Goal: Task Accomplishment & Management: Manage account settings

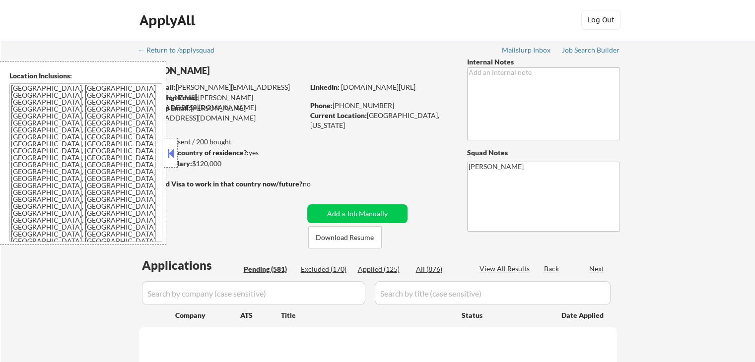
select select ""pending""
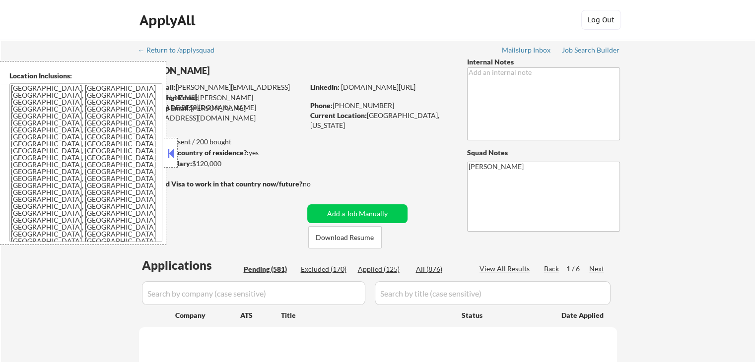
select select ""pending""
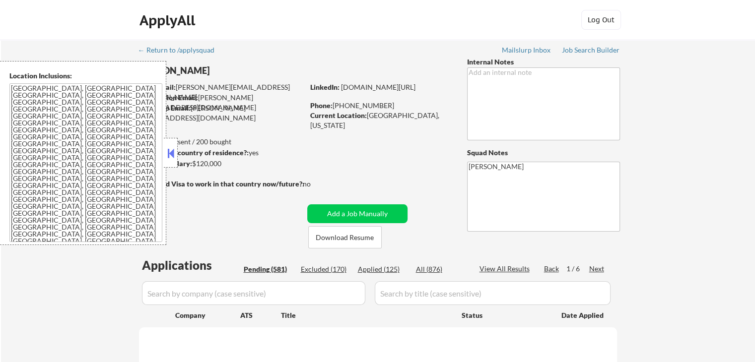
select select ""pending""
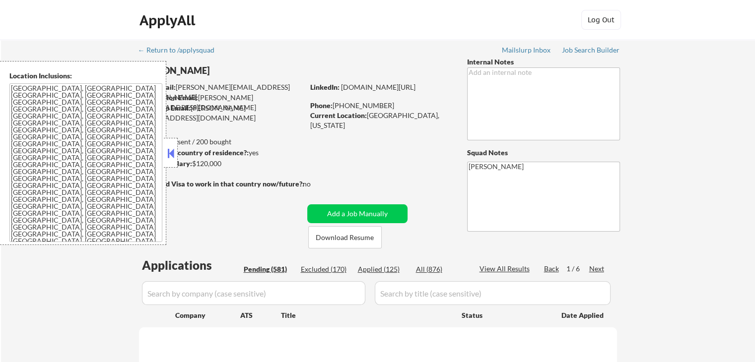
select select ""pending""
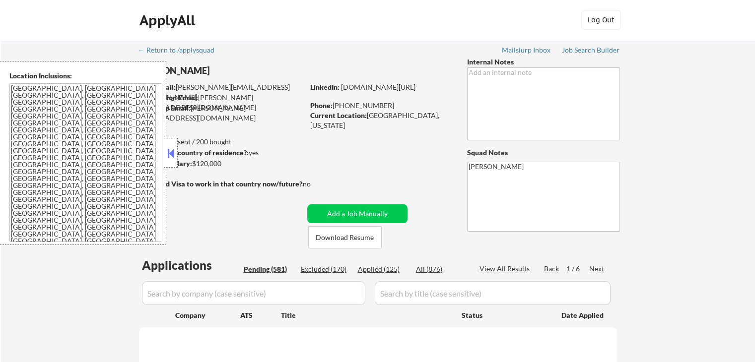
select select ""pending""
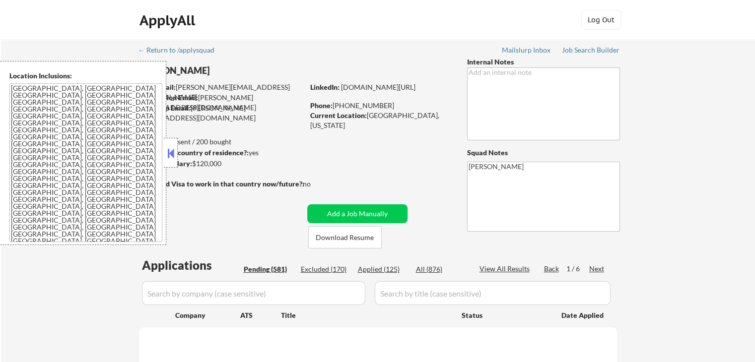
select select ""pending""
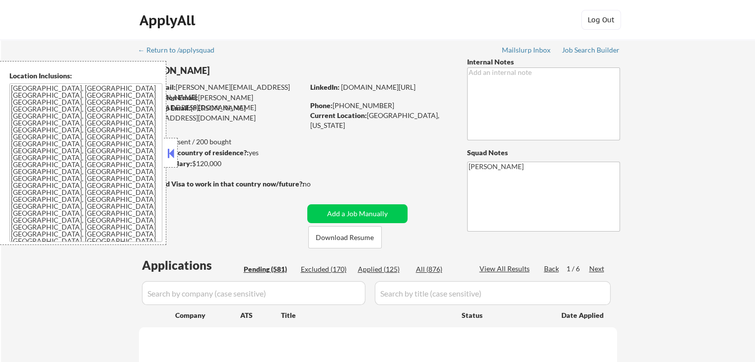
select select ""pending""
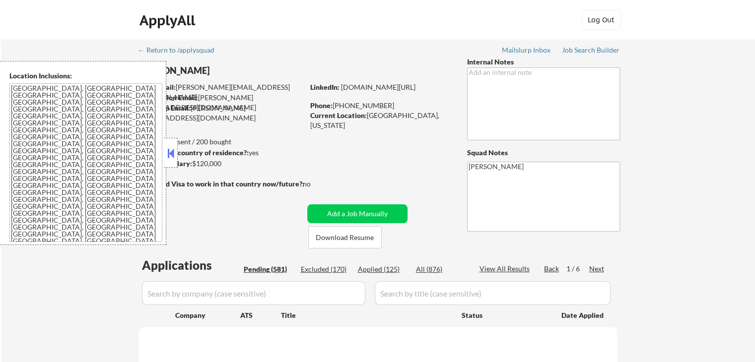
select select ""pending""
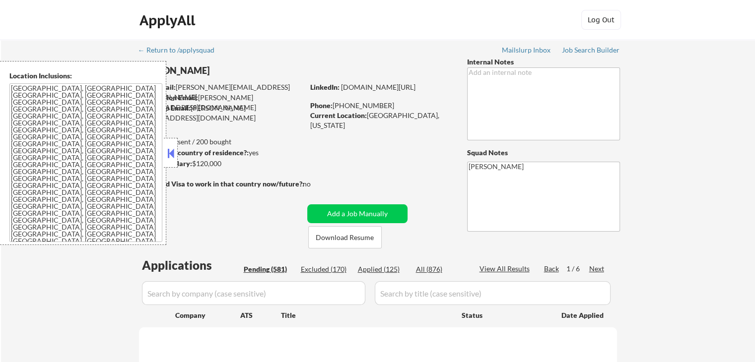
select select ""pending""
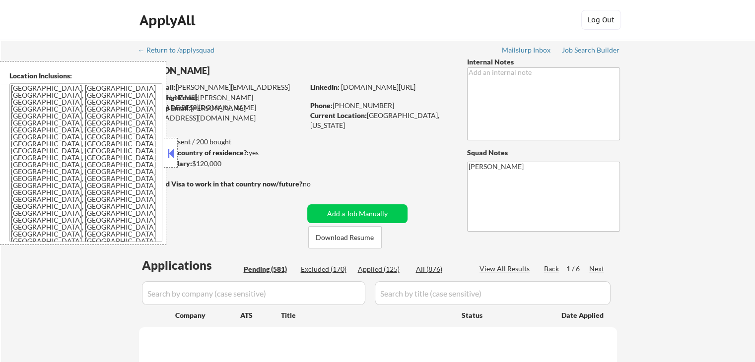
select select ""pending""
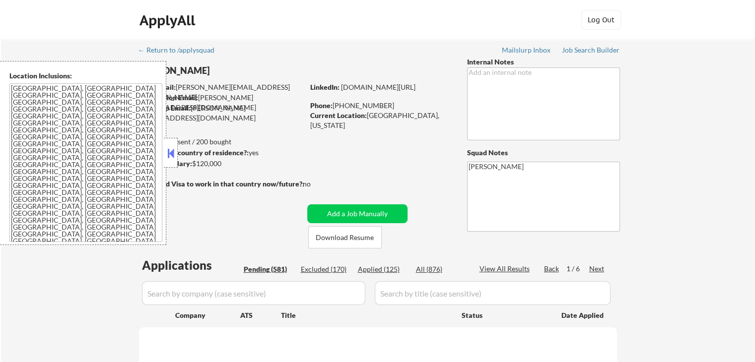
select select ""pending""
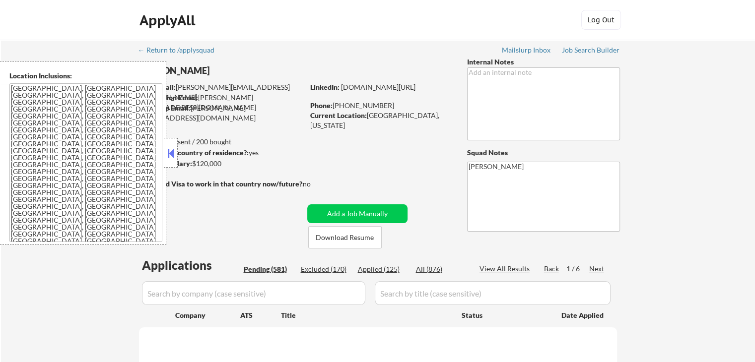
select select ""pending""
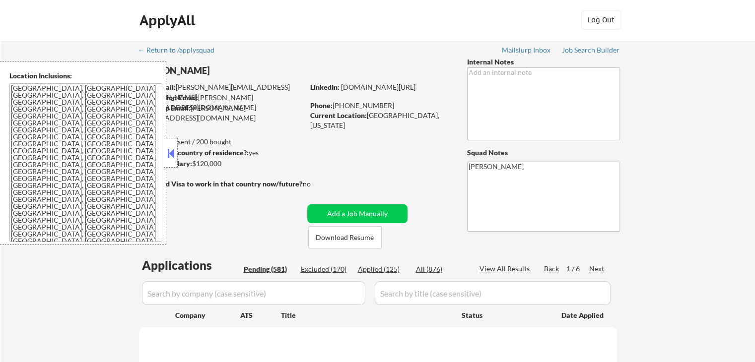
select select ""pending""
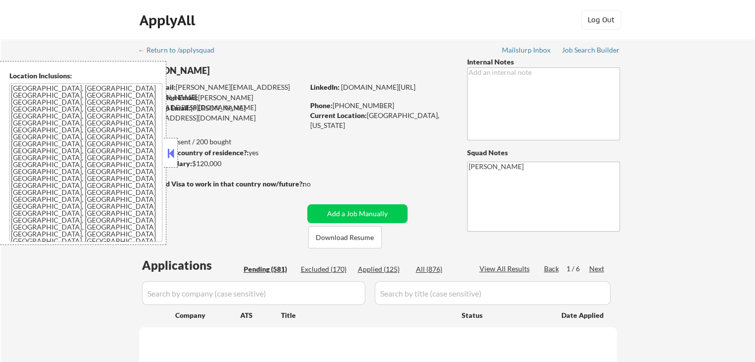
select select ""pending""
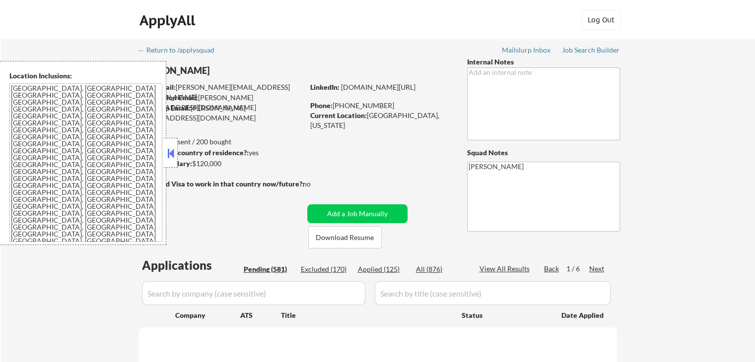
select select ""pending""
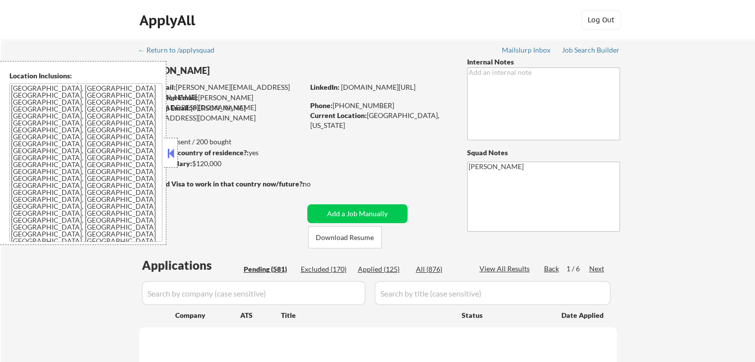
select select ""pending""
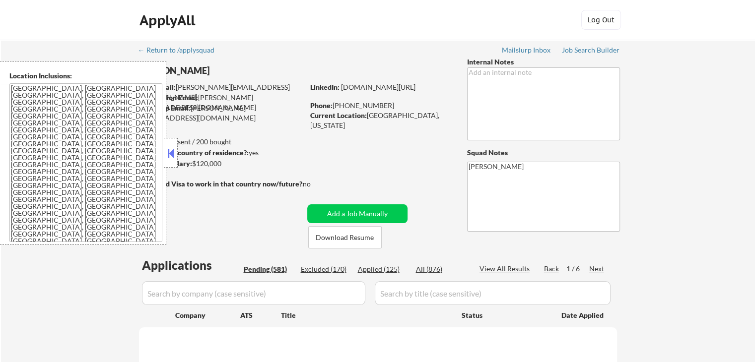
select select ""pending""
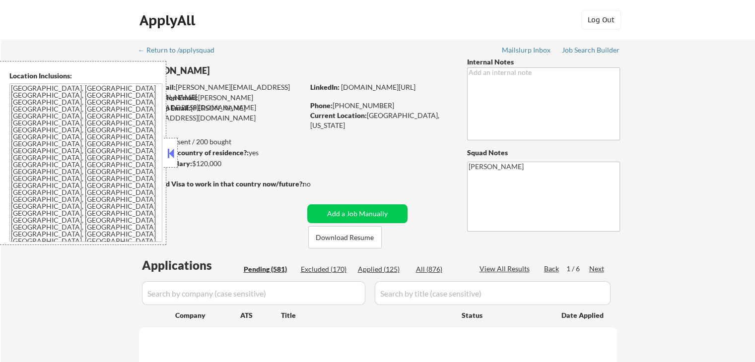
select select ""pending""
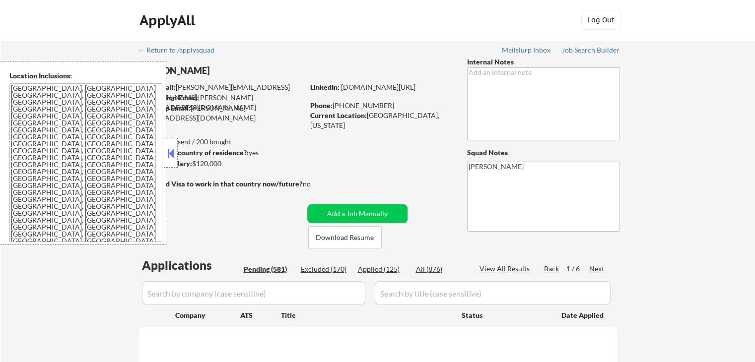
select select ""pending""
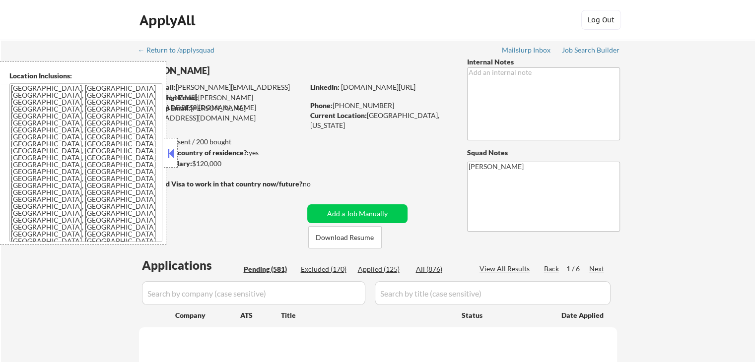
select select ""pending""
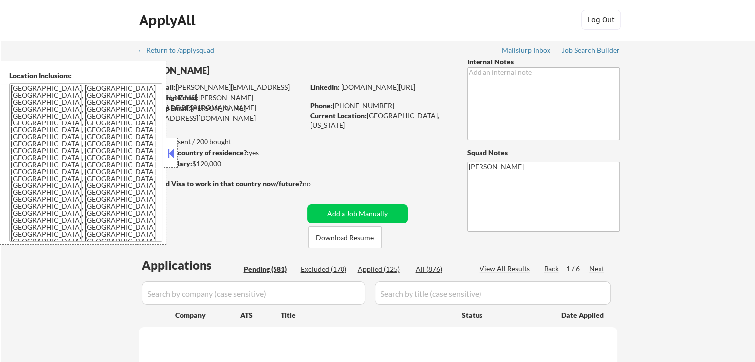
select select ""pending""
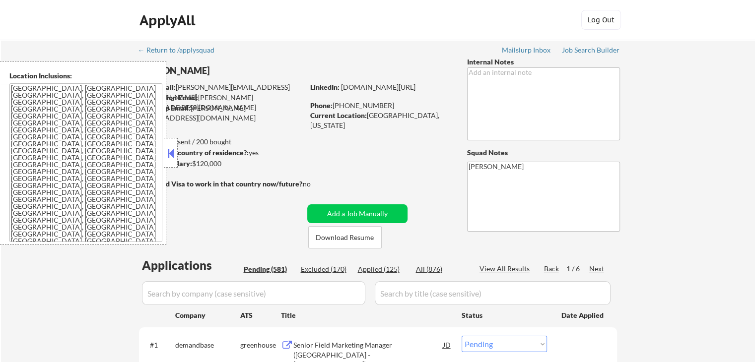
click at [169, 151] on button at bounding box center [170, 153] width 11 height 15
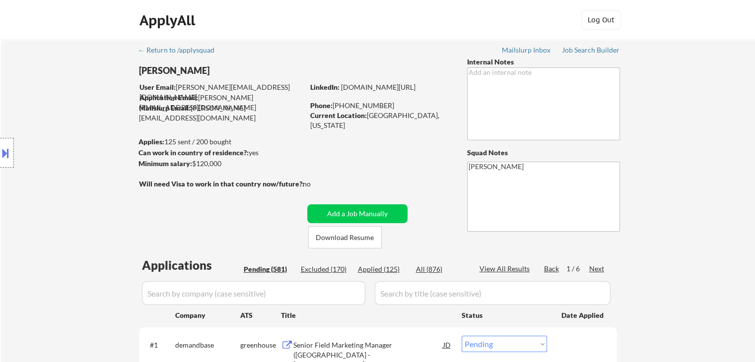
click at [70, 147] on div "Location Inclusions: [GEOGRAPHIC_DATA], [GEOGRAPHIC_DATA] [GEOGRAPHIC_DATA], [G…" at bounding box center [89, 153] width 178 height 184
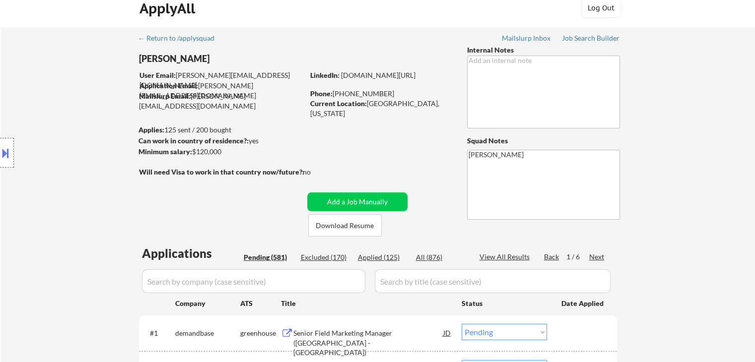
scroll to position [50, 0]
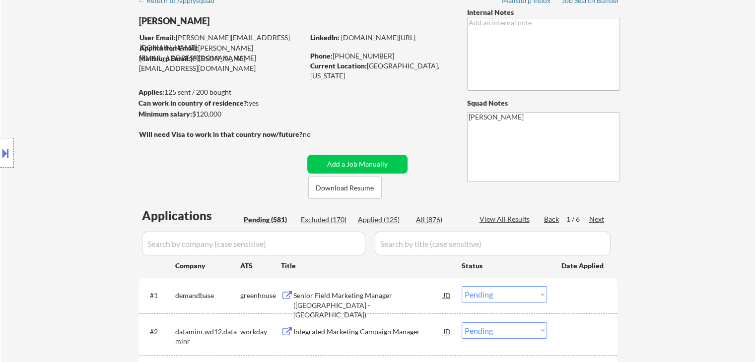
drag, startPoint x: 86, startPoint y: 149, endPoint x: 119, endPoint y: 124, distance: 41.4
click at [85, 144] on div "Location Inclusions: [GEOGRAPHIC_DATA], [GEOGRAPHIC_DATA] [GEOGRAPHIC_DATA], [G…" at bounding box center [89, 153] width 178 height 184
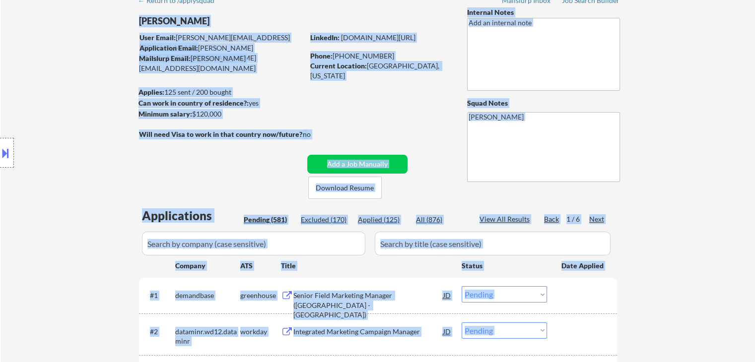
drag, startPoint x: 136, startPoint y: 130, endPoint x: 321, endPoint y: 150, distance: 185.8
click at [321, 150] on body "← Return to /applysquad Mailslurp Inbox Job Search Builder [PERSON_NAME] User E…" at bounding box center [377, 131] width 755 height 362
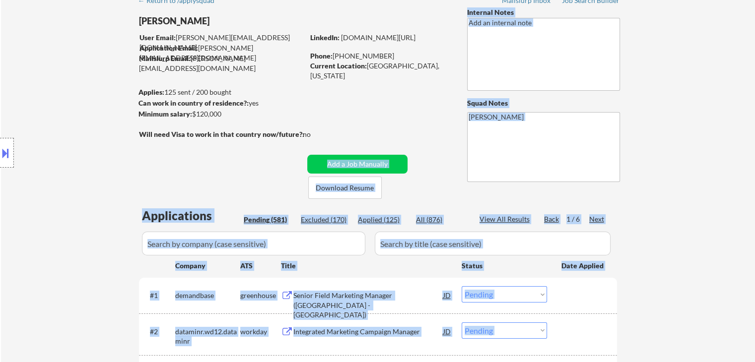
drag, startPoint x: 326, startPoint y: 133, endPoint x: 160, endPoint y: 128, distance: 166.4
click at [160, 128] on body "← Return to /applysquad Mailslurp Inbox Job Search Builder [PERSON_NAME] User E…" at bounding box center [377, 131] width 755 height 362
click at [117, 138] on div "Location Inclusions: [GEOGRAPHIC_DATA], [GEOGRAPHIC_DATA] [GEOGRAPHIC_DATA], [G…" at bounding box center [89, 153] width 178 height 184
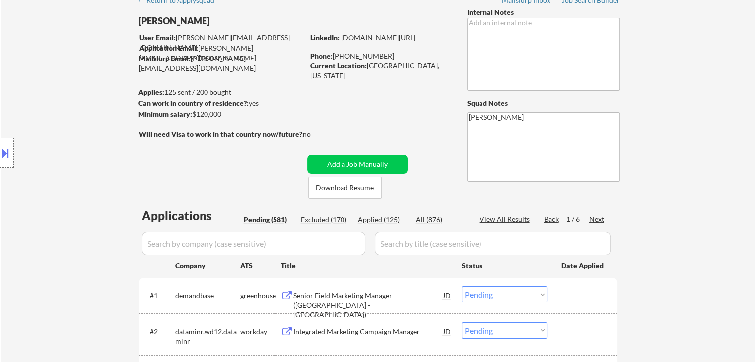
click at [26, 70] on div "Location Inclusions: [GEOGRAPHIC_DATA], [GEOGRAPHIC_DATA] [GEOGRAPHIC_DATA], [G…" at bounding box center [89, 153] width 178 height 184
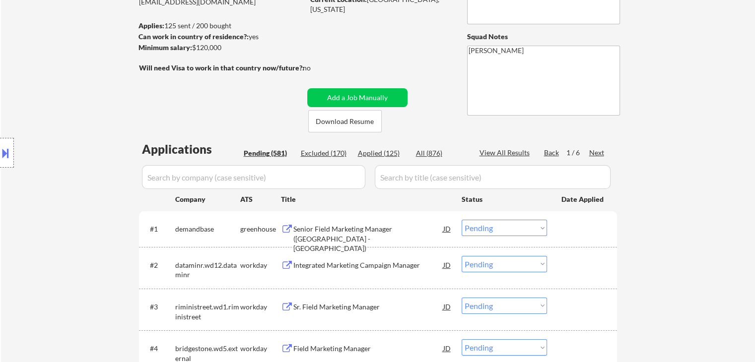
scroll to position [149, 0]
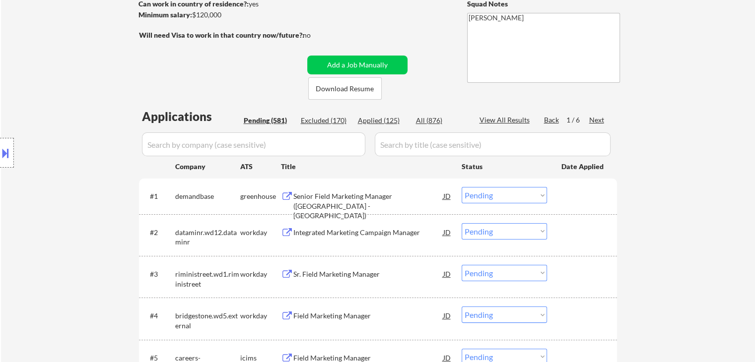
drag, startPoint x: 695, startPoint y: 181, endPoint x: 654, endPoint y: 183, distance: 40.8
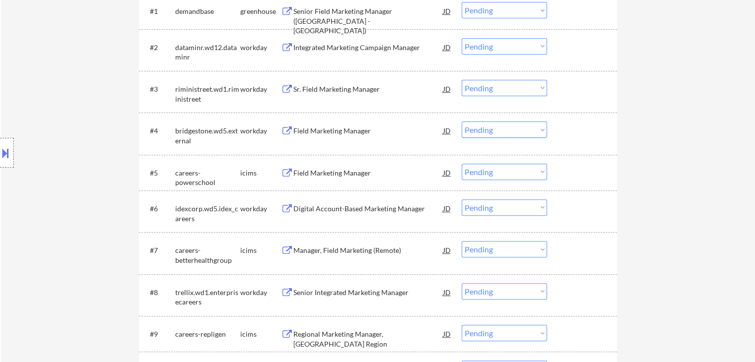
click at [55, 81] on div "Location Inclusions: [GEOGRAPHIC_DATA], [GEOGRAPHIC_DATA] [GEOGRAPHIC_DATA], [G…" at bounding box center [89, 153] width 178 height 184
click at [63, 101] on div "Location Inclusions: [GEOGRAPHIC_DATA], [GEOGRAPHIC_DATA] [GEOGRAPHIC_DATA], [G…" at bounding box center [89, 153] width 178 height 184
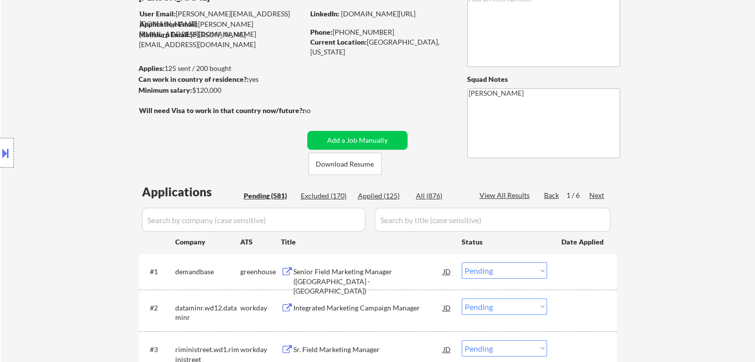
scroll to position [0, 0]
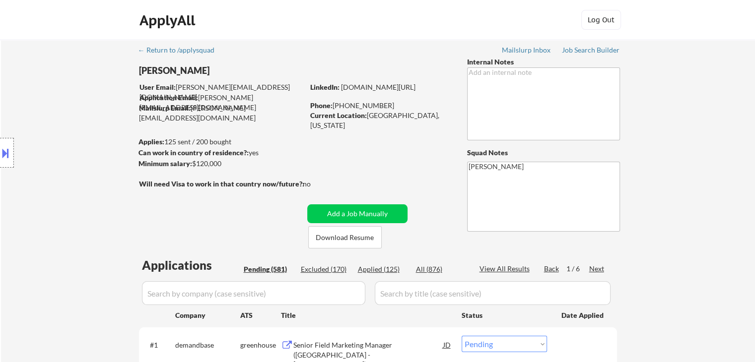
click at [138, 215] on div "Location Inclusions: [GEOGRAPHIC_DATA], [GEOGRAPHIC_DATA] [GEOGRAPHIC_DATA], [G…" at bounding box center [89, 153] width 178 height 184
click at [136, 205] on div "Location Inclusions: [GEOGRAPHIC_DATA], [GEOGRAPHIC_DATA] [GEOGRAPHIC_DATA], [G…" at bounding box center [89, 153] width 178 height 184
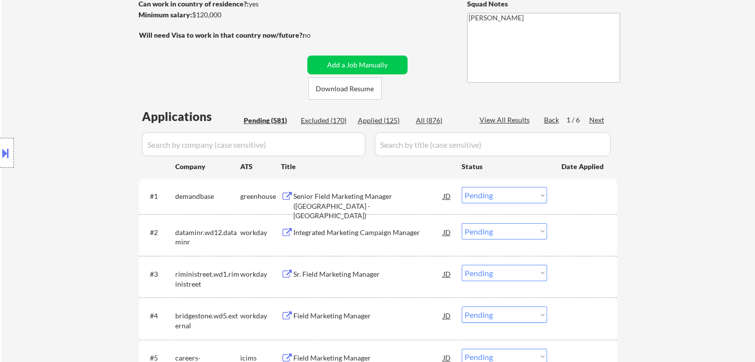
scroll to position [199, 0]
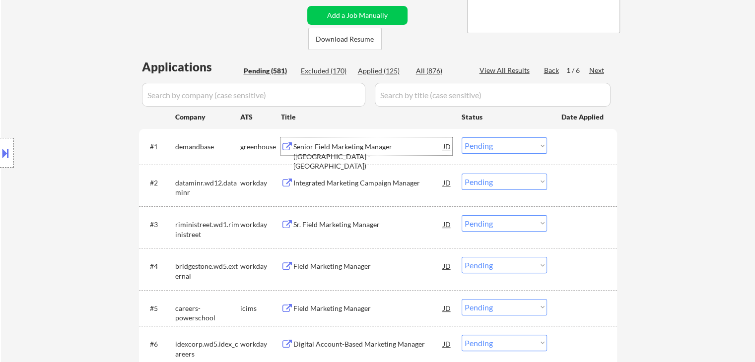
click at [354, 146] on div "Senior Field Marketing Manager ([GEOGRAPHIC_DATA] - [GEOGRAPHIC_DATA])" at bounding box center [368, 156] width 150 height 29
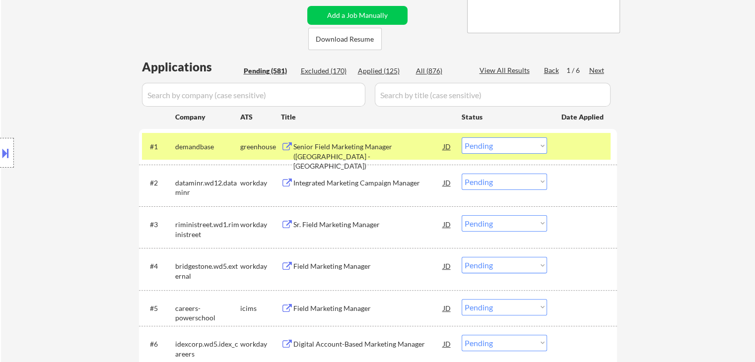
click at [4, 160] on button at bounding box center [5, 153] width 11 height 16
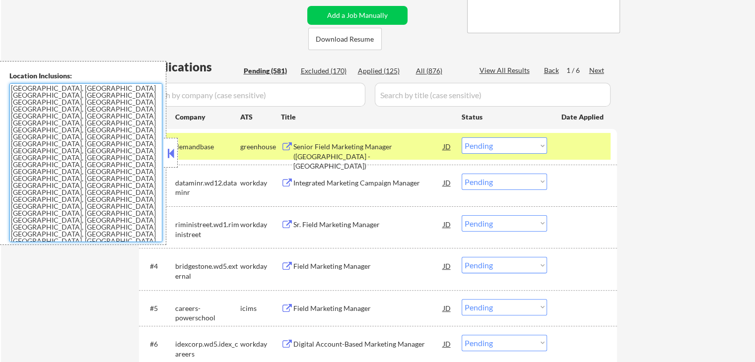
drag, startPoint x: 149, startPoint y: 212, endPoint x: 10, endPoint y: 106, distance: 175.7
click at [10, 106] on textarea "[GEOGRAPHIC_DATA], [GEOGRAPHIC_DATA] [GEOGRAPHIC_DATA], [GEOGRAPHIC_DATA] [GEOG…" at bounding box center [85, 162] width 153 height 159
drag, startPoint x: 34, startPoint y: 130, endPoint x: 20, endPoint y: 151, distance: 25.7
click at [34, 130] on textarea "[GEOGRAPHIC_DATA], [GEOGRAPHIC_DATA] [GEOGRAPHIC_DATA], [GEOGRAPHIC_DATA] [GEOG…" at bounding box center [85, 162] width 153 height 159
click at [173, 148] on button at bounding box center [170, 153] width 11 height 15
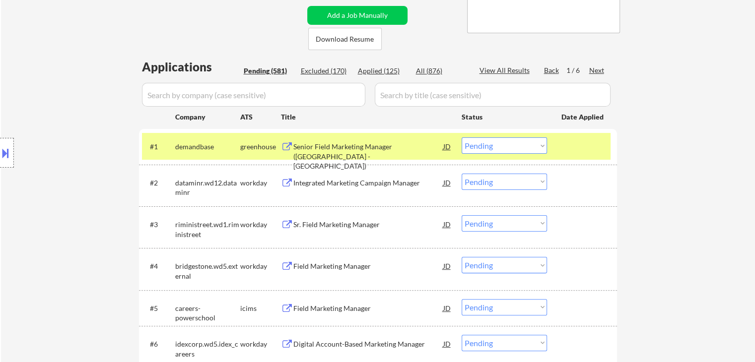
click at [586, 70] on div "1 / 6" at bounding box center [577, 71] width 23 height 10
click at [592, 70] on div "Next" at bounding box center [597, 71] width 16 height 10
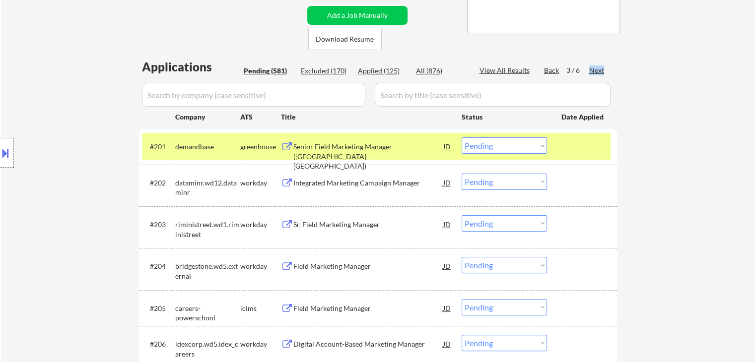
click at [592, 70] on div "Next" at bounding box center [597, 71] width 16 height 10
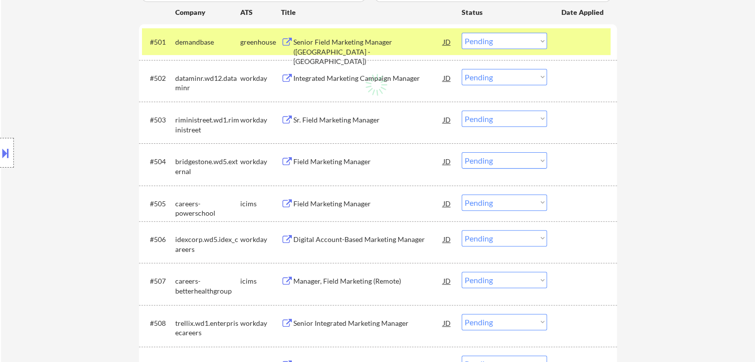
scroll to position [248, 0]
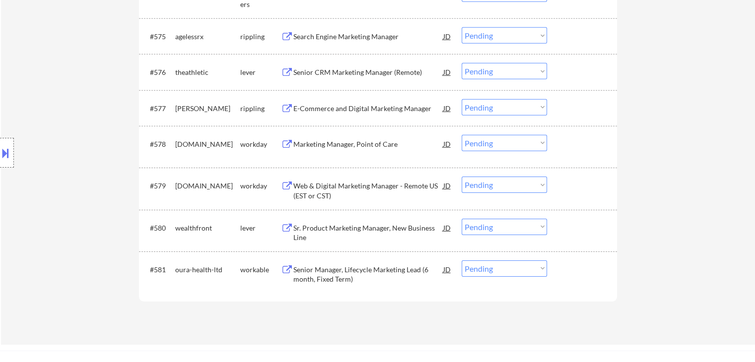
scroll to position [3177, 0]
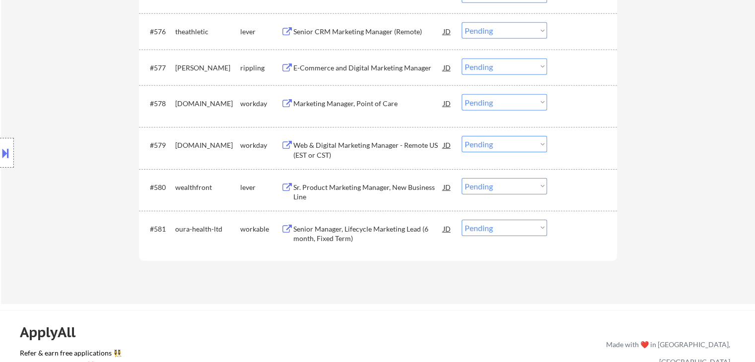
click at [336, 188] on div "Sr. Product Marketing Manager, New Business Line" at bounding box center [368, 192] width 150 height 19
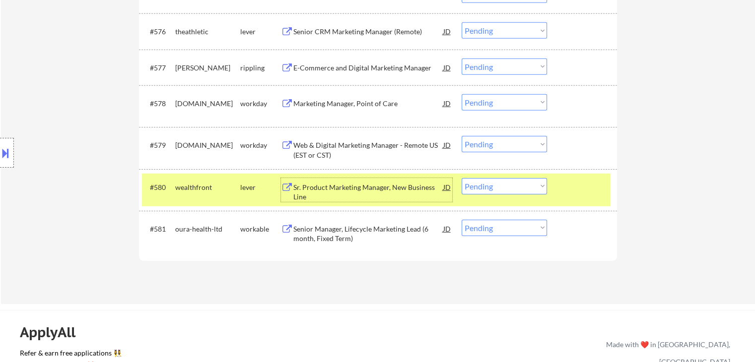
scroll to position [3128, 0]
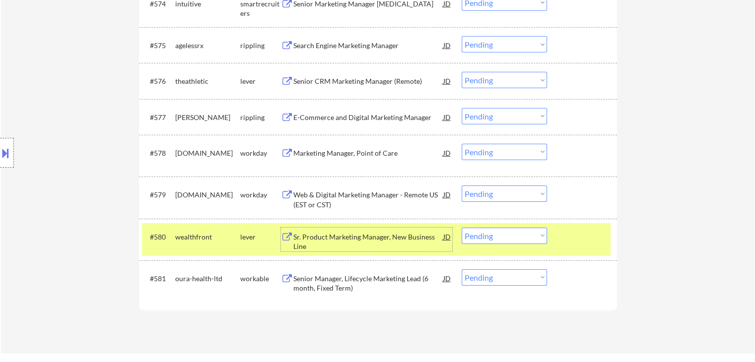
click at [322, 81] on div "Senior CRM Marketing Manager (Remote)" at bounding box center [368, 81] width 150 height 10
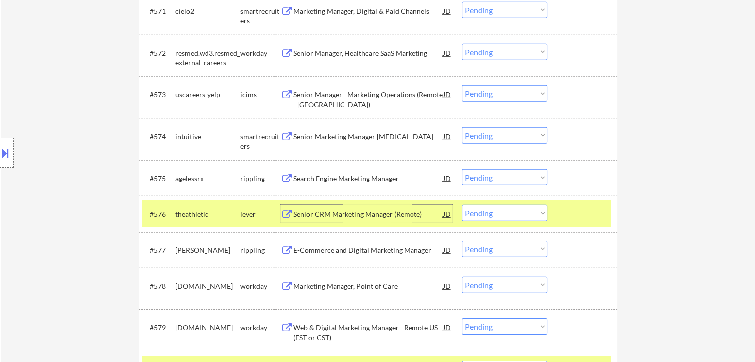
scroll to position [2979, 0]
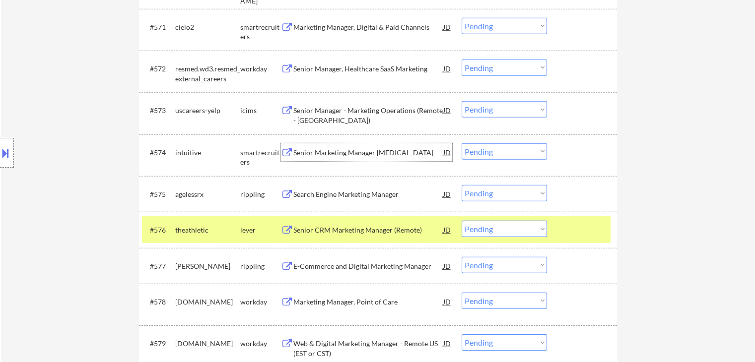
click at [327, 153] on div "Senior Marketing Manager [MEDICAL_DATA]" at bounding box center [368, 153] width 150 height 10
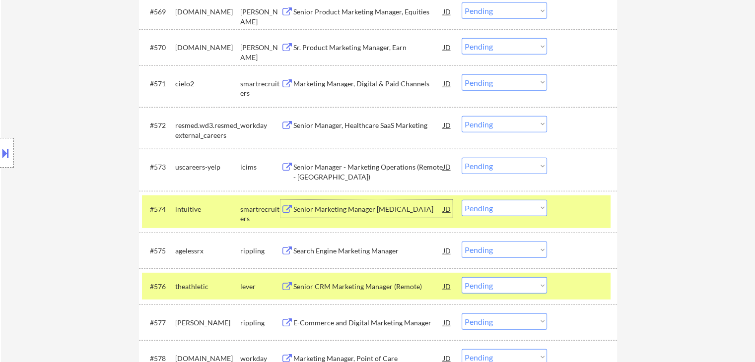
scroll to position [2879, 0]
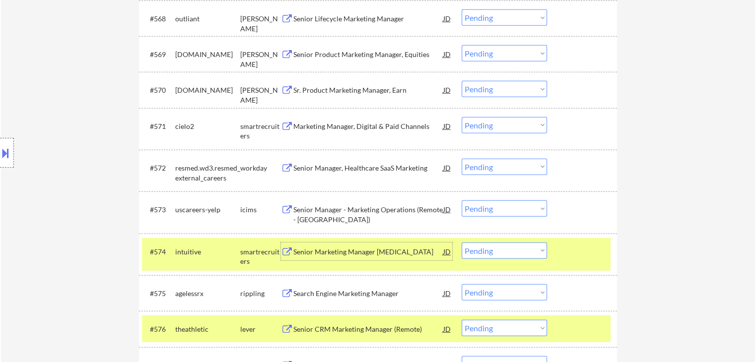
click at [323, 127] on div "Marketing Manager, Digital & Paid Channels" at bounding box center [368, 127] width 150 height 10
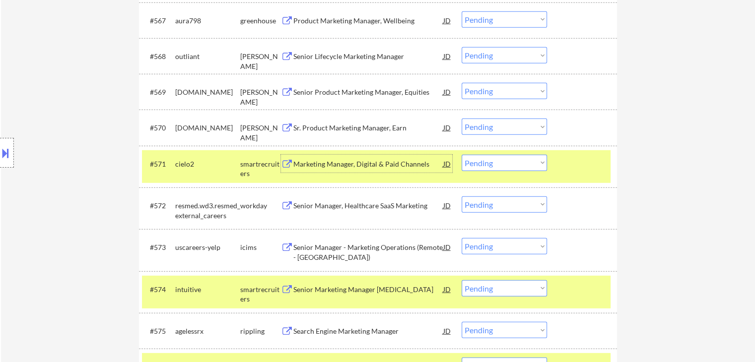
scroll to position [2780, 0]
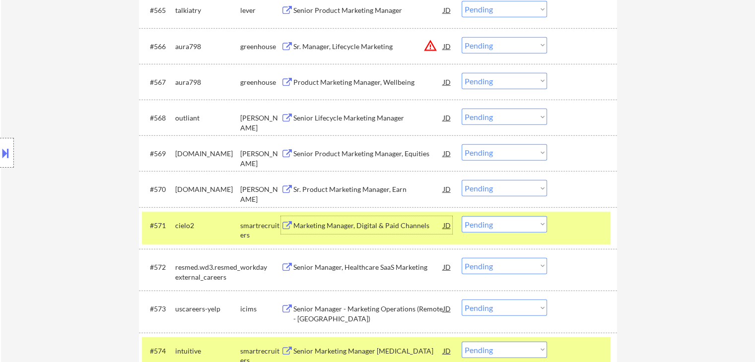
click at [329, 116] on div "Senior Lifecycle Marketing Manager" at bounding box center [368, 118] width 150 height 10
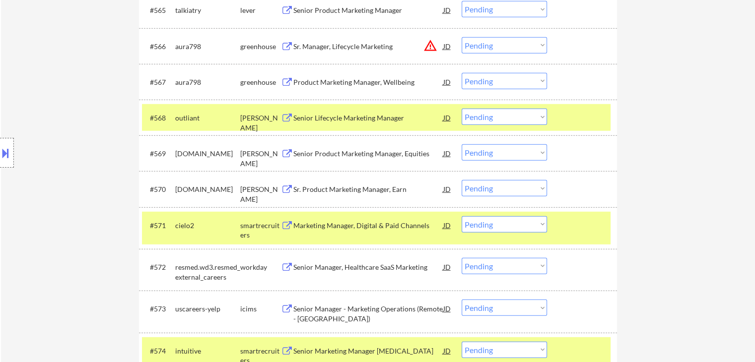
click at [342, 160] on div "Senior Product Marketing Manager, Equities" at bounding box center [368, 153] width 150 height 18
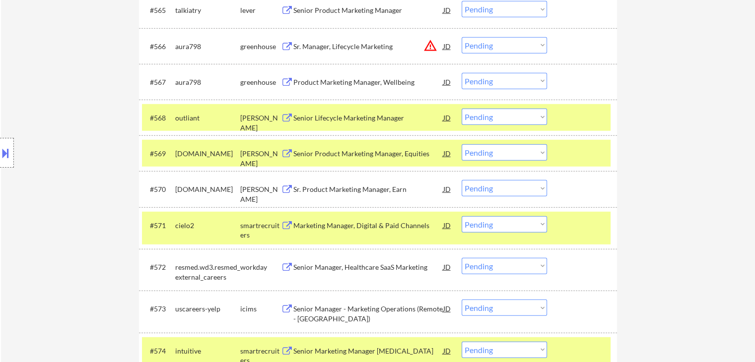
drag, startPoint x: 339, startPoint y: 189, endPoint x: 314, endPoint y: 222, distance: 40.8
click at [338, 189] on div "Sr. Product Marketing Manager, Earn" at bounding box center [368, 190] width 150 height 10
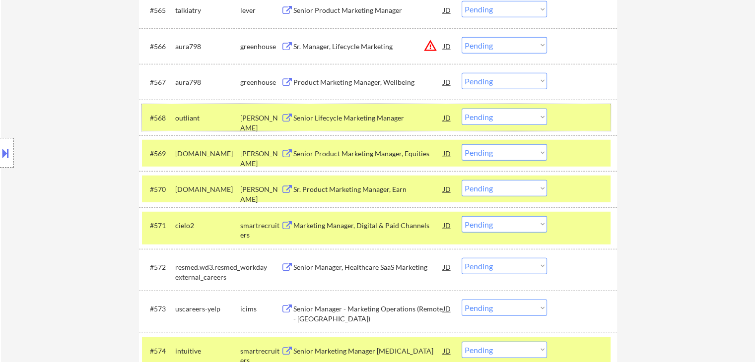
drag, startPoint x: 489, startPoint y: 126, endPoint x: 489, endPoint y: 133, distance: 7.4
click at [489, 126] on div "#568 outliant [PERSON_NAME] Senior Lifecycle Marketing Manager JD Choose an opt…" at bounding box center [376, 117] width 469 height 27
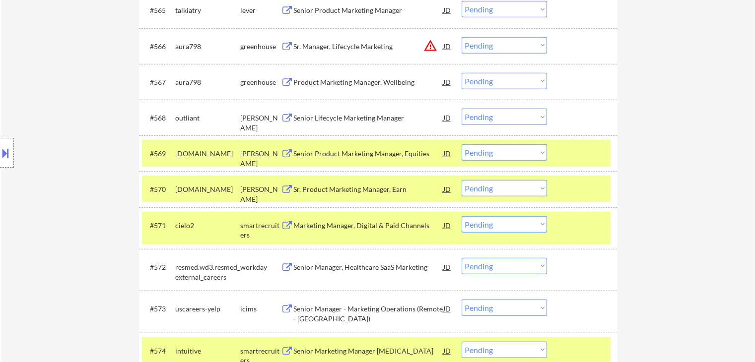
click at [490, 119] on select "Choose an option... Pending Applied Excluded (Questions) Excluded (Expired) Exc…" at bounding box center [504, 117] width 85 height 16
click at [462, 109] on select "Choose an option... Pending Applied Excluded (Questions) Excluded (Expired) Exc…" at bounding box center [504, 117] width 85 height 16
select select ""pending""
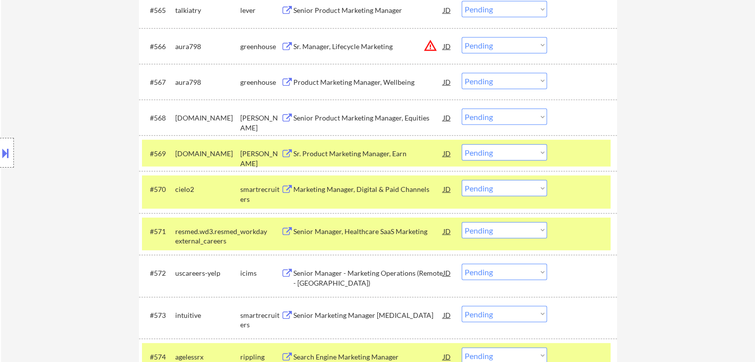
click at [494, 157] on select "Choose an option... Pending Applied Excluded (Questions) Excluded (Expired) Exc…" at bounding box center [504, 152] width 85 height 16
click at [462, 144] on select "Choose an option... Pending Applied Excluded (Questions) Excluded (Expired) Exc…" at bounding box center [504, 152] width 85 height 16
select select ""pending""
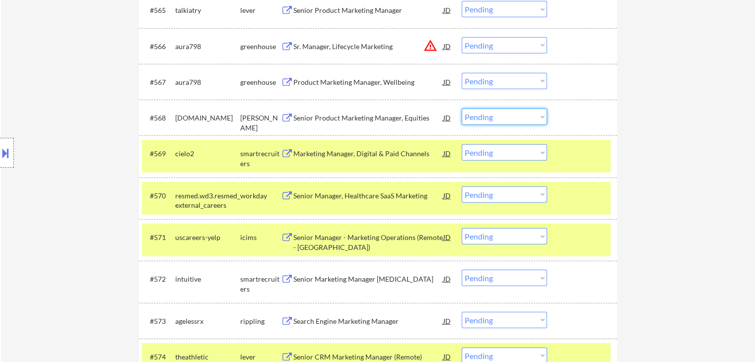
click at [481, 120] on select "Choose an option... Pending Applied Excluded (Questions) Excluded (Expired) Exc…" at bounding box center [504, 117] width 85 height 16
click at [462, 109] on select "Choose an option... Pending Applied Excluded (Questions) Excluded (Expired) Exc…" at bounding box center [504, 117] width 85 height 16
select select ""pending""
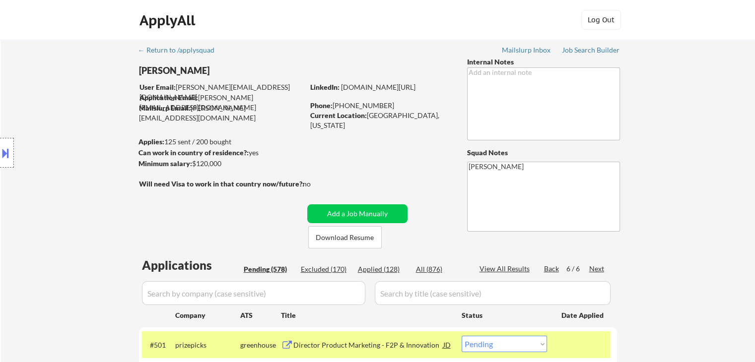
scroll to position [99, 0]
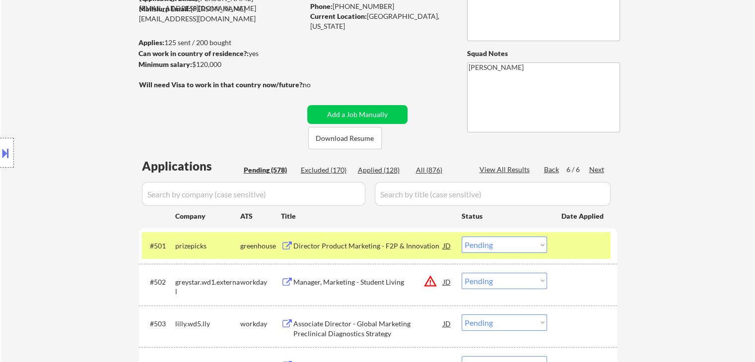
click at [572, 247] on div at bounding box center [584, 246] width 44 height 18
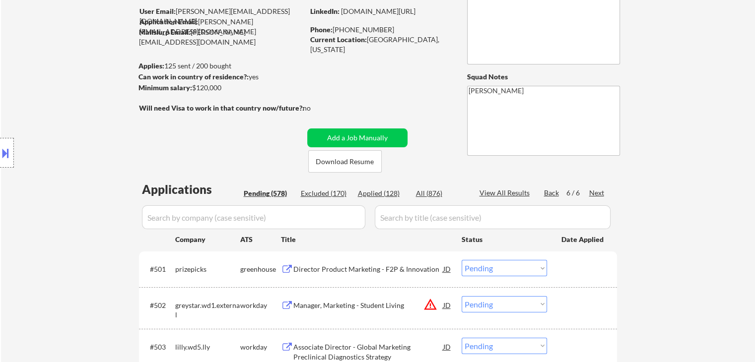
scroll to position [0, 0]
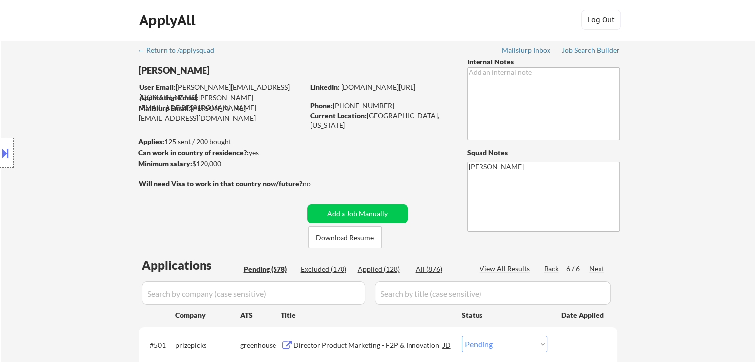
drag, startPoint x: 72, startPoint y: 178, endPoint x: 272, endPoint y: 175, distance: 199.1
click at [72, 177] on div "Location Inclusions: [GEOGRAPHIC_DATA], [GEOGRAPHIC_DATA] [GEOGRAPHIC_DATA], [G…" at bounding box center [89, 153] width 178 height 184
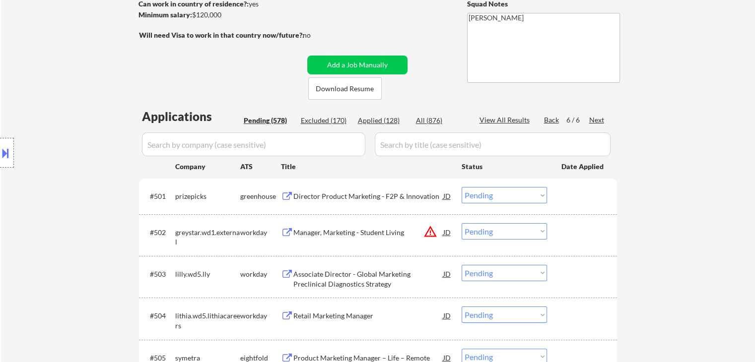
click at [92, 186] on div "Location Inclusions: [GEOGRAPHIC_DATA], [GEOGRAPHIC_DATA] [GEOGRAPHIC_DATA], [G…" at bounding box center [89, 153] width 178 height 184
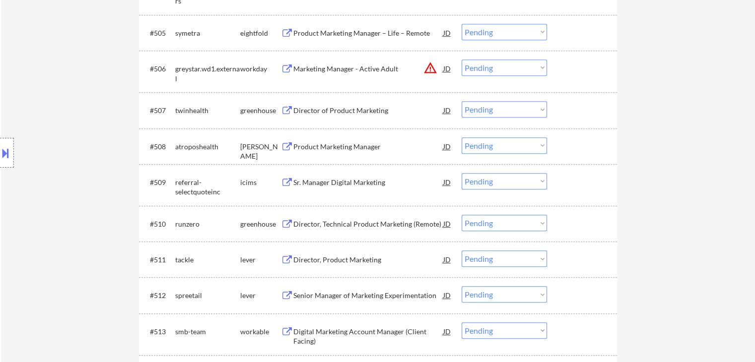
scroll to position [496, 0]
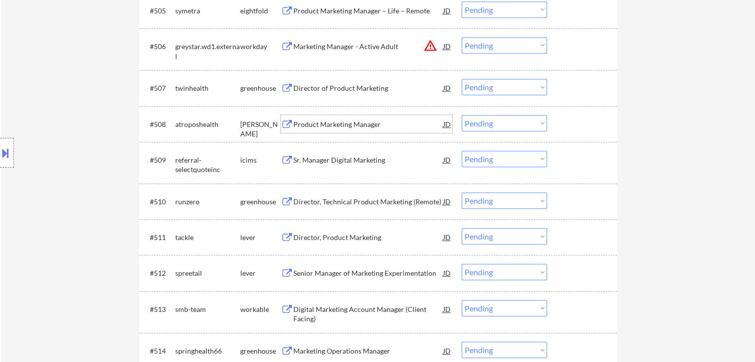
drag, startPoint x: 312, startPoint y: 125, endPoint x: 302, endPoint y: 152, distance: 28.8
click at [314, 125] on div "Product Marketing Manager" at bounding box center [368, 125] width 150 height 10
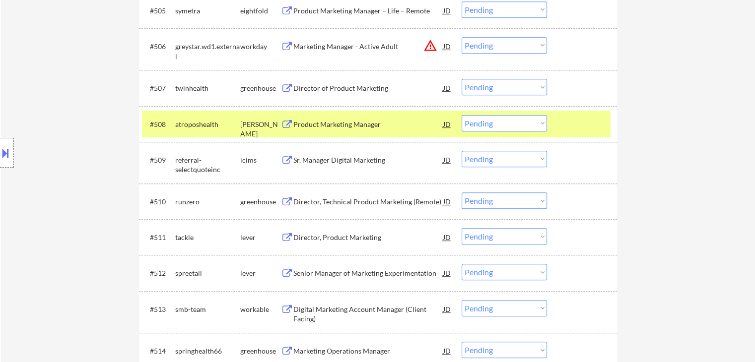
click at [343, 159] on div "Sr. Manager Digital Marketing" at bounding box center [368, 160] width 150 height 10
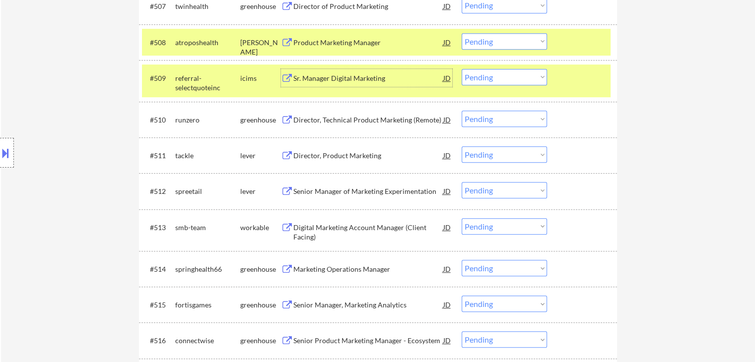
scroll to position [596, 0]
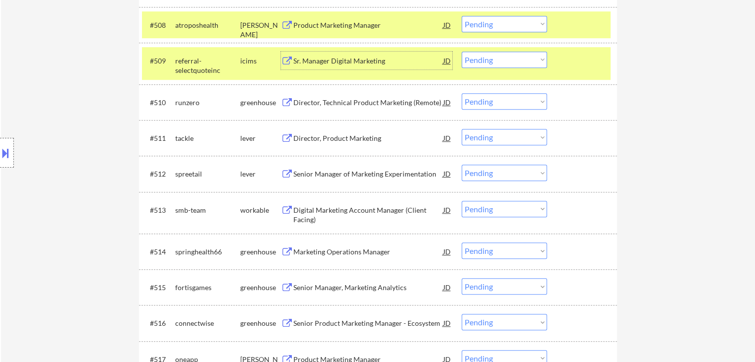
click at [334, 138] on div "Director, Product Marketing" at bounding box center [368, 139] width 150 height 10
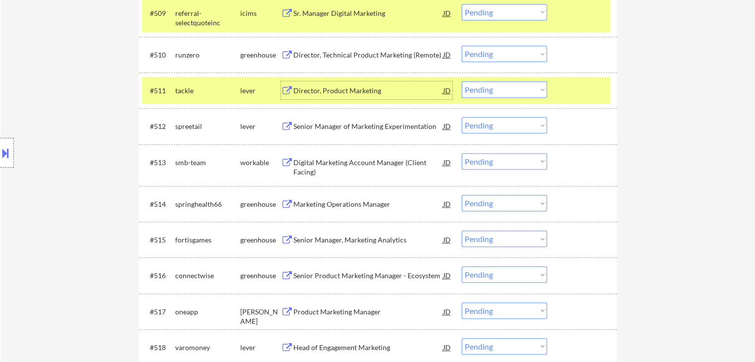
scroll to position [645, 0]
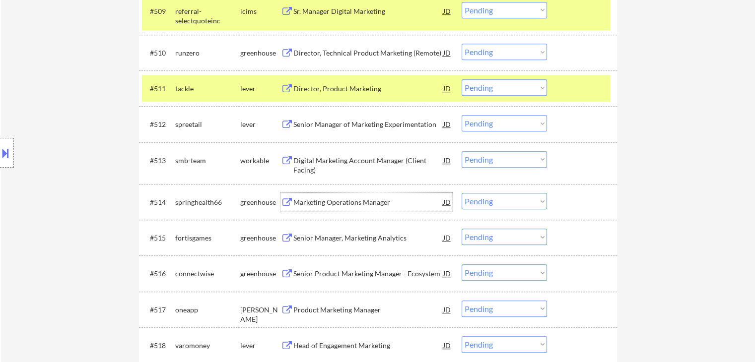
click at [336, 203] on div "Marketing Operations Manager" at bounding box center [368, 203] width 150 height 10
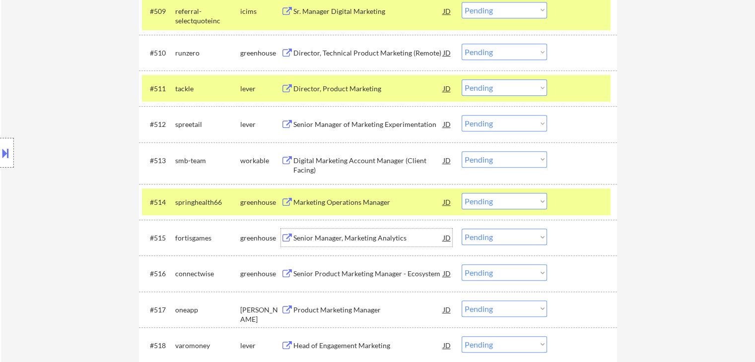
drag, startPoint x: 335, startPoint y: 238, endPoint x: 347, endPoint y: 286, distance: 49.3
click at [335, 238] on div "Senior Manager, Marketing Analytics" at bounding box center [368, 238] width 150 height 10
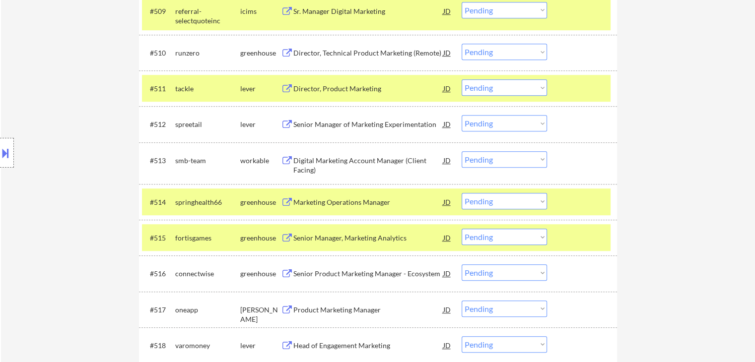
click at [338, 276] on div "Senior Product Marketing Manager - Ecosystem" at bounding box center [368, 274] width 150 height 10
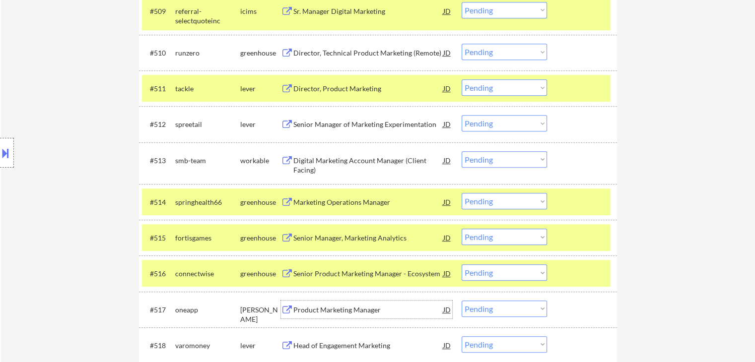
click at [338, 307] on div "Product Marketing Manager" at bounding box center [368, 310] width 150 height 10
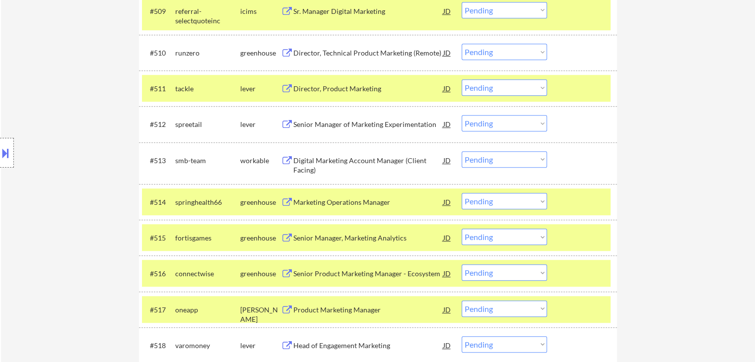
click at [487, 270] on select "Choose an option... Pending Applied Excluded (Questions) Excluded (Expired) Exc…" at bounding box center [504, 273] width 85 height 16
click at [462, 265] on select "Choose an option... Pending Applied Excluded (Questions) Excluded (Expired) Exc…" at bounding box center [504, 273] width 85 height 16
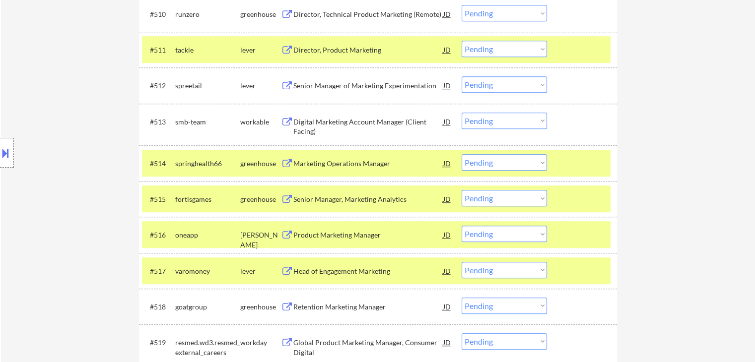
scroll to position [695, 0]
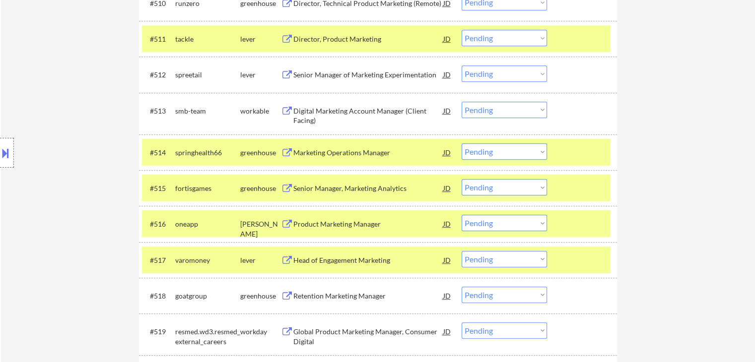
click at [515, 216] on select "Choose an option... Pending Applied Excluded (Questions) Excluded (Expired) Exc…" at bounding box center [504, 223] width 85 height 16
click at [516, 225] on select "Choose an option... Pending Applied Excluded (Questions) Excluded (Expired) Exc…" at bounding box center [504, 223] width 85 height 16
click at [462, 215] on select "Choose an option... Pending Applied Excluded (Questions) Excluded (Expired) Exc…" at bounding box center [504, 223] width 85 height 16
select select ""pending""
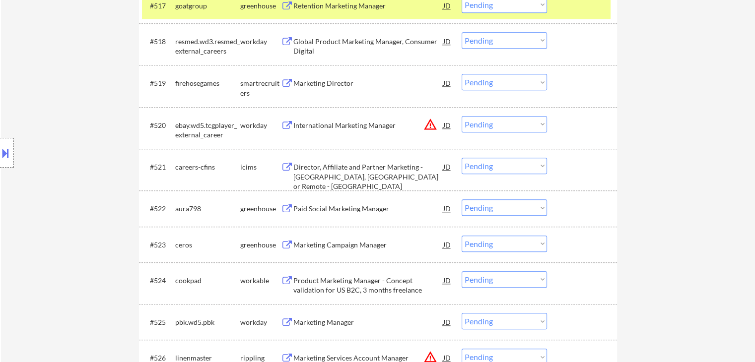
scroll to position [993, 0]
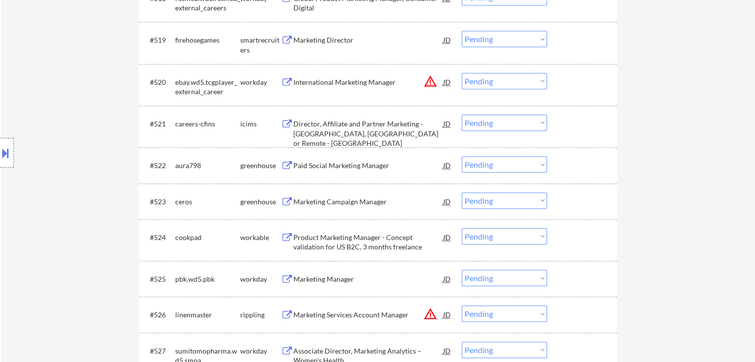
click at [329, 167] on div "Paid Social Marketing Manager" at bounding box center [368, 166] width 150 height 10
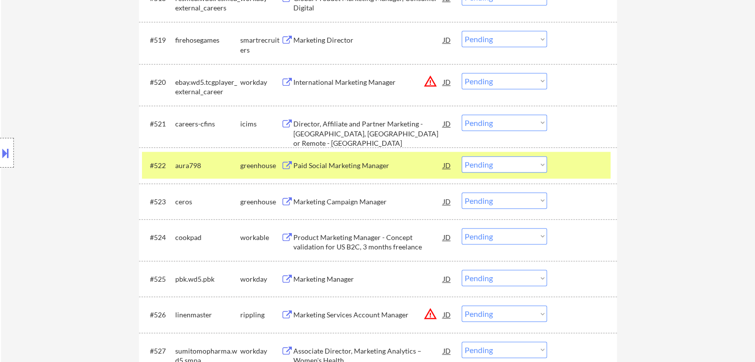
click at [334, 204] on div "Marketing Campaign Manager" at bounding box center [368, 202] width 150 height 10
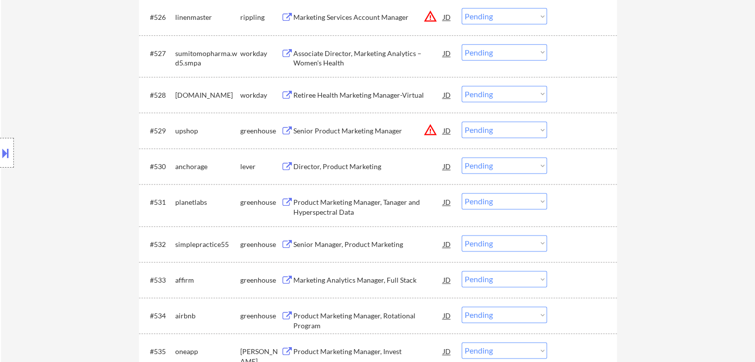
scroll to position [1340, 0]
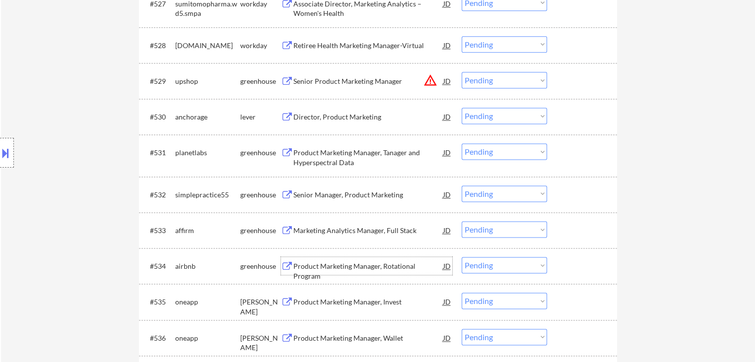
click at [332, 269] on div "Product Marketing Manager, Rotational Program" at bounding box center [368, 271] width 150 height 19
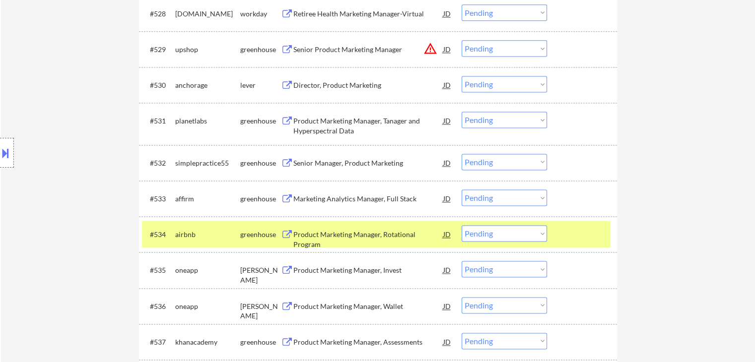
scroll to position [1390, 0]
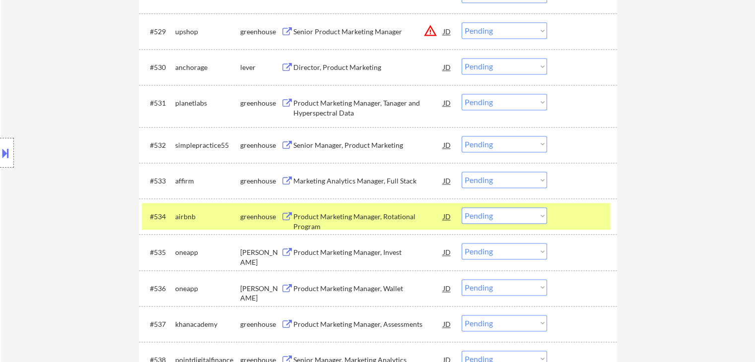
click at [339, 250] on div "Product Marketing Manager, Invest" at bounding box center [368, 253] width 150 height 10
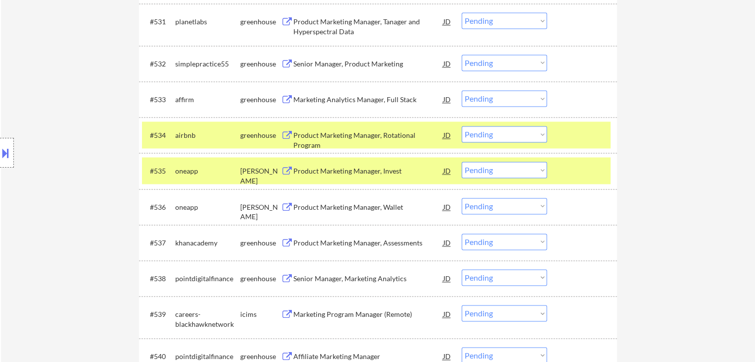
scroll to position [1489, 0]
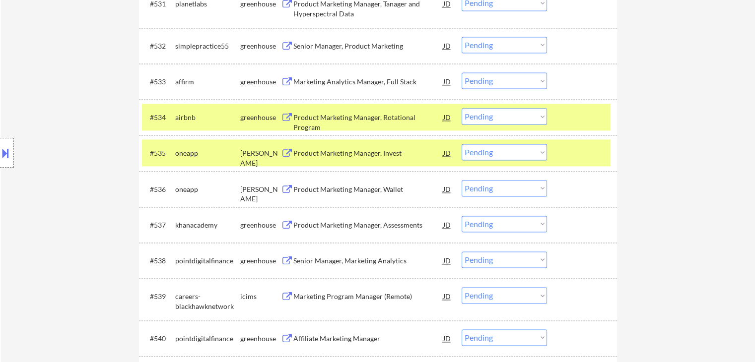
click at [342, 257] on div "Senior Manager, Marketing Analytics" at bounding box center [368, 261] width 150 height 10
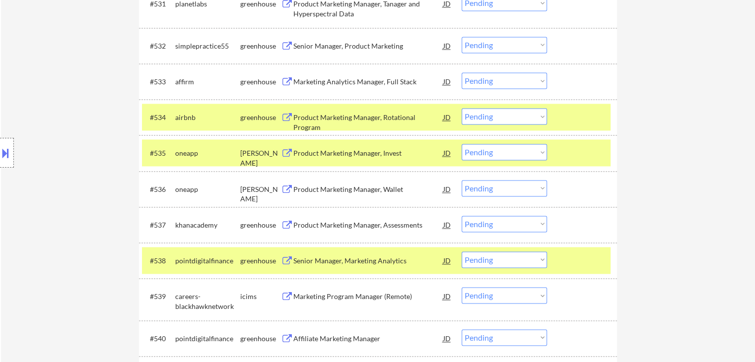
click at [344, 227] on div "Product Marketing Manager, Assessments" at bounding box center [368, 225] width 150 height 10
click at [87, 97] on div "Location Inclusions: [GEOGRAPHIC_DATA], [GEOGRAPHIC_DATA] [GEOGRAPHIC_DATA], [G…" at bounding box center [89, 153] width 178 height 184
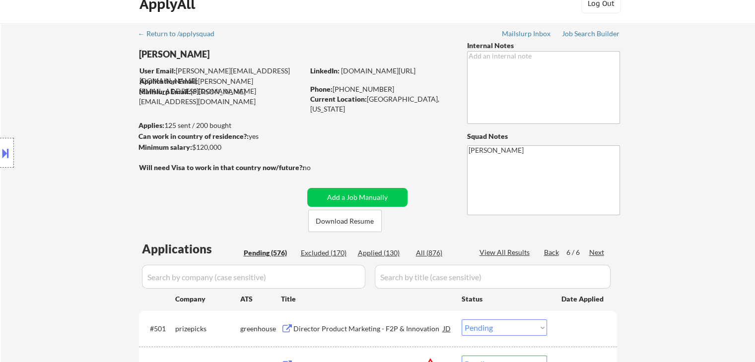
scroll to position [0, 0]
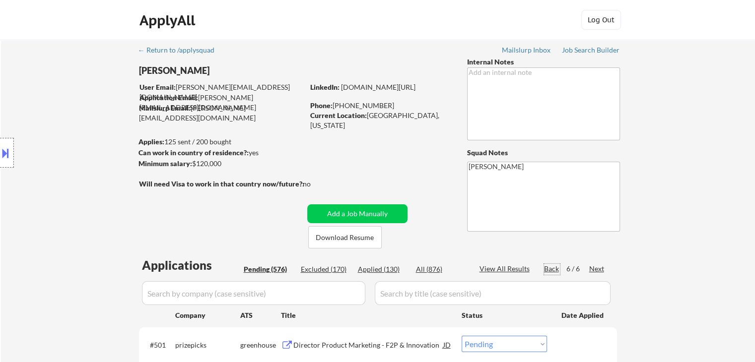
click at [554, 268] on div "Back" at bounding box center [552, 269] width 16 height 10
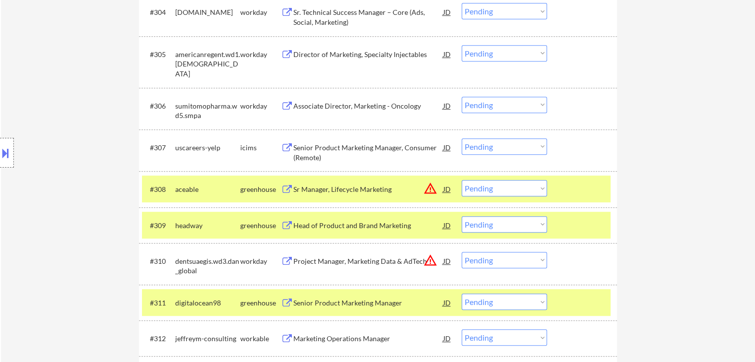
click at [584, 192] on div at bounding box center [584, 189] width 44 height 18
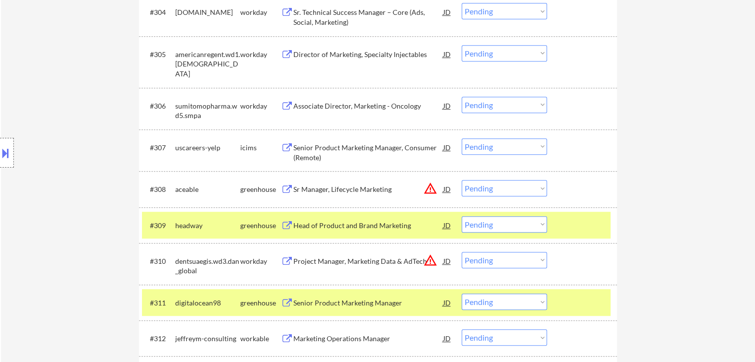
click at [585, 223] on div at bounding box center [584, 225] width 44 height 18
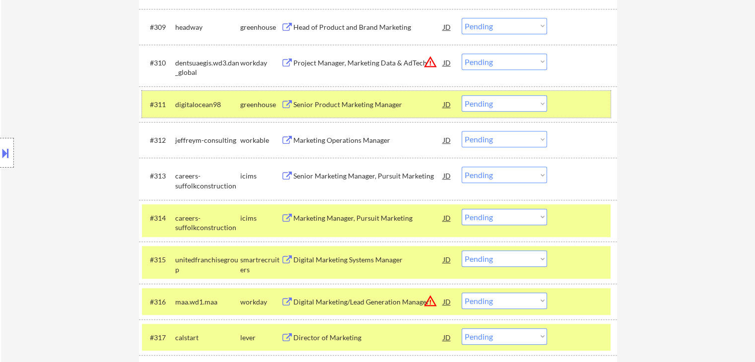
click at [583, 100] on div at bounding box center [584, 104] width 44 height 18
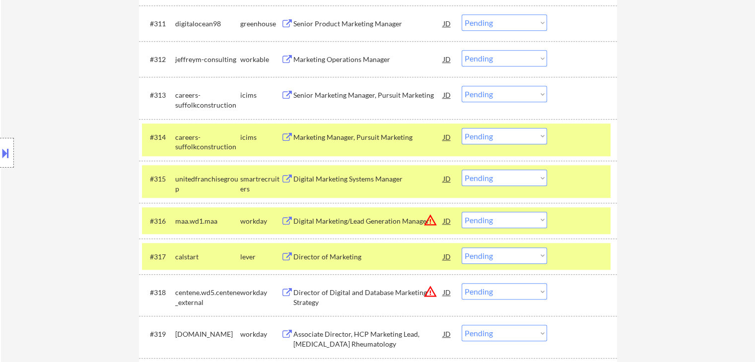
scroll to position [794, 0]
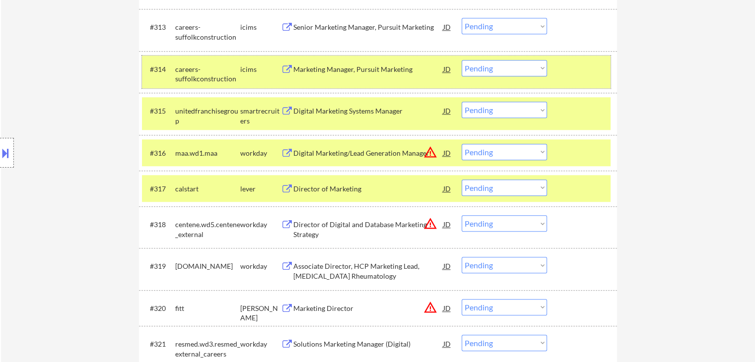
click at [571, 66] on div at bounding box center [584, 69] width 44 height 18
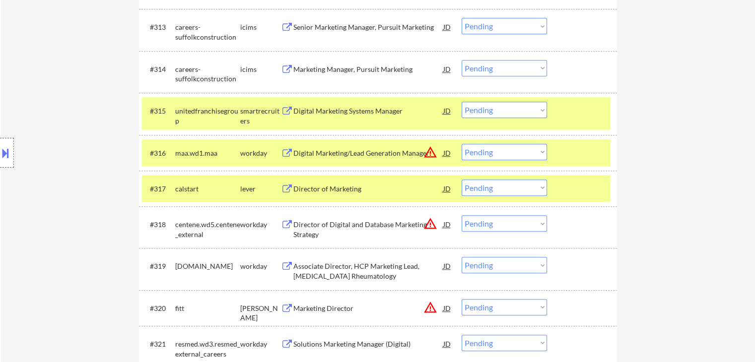
click at [571, 104] on div at bounding box center [584, 111] width 44 height 18
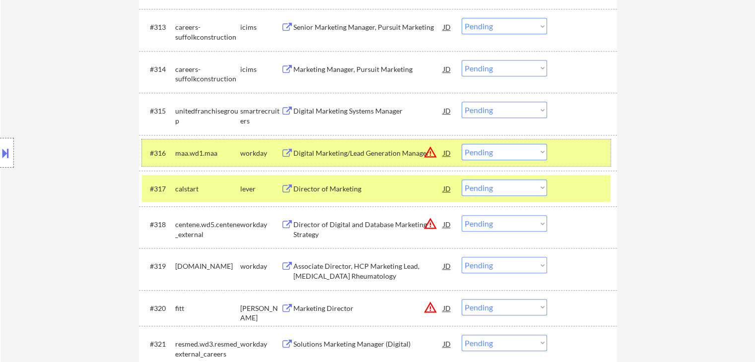
click at [578, 157] on div at bounding box center [584, 153] width 44 height 18
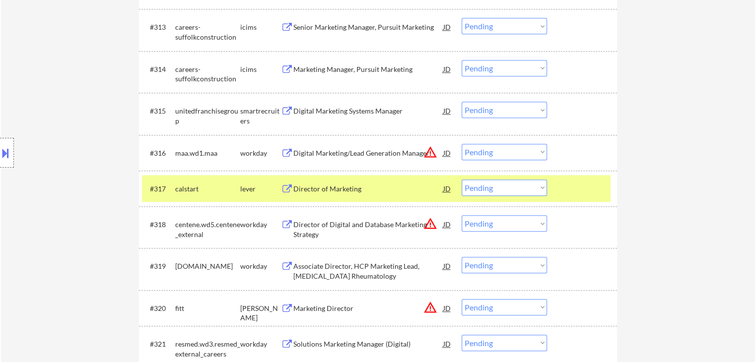
click at [580, 193] on div at bounding box center [584, 189] width 44 height 18
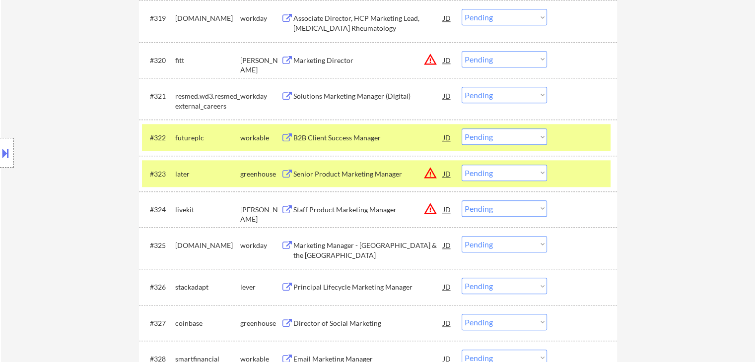
click at [565, 134] on div at bounding box center [584, 138] width 44 height 18
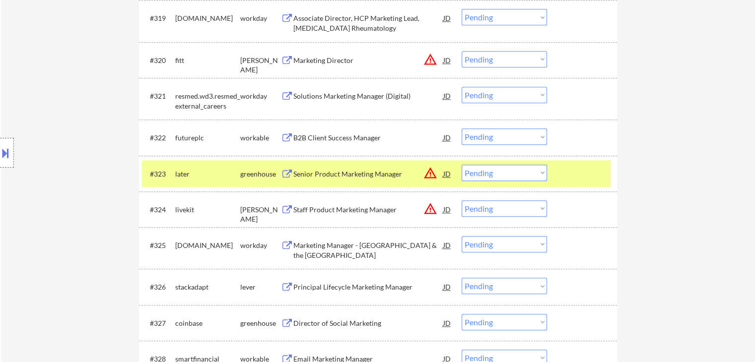
click at [570, 168] on div at bounding box center [584, 174] width 44 height 18
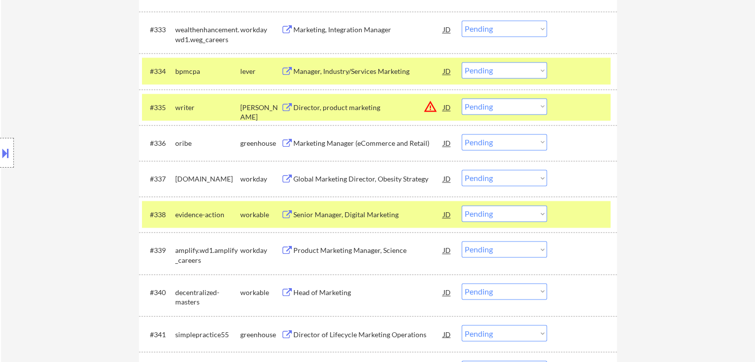
scroll to position [1489, 0]
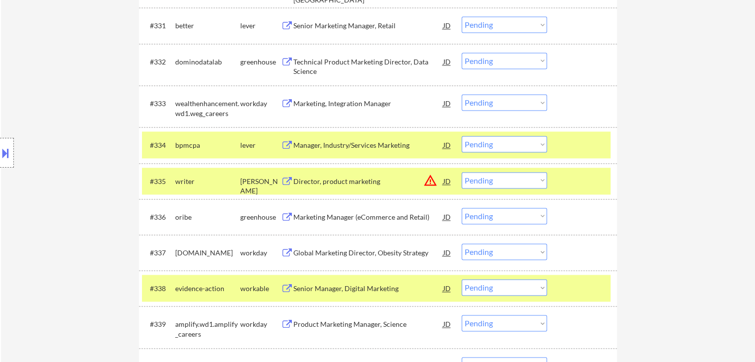
click at [588, 143] on div at bounding box center [584, 145] width 44 height 18
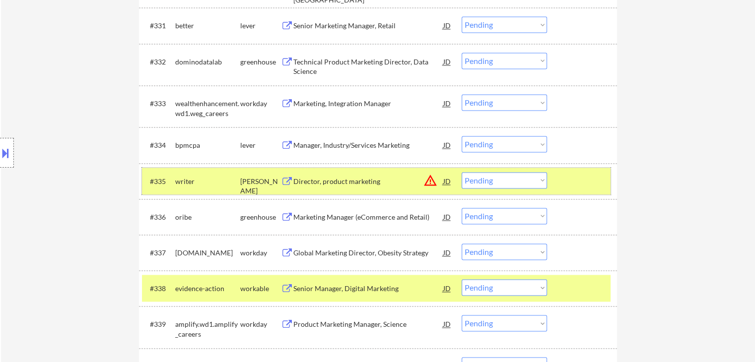
click at [588, 168] on div "#335 writer [PERSON_NAME] Director, product marketing JD warning_amber Choose a…" at bounding box center [376, 181] width 469 height 27
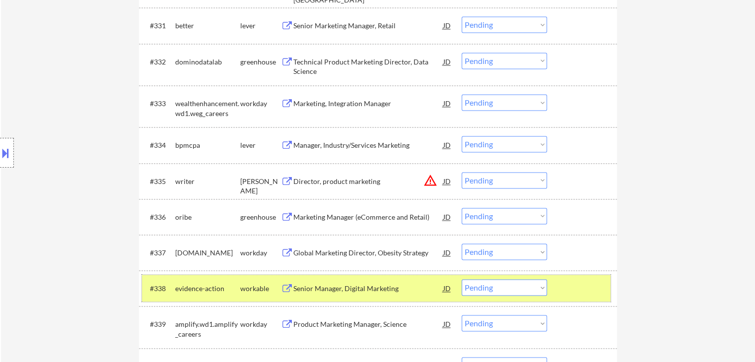
click at [583, 284] on div at bounding box center [584, 289] width 44 height 18
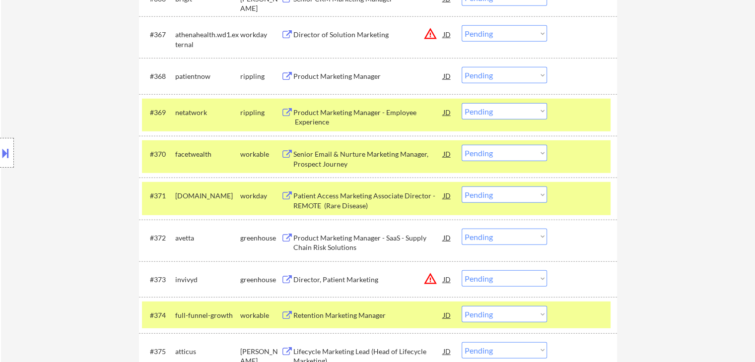
scroll to position [2780, 0]
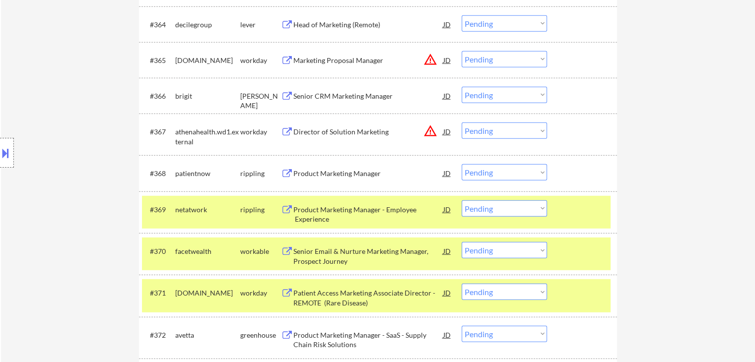
click at [580, 215] on div at bounding box center [584, 210] width 44 height 18
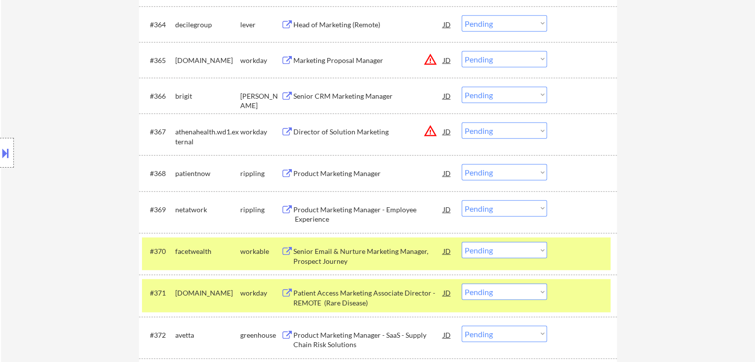
click at [577, 266] on div "#370 facetwealth workable Senior Email & Nurture Marketing Manager, Prospect Jo…" at bounding box center [376, 254] width 469 height 33
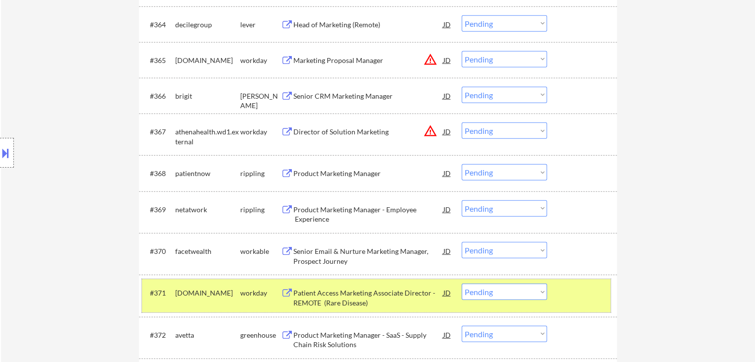
click at [576, 302] on div "#371 [DOMAIN_NAME] workday Patient Access Marketing Associate Director - REMOTE…" at bounding box center [376, 296] width 469 height 33
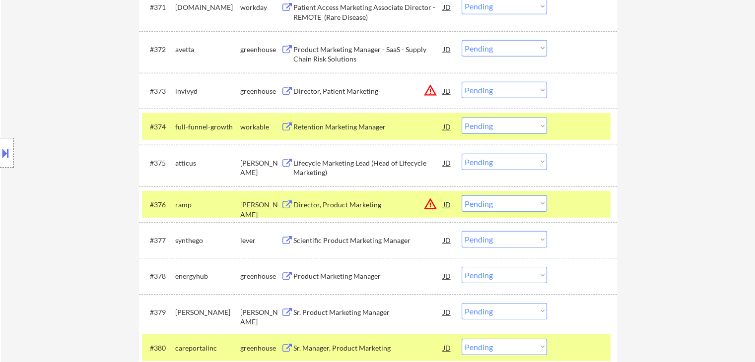
scroll to position [3078, 0]
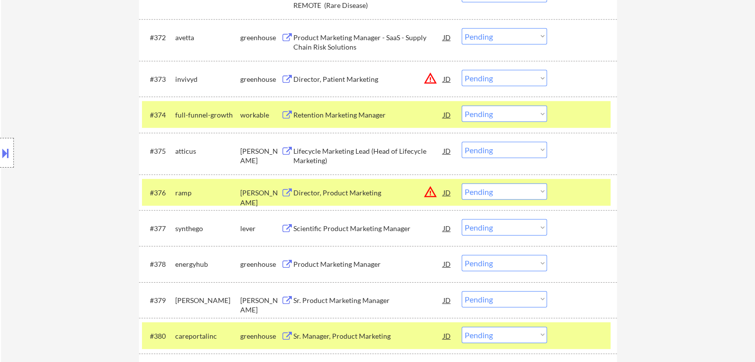
click at [582, 118] on div at bounding box center [584, 115] width 44 height 18
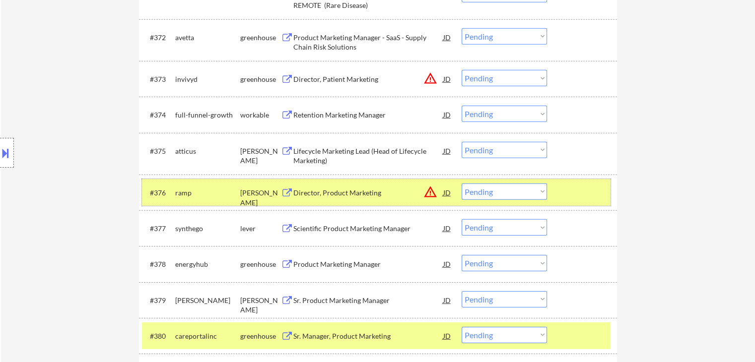
click at [592, 198] on div at bounding box center [584, 193] width 44 height 18
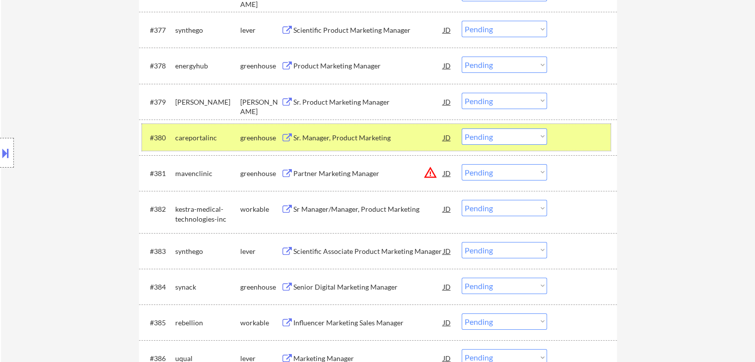
click at [586, 144] on div at bounding box center [584, 138] width 44 height 18
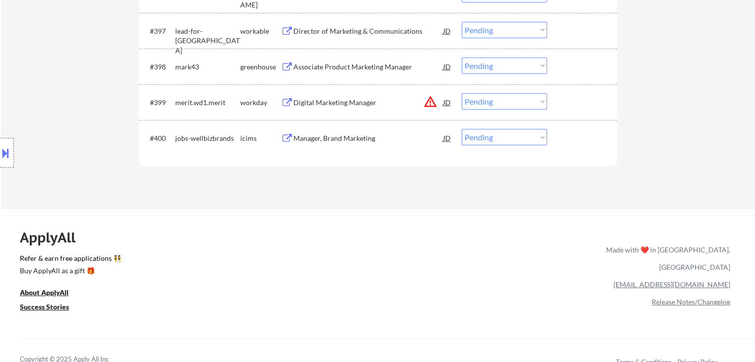
scroll to position [3972, 0]
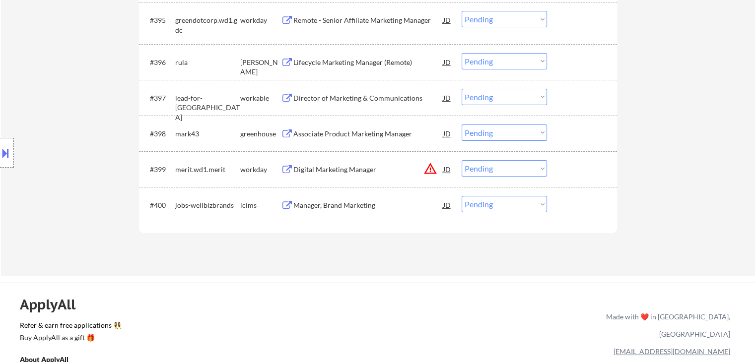
click at [79, 157] on div "Location Inclusions: [GEOGRAPHIC_DATA], [GEOGRAPHIC_DATA] [GEOGRAPHIC_DATA], [G…" at bounding box center [89, 153] width 178 height 184
click at [73, 147] on div "Location Inclusions: [GEOGRAPHIC_DATA], [GEOGRAPHIC_DATA] [GEOGRAPHIC_DATA], [G…" at bounding box center [89, 153] width 178 height 184
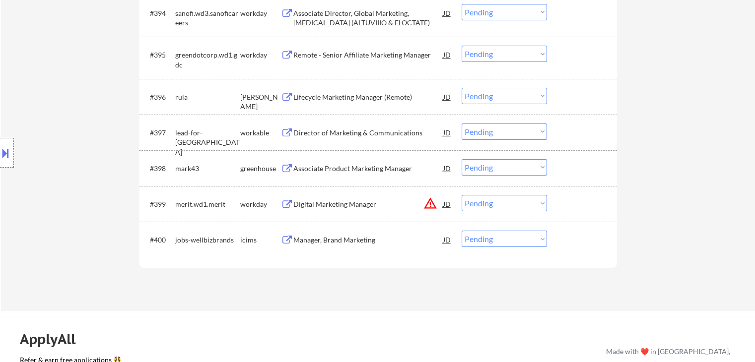
scroll to position [3922, 0]
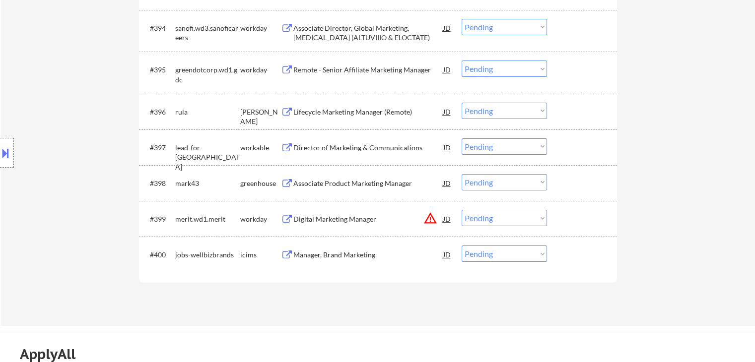
click at [67, 158] on div "Location Inclusions: [GEOGRAPHIC_DATA], [GEOGRAPHIC_DATA] [GEOGRAPHIC_DATA], [G…" at bounding box center [89, 153] width 178 height 184
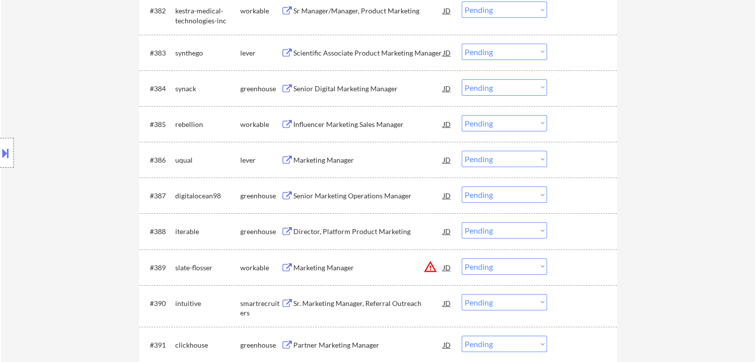
scroll to position [3525, 0]
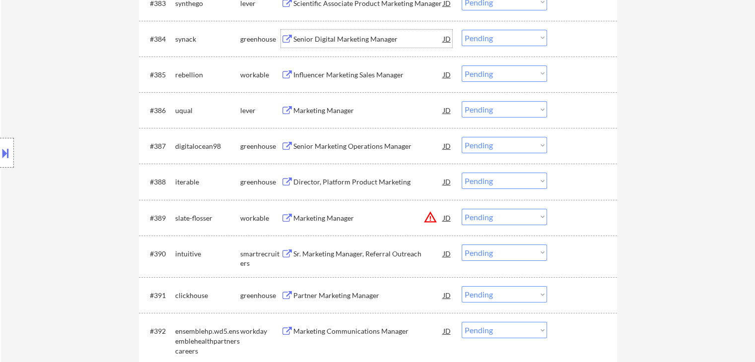
click at [329, 38] on div "Senior Digital Marketing Manager" at bounding box center [368, 39] width 150 height 10
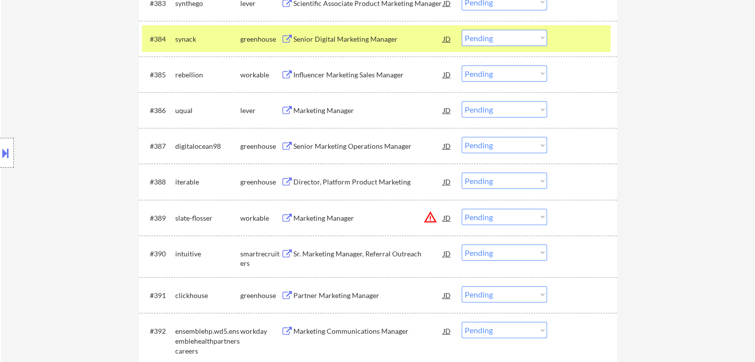
click at [316, 111] on div "Marketing Manager" at bounding box center [368, 111] width 150 height 10
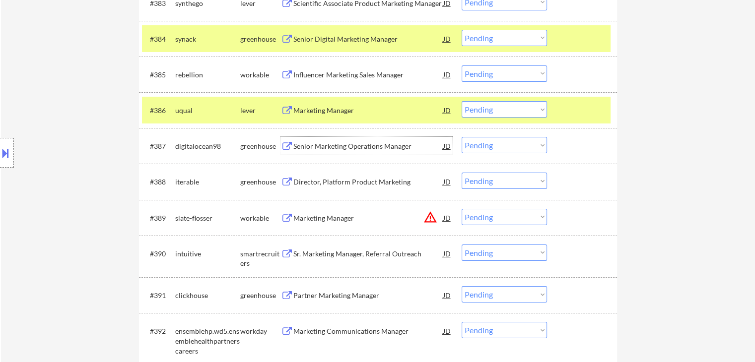
click at [340, 143] on div "Senior Marketing Operations Manager" at bounding box center [368, 146] width 150 height 10
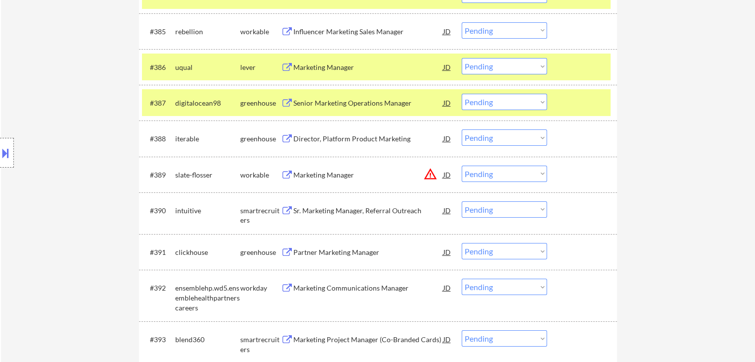
scroll to position [3624, 0]
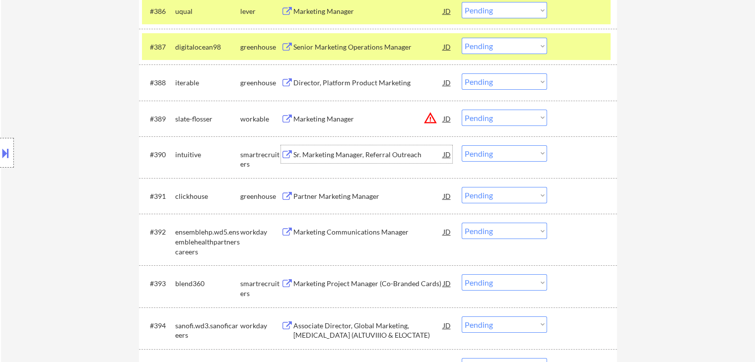
click at [326, 154] on div "Sr. Marketing Manager, Referral Outreach" at bounding box center [368, 155] width 150 height 10
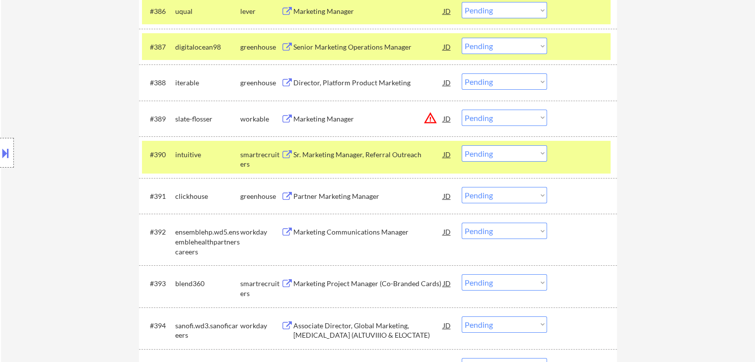
click at [334, 202] on div "Partner Marketing Manager" at bounding box center [368, 196] width 150 height 18
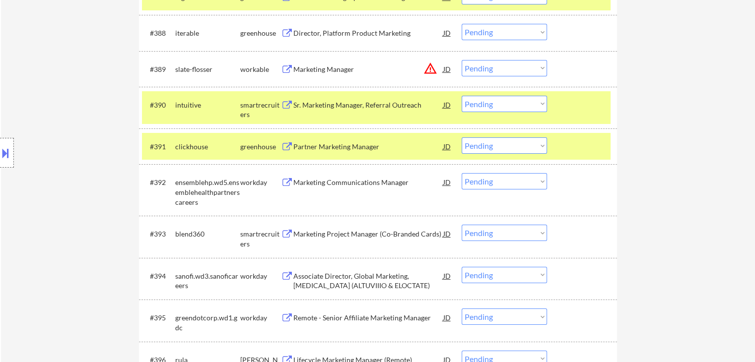
click at [342, 236] on div "Marketing Project Manager (Co-Branded Cards)" at bounding box center [368, 234] width 150 height 10
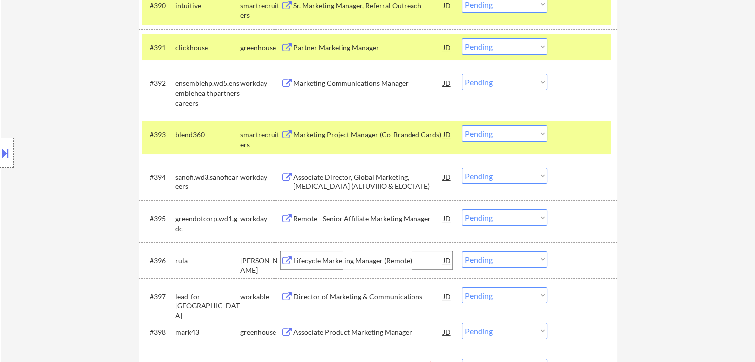
click at [346, 264] on div "Lifecycle Marketing Manager (Remote)" at bounding box center [368, 261] width 150 height 10
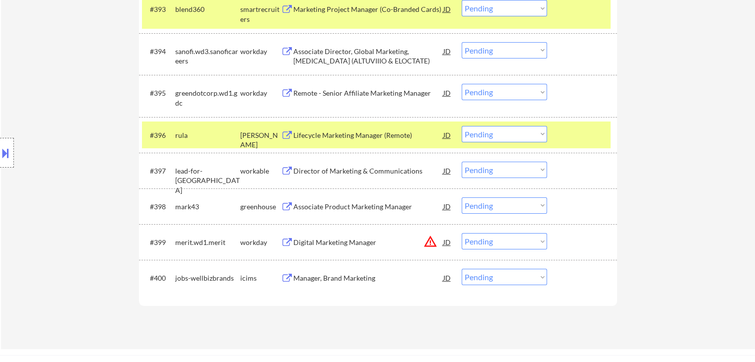
scroll to position [3922, 0]
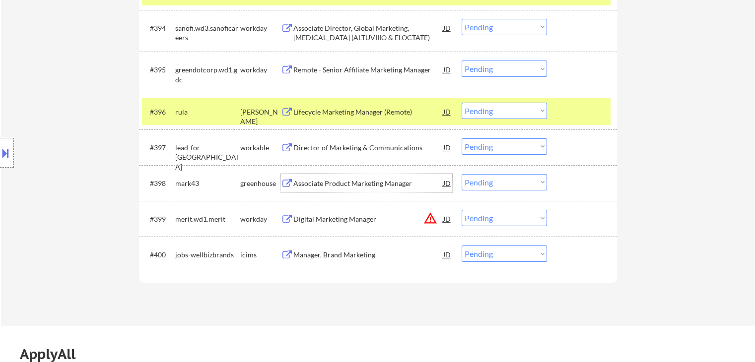
click at [317, 183] on div "Associate Product Marketing Manager" at bounding box center [368, 184] width 150 height 10
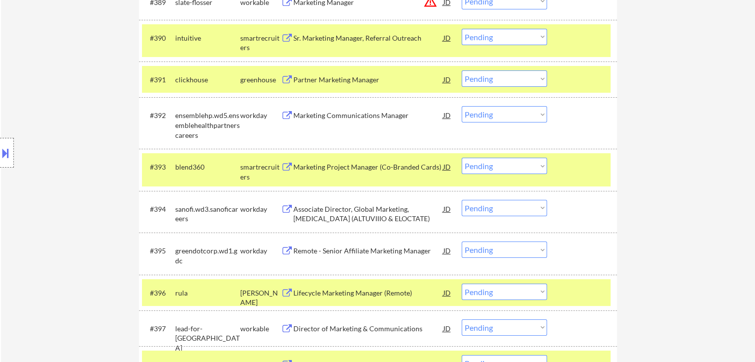
scroll to position [3723, 0]
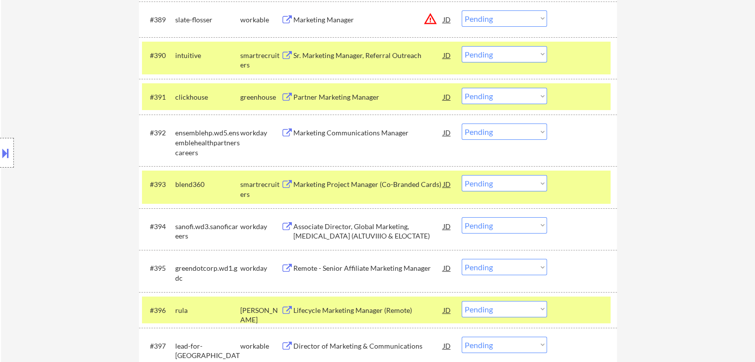
click at [91, 148] on div "Location Inclusions: [GEOGRAPHIC_DATA], [GEOGRAPHIC_DATA] [GEOGRAPHIC_DATA], [G…" at bounding box center [89, 153] width 178 height 184
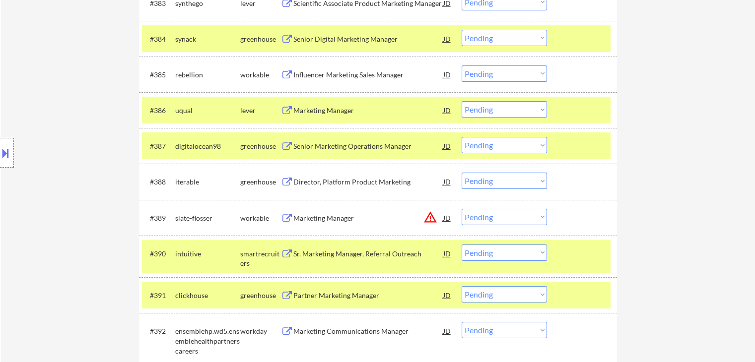
scroll to position [3853, 0]
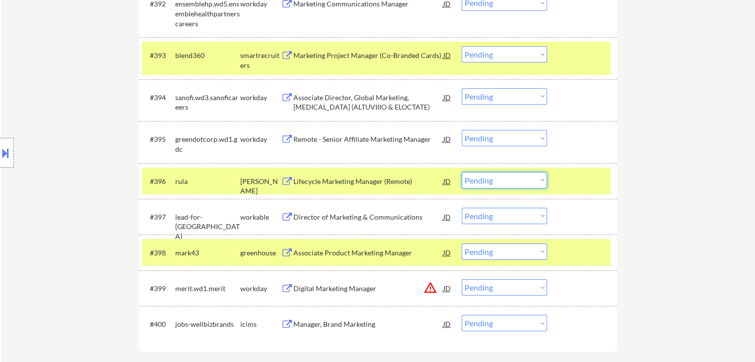
click at [526, 176] on select "Choose an option... Pending Applied Excluded (Questions) Excluded (Expired) Exc…" at bounding box center [504, 180] width 85 height 16
click at [462, 172] on select "Choose an option... Pending Applied Excluded (Questions) Excluded (Expired) Exc…" at bounding box center [504, 180] width 85 height 16
select select ""pending""
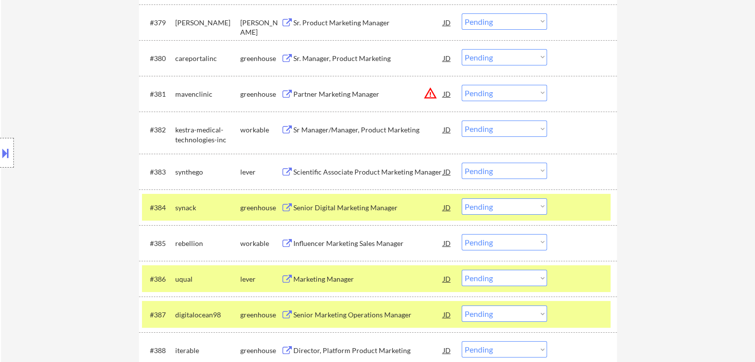
click at [591, 209] on div at bounding box center [584, 208] width 44 height 18
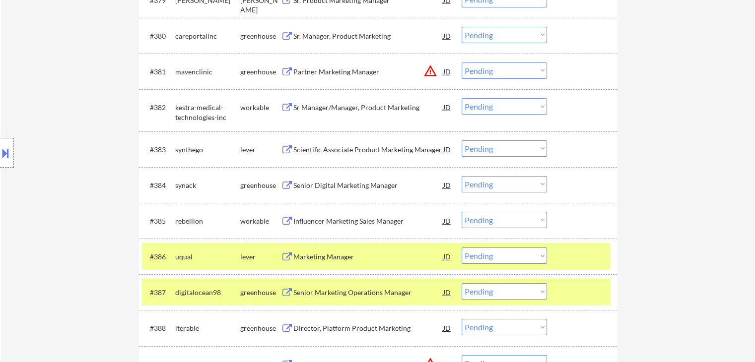
scroll to position [3555, 0]
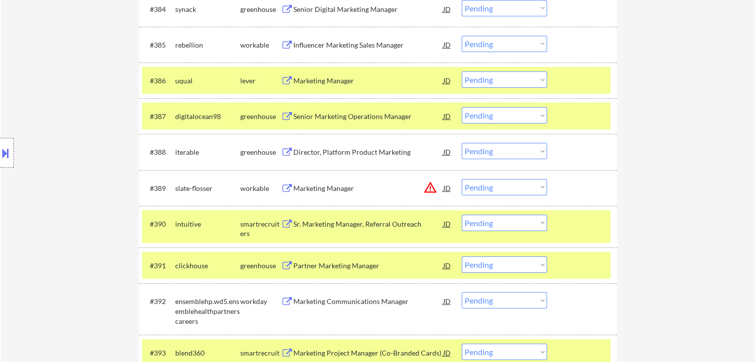
click at [586, 73] on div at bounding box center [584, 80] width 44 height 18
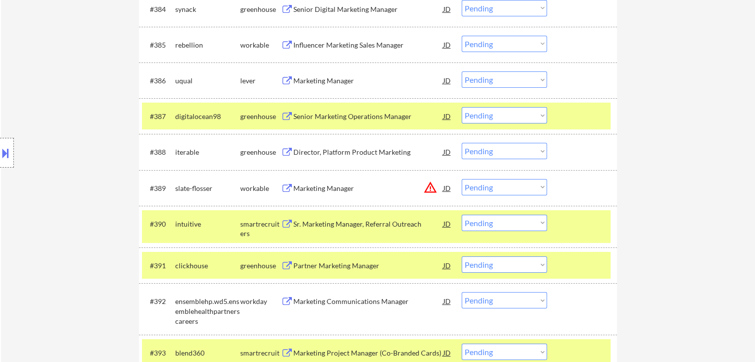
click at [586, 110] on div at bounding box center [584, 116] width 44 height 18
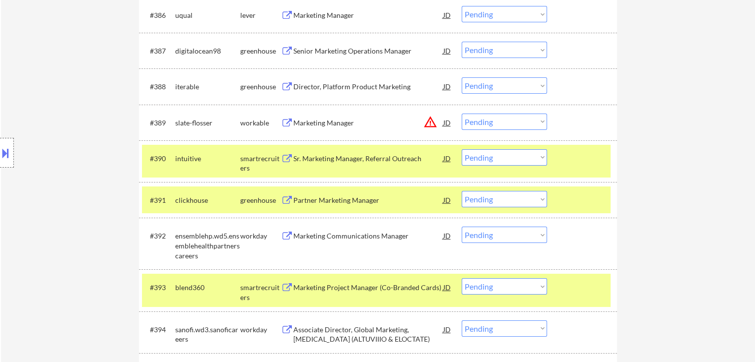
scroll to position [3704, 0]
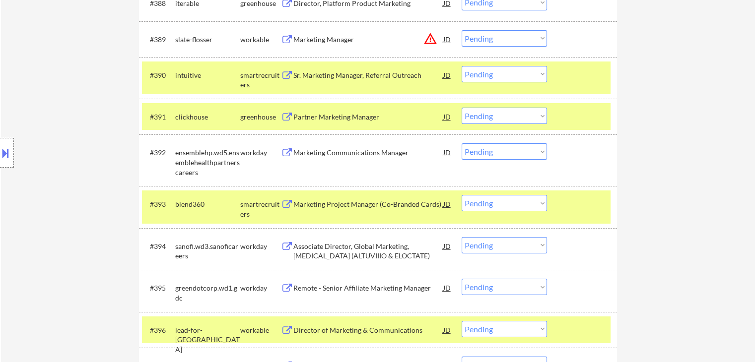
click at [575, 78] on div at bounding box center [584, 75] width 44 height 18
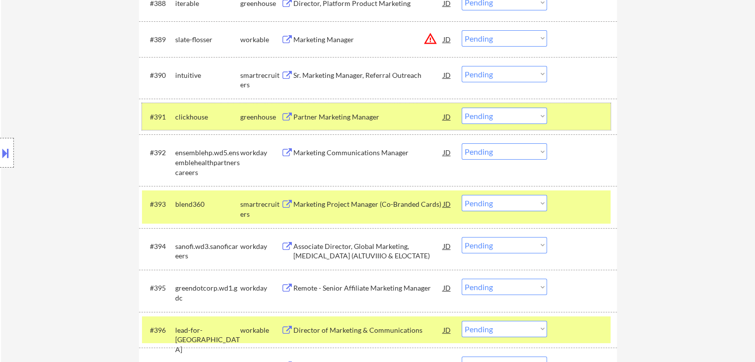
click at [576, 120] on div at bounding box center [584, 117] width 44 height 18
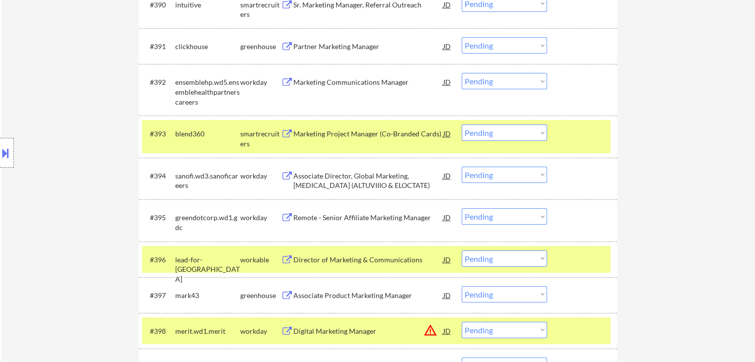
scroll to position [3803, 0]
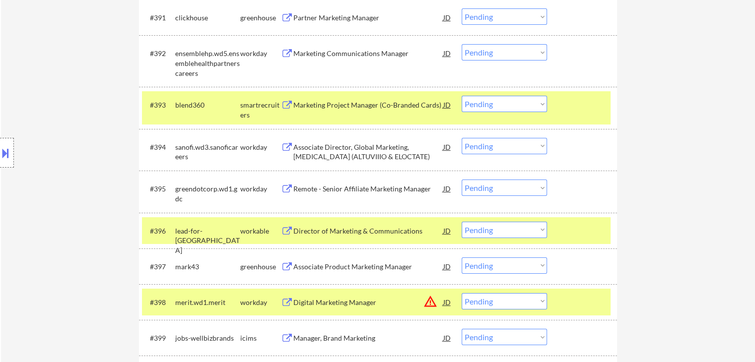
click at [577, 116] on div "#393 blend360 smartrecruiters Marketing Project Manager (Co-Branded Cards) JD w…" at bounding box center [376, 107] width 469 height 33
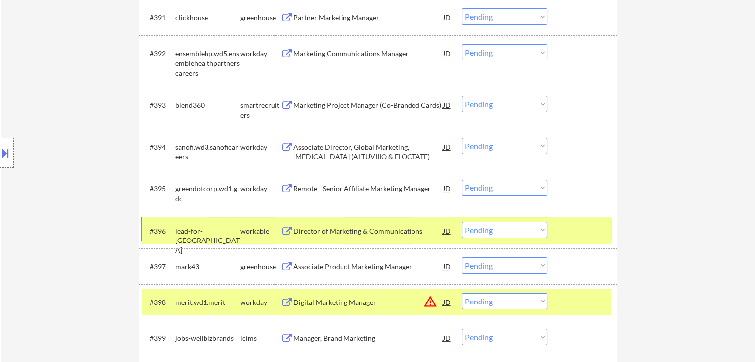
drag, startPoint x: 566, startPoint y: 231, endPoint x: 576, endPoint y: 198, distance: 34.7
click at [566, 232] on div at bounding box center [584, 231] width 44 height 18
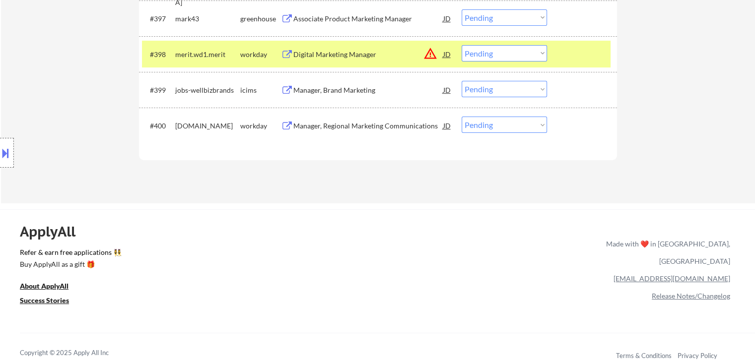
click at [563, 64] on div "#398 merit.wd1.merit workday Digital Marketing Manager JD warning_amber Choose …" at bounding box center [376, 54] width 469 height 27
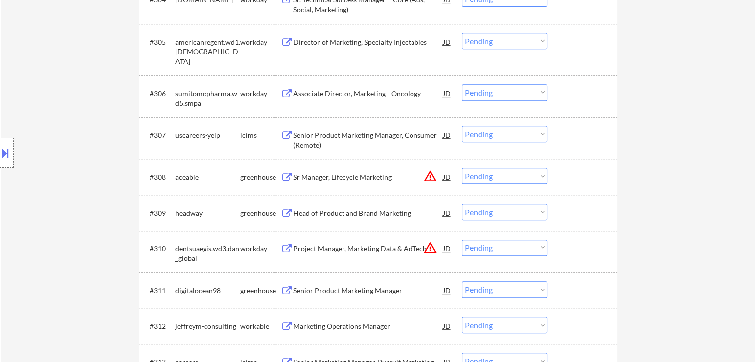
scroll to position [496, 0]
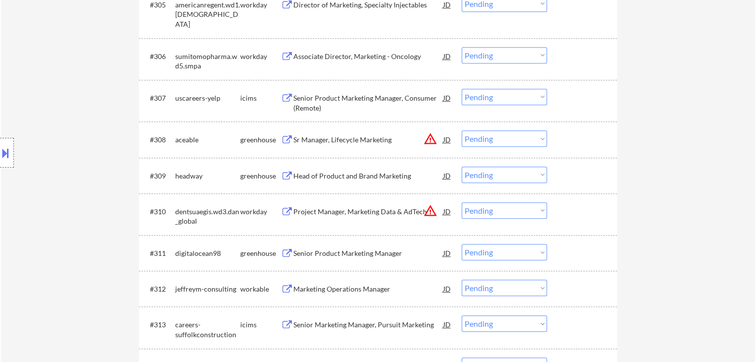
click at [340, 172] on div "Head of Product and Brand Marketing" at bounding box center [368, 176] width 150 height 10
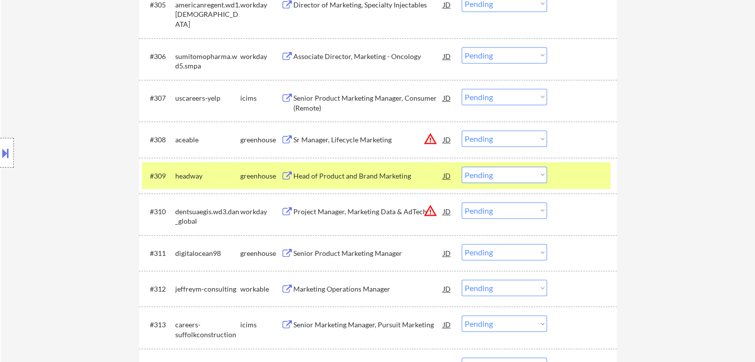
scroll to position [596, 0]
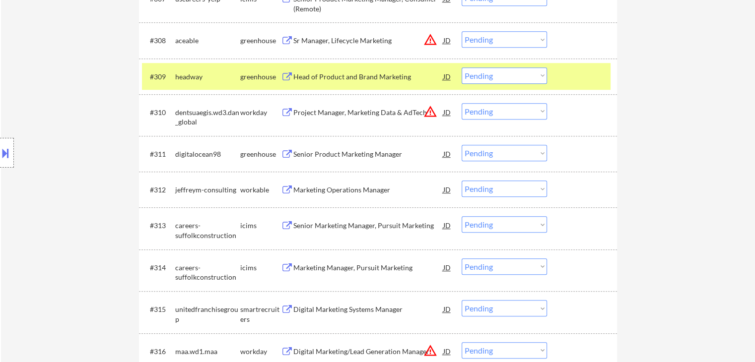
click at [341, 156] on div "Senior Product Marketing Manager" at bounding box center [368, 154] width 150 height 10
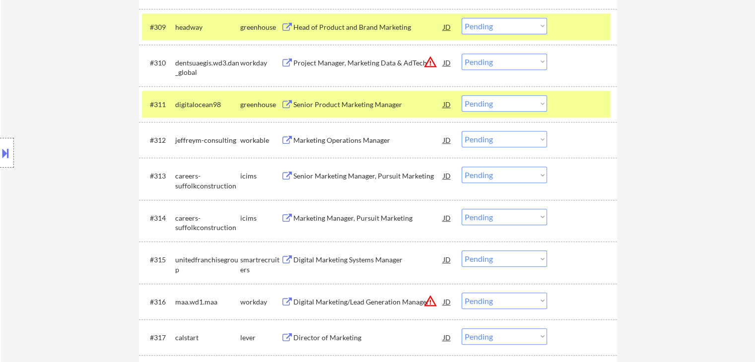
click at [332, 141] on div "Marketing Operations Manager" at bounding box center [368, 141] width 150 height 10
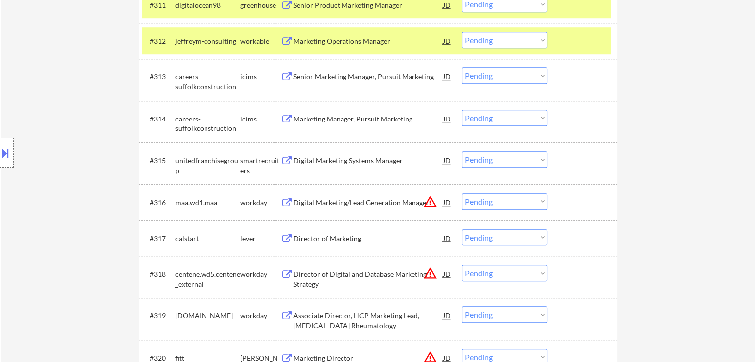
click at [347, 160] on div "Digital Marketing Systems Manager" at bounding box center [368, 161] width 150 height 10
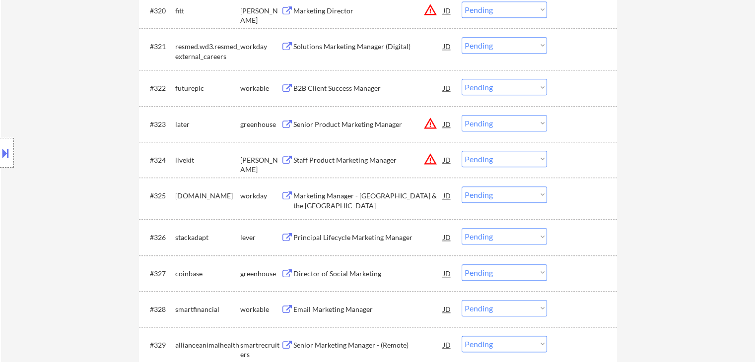
scroll to position [1142, 0]
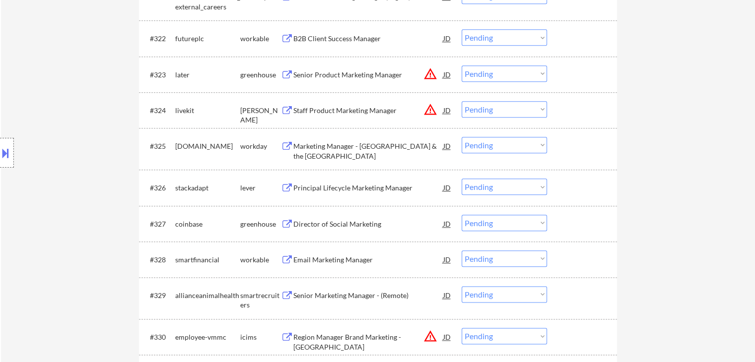
click at [344, 227] on div "Director of Social Marketing" at bounding box center [368, 224] width 150 height 10
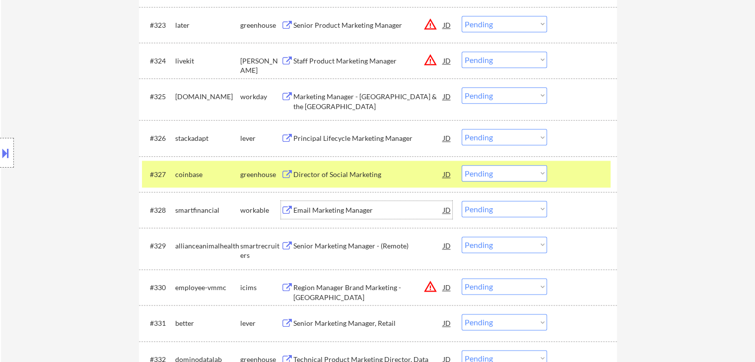
click at [340, 210] on div "Email Marketing Manager" at bounding box center [368, 211] width 150 height 10
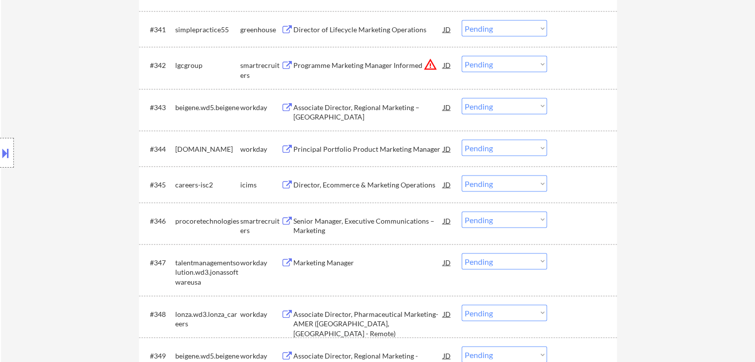
scroll to position [1887, 0]
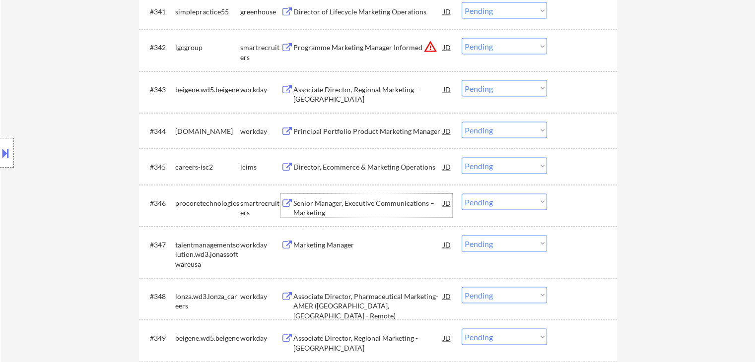
click at [317, 209] on div "Senior Manager, Executive Communications – Marketing" at bounding box center [368, 207] width 150 height 19
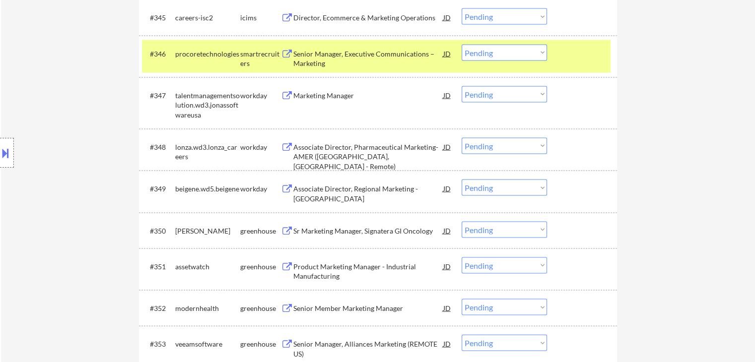
click at [342, 231] on div "Sr Marketing Manager, Signatera GI Oncology" at bounding box center [368, 231] width 150 height 10
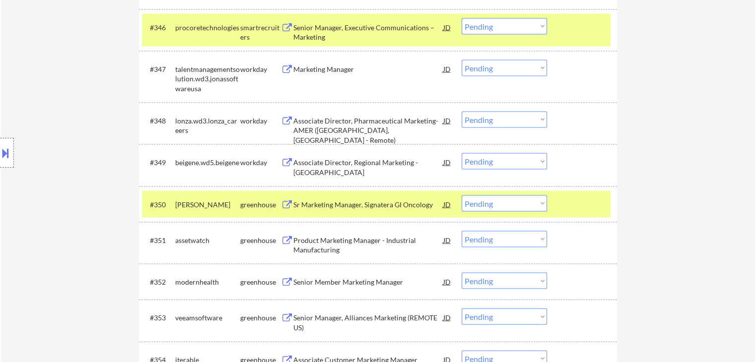
scroll to position [2085, 0]
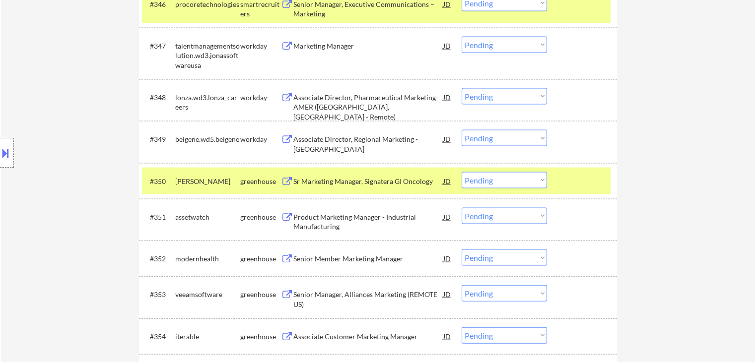
click at [336, 224] on div "Product Marketing Manager - Industrial Manufacturing" at bounding box center [368, 221] width 150 height 19
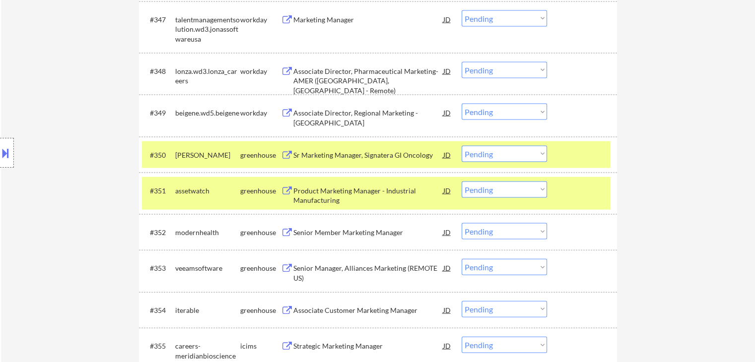
scroll to position [2135, 0]
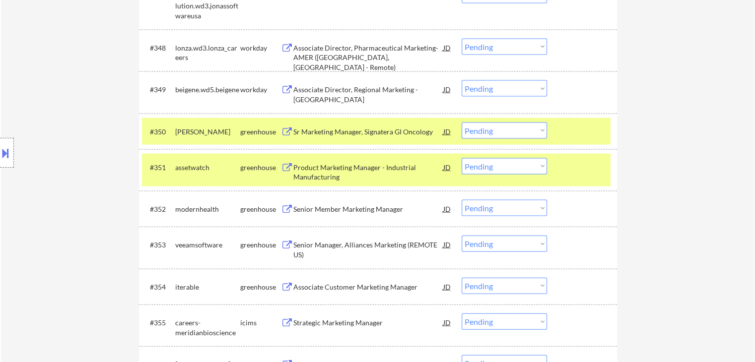
click at [333, 215] on div "Senior Member Marketing Manager" at bounding box center [368, 209] width 150 height 18
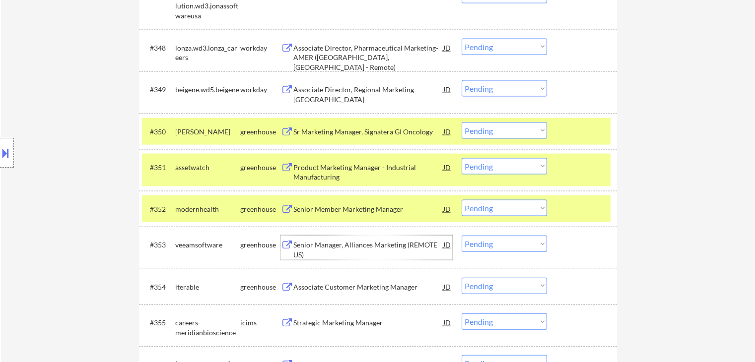
click at [339, 245] on div "Senior Manager, Alliances Marketing (REMOTE US)" at bounding box center [368, 249] width 150 height 19
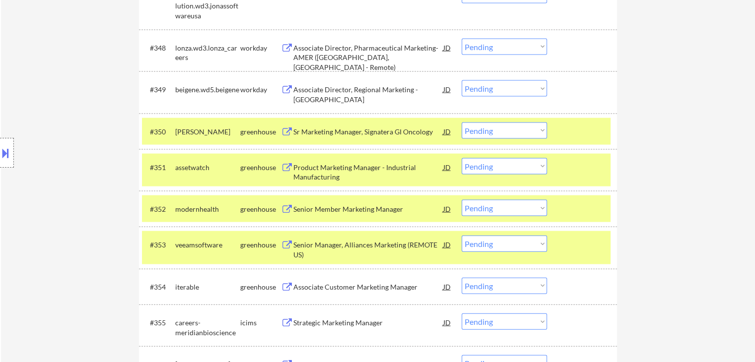
click at [491, 169] on select "Choose an option... Pending Applied Excluded (Questions) Excluded (Expired) Exc…" at bounding box center [504, 166] width 85 height 16
click at [462, 158] on select "Choose an option... Pending Applied Excluded (Questions) Excluded (Expired) Exc…" at bounding box center [504, 166] width 85 height 16
click at [665, 147] on div "← Return to /applysquad Mailslurp Inbox Job Search Builder [PERSON_NAME] User E…" at bounding box center [378, 12] width 754 height 4215
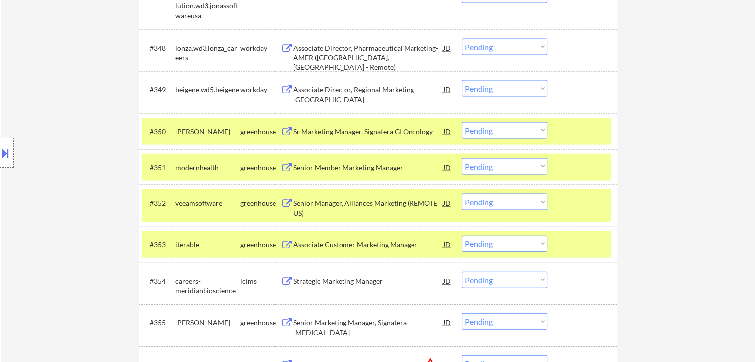
click at [531, 161] on select "Choose an option... Pending Applied Excluded (Questions) Excluded (Expired) Exc…" at bounding box center [504, 166] width 85 height 16
click at [462, 158] on select "Choose an option... Pending Applied Excluded (Questions) Excluded (Expired) Exc…" at bounding box center [504, 166] width 85 height 16
select select ""pending""
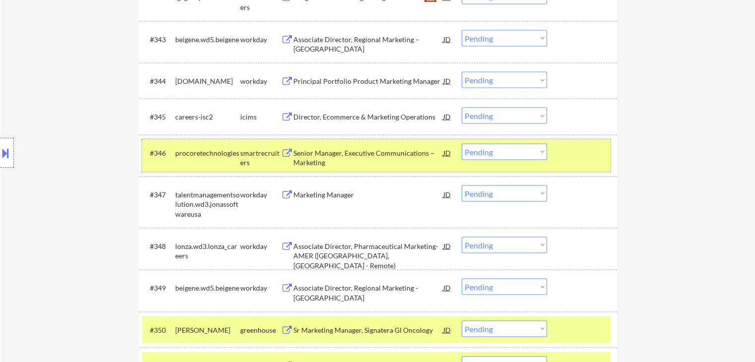
click at [577, 160] on div at bounding box center [584, 153] width 44 height 18
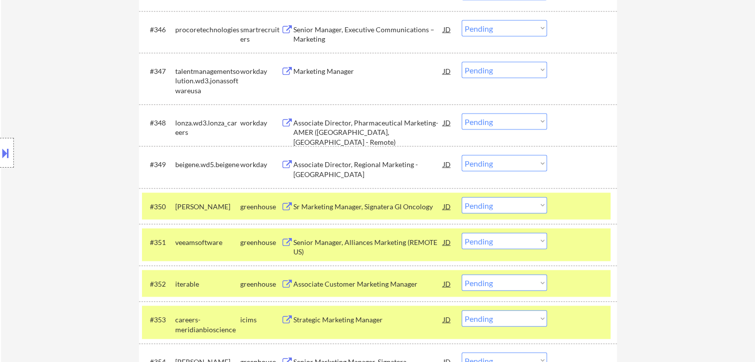
scroll to position [2085, 0]
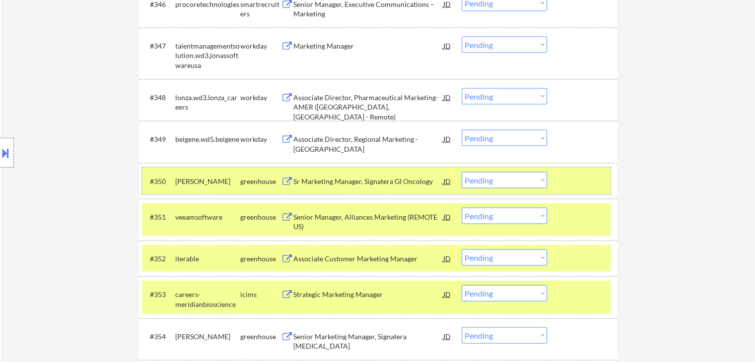
click at [577, 179] on div at bounding box center [584, 181] width 44 height 18
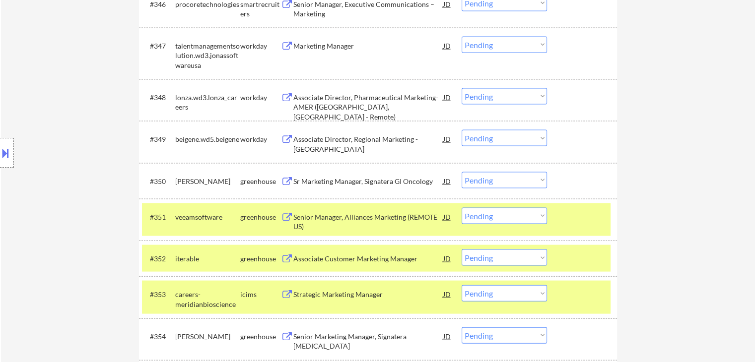
click at [583, 219] on div at bounding box center [584, 217] width 44 height 18
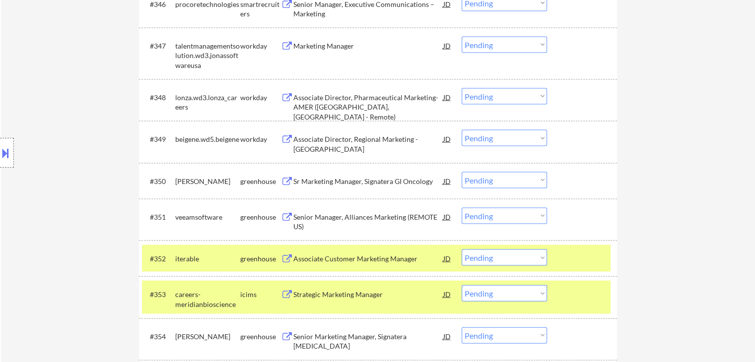
click at [573, 258] on div at bounding box center [584, 259] width 44 height 18
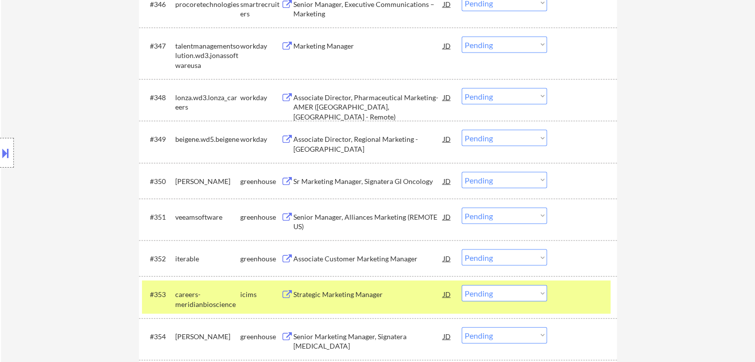
click at [574, 293] on div at bounding box center [584, 294] width 44 height 18
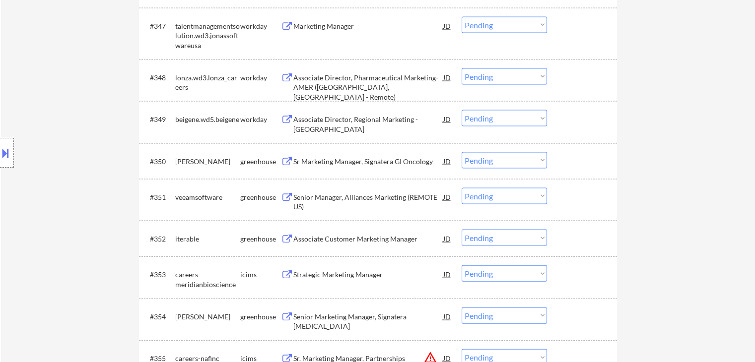
scroll to position [2284, 0]
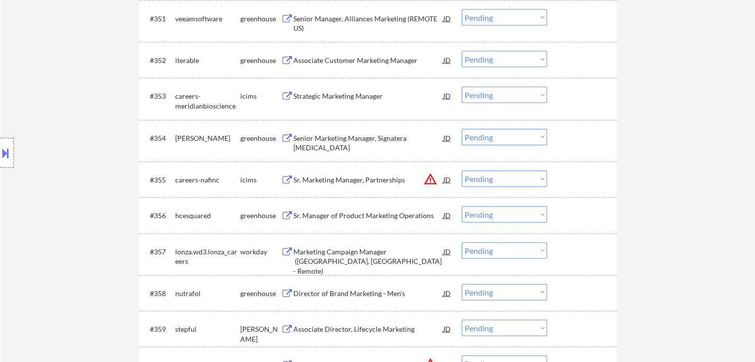
click at [329, 218] on div "Sr. Manager of Product Marketing Operations" at bounding box center [368, 216] width 150 height 10
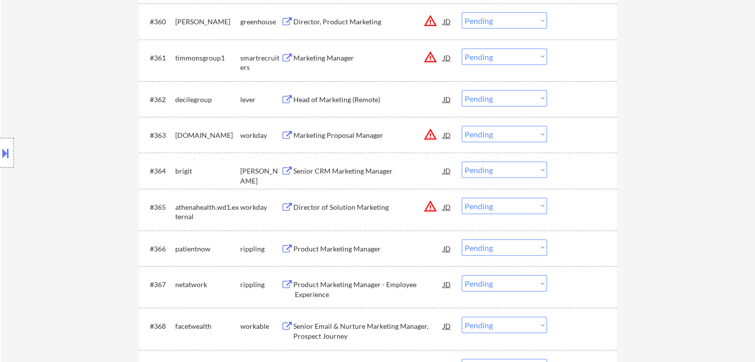
scroll to position [2631, 0]
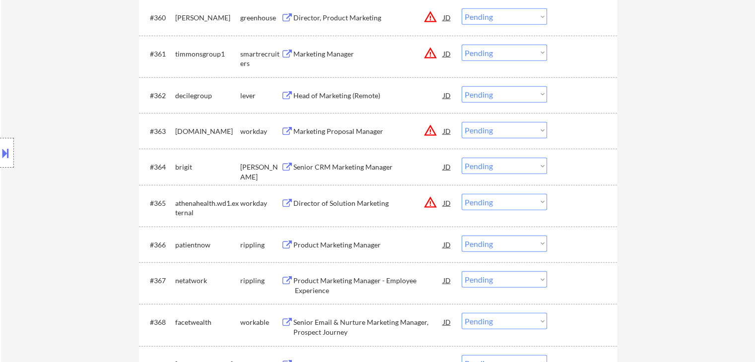
click at [336, 166] on div "Senior CRM Marketing Manager" at bounding box center [368, 167] width 150 height 10
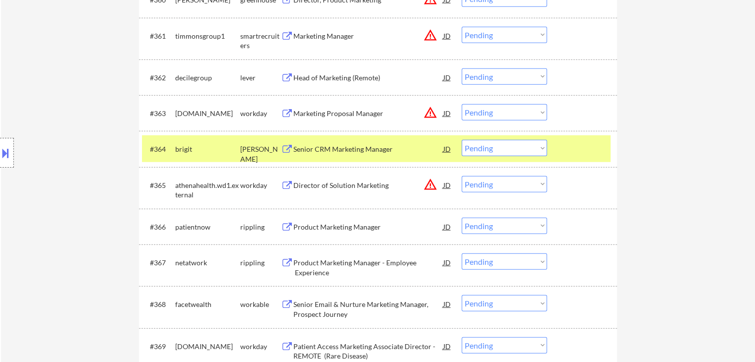
scroll to position [2681, 0]
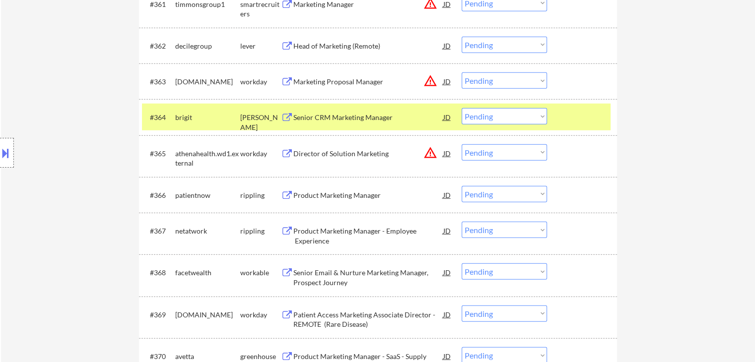
click at [328, 195] on div "Product Marketing Manager" at bounding box center [368, 196] width 150 height 10
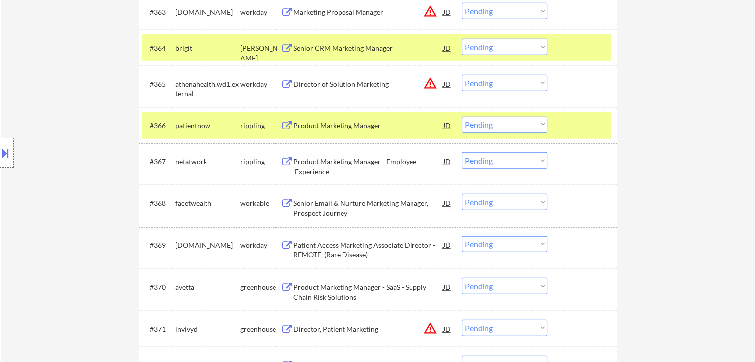
scroll to position [2780, 0]
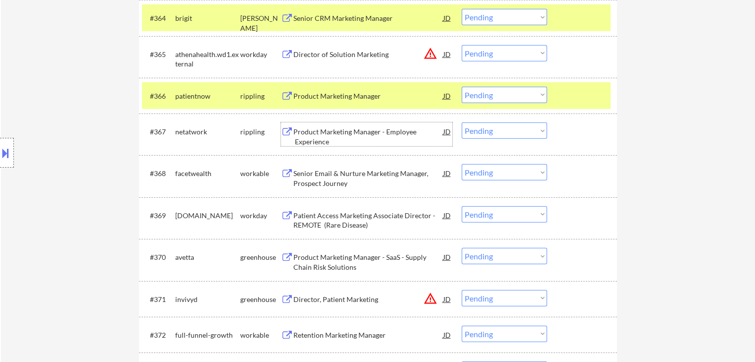
click at [308, 135] on div "Product Marketing Manager - Employee Experience" at bounding box center [368, 136] width 150 height 19
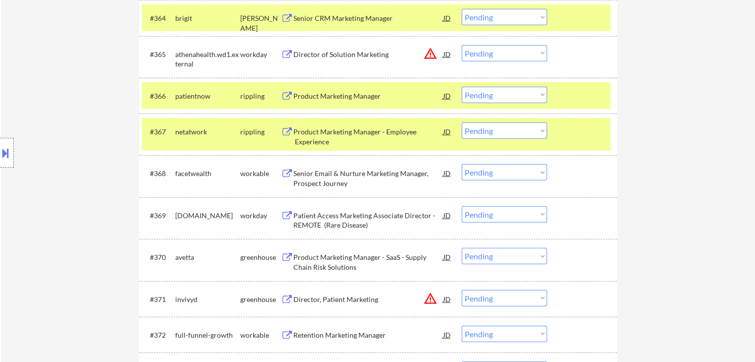
click at [332, 181] on div "Senior Email & Nurture Marketing Manager, Prospect Journey" at bounding box center [368, 178] width 150 height 19
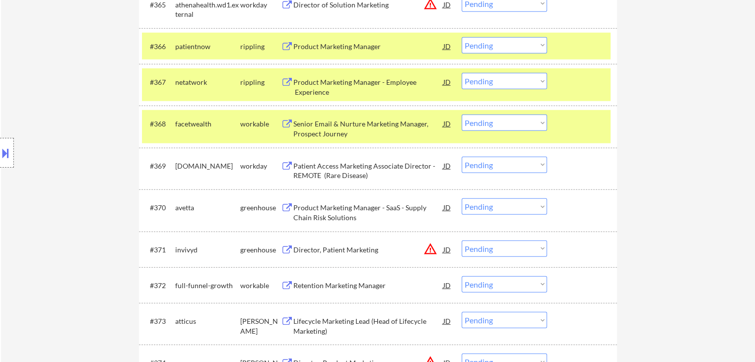
click at [332, 205] on div "Product Marketing Manager - SaaS - Supply Chain Risk Solutions" at bounding box center [368, 212] width 150 height 19
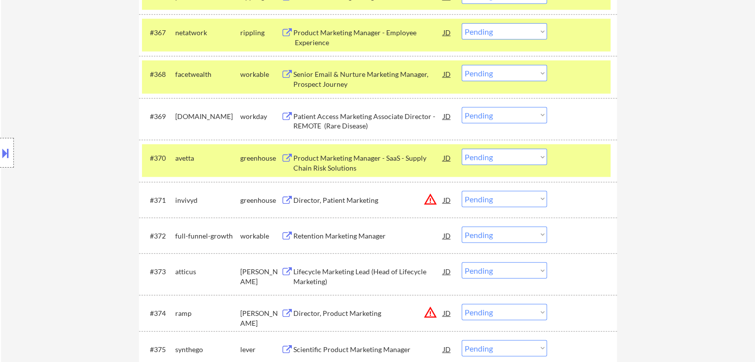
click at [335, 236] on div "Retention Marketing Manager" at bounding box center [368, 236] width 150 height 10
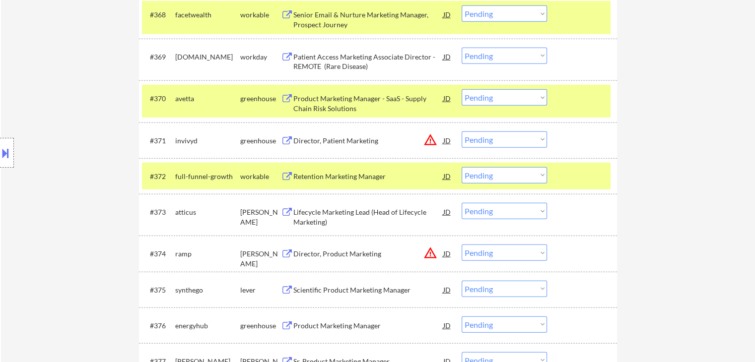
scroll to position [2979, 0]
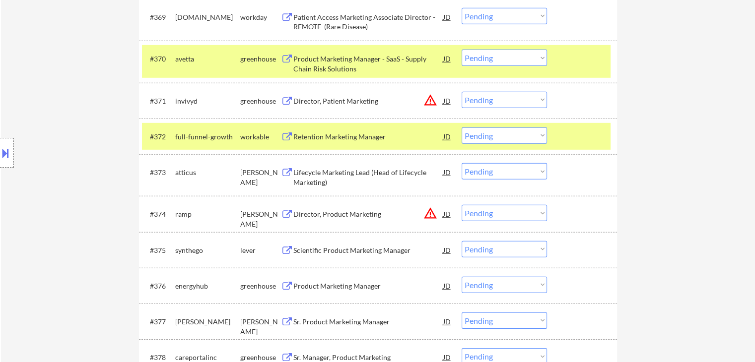
click at [338, 254] on div "Scientific Product Marketing Manager" at bounding box center [368, 251] width 150 height 10
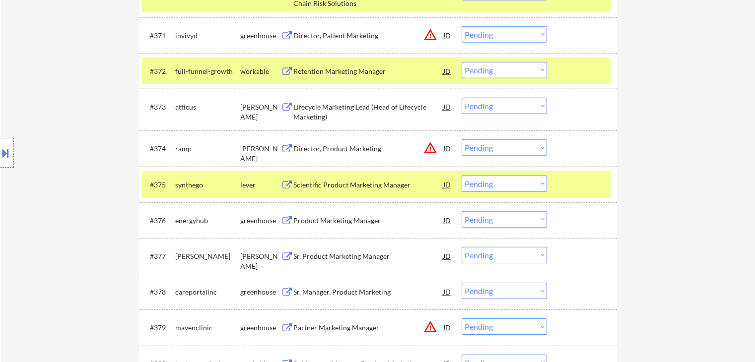
scroll to position [3078, 0]
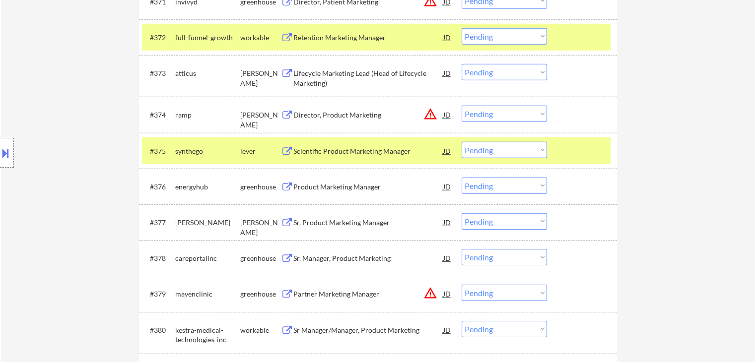
click at [333, 185] on div "Product Marketing Manager" at bounding box center [368, 187] width 150 height 10
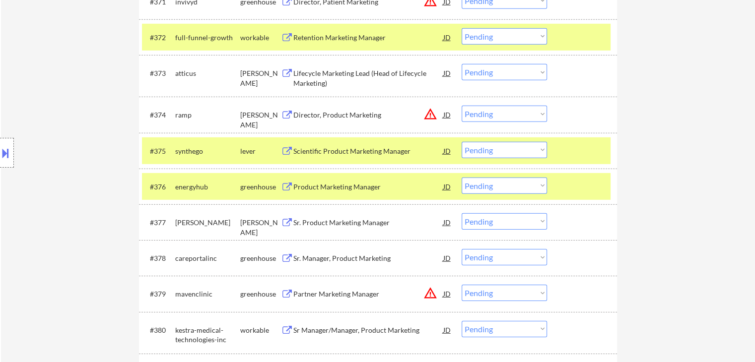
click at [339, 221] on div "Sr. Product Marketing Manager" at bounding box center [368, 223] width 150 height 10
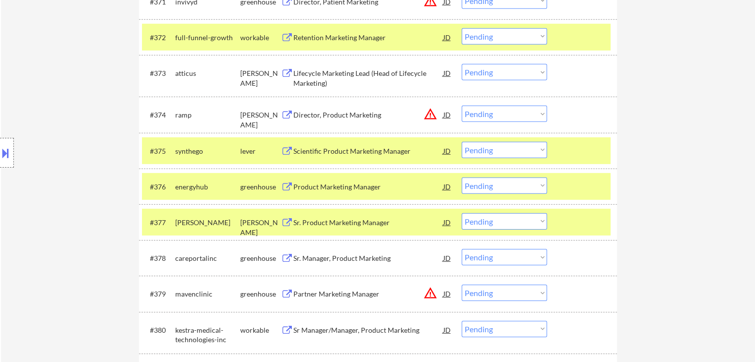
click at [348, 269] on div "#378 careportalinc greenhouse Sr. Manager, Product Marketing JD Choose an optio…" at bounding box center [376, 258] width 469 height 27
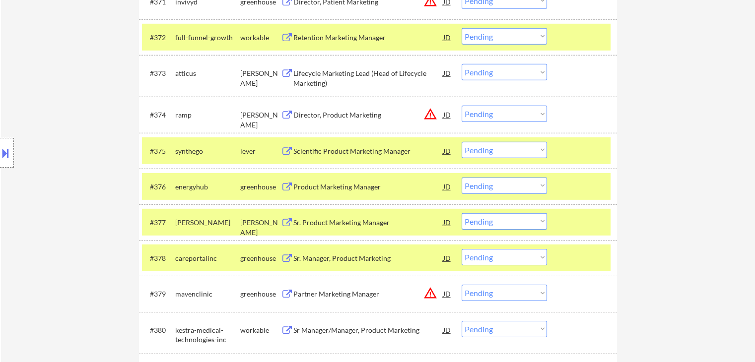
click at [353, 258] on div "Sr. Manager, Product Marketing" at bounding box center [368, 259] width 150 height 10
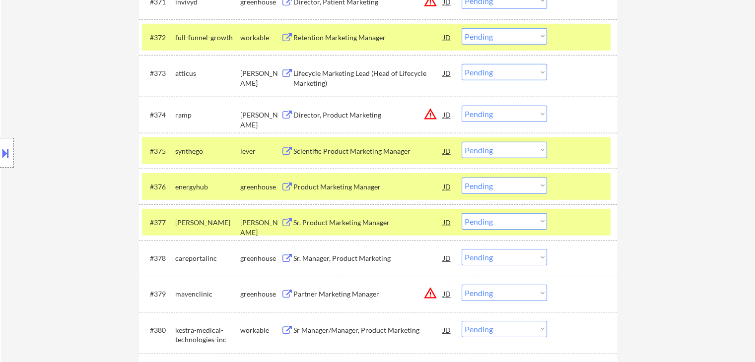
scroll to position [2318, 0]
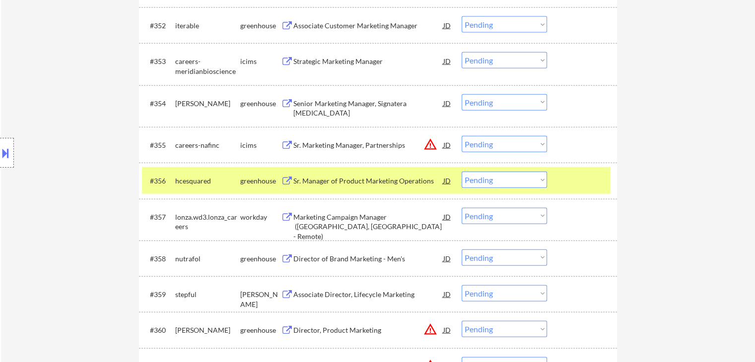
drag, startPoint x: 523, startPoint y: 175, endPoint x: 522, endPoint y: 182, distance: 7.0
click at [523, 175] on select "Choose an option... Pending Applied Excluded (Questions) Excluded (Expired) Exc…" at bounding box center [504, 180] width 85 height 16
click at [462, 172] on select "Choose an option... Pending Applied Excluded (Questions) Excluded (Expired) Exc…" at bounding box center [504, 180] width 85 height 16
select select ""pending""
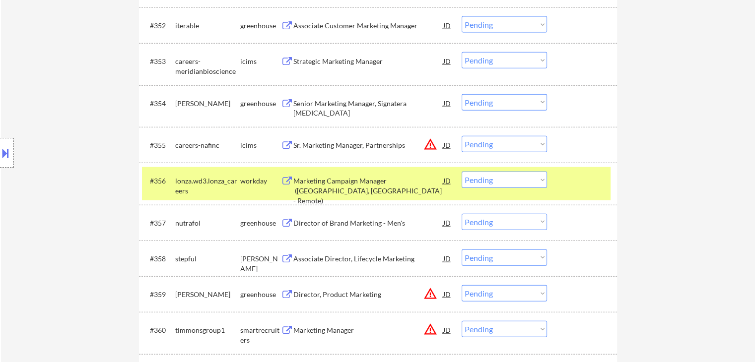
scroll to position [2582, 0]
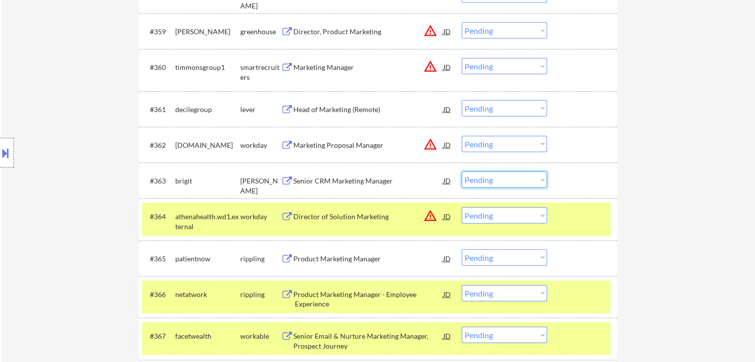
drag, startPoint x: 498, startPoint y: 181, endPoint x: 489, endPoint y: 182, distance: 10.0
click at [498, 181] on select "Choose an option... Pending Applied Excluded (Questions) Excluded (Expired) Exc…" at bounding box center [504, 180] width 85 height 16
click at [462, 172] on select "Choose an option... Pending Applied Excluded (Questions) Excluded (Expired) Exc…" at bounding box center [504, 180] width 85 height 16
select select ""pending""
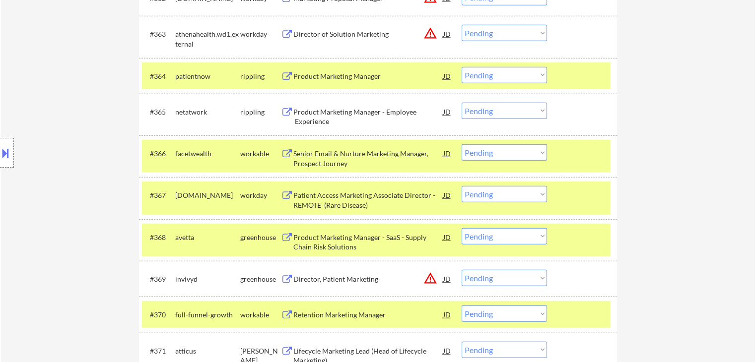
scroll to position [2731, 0]
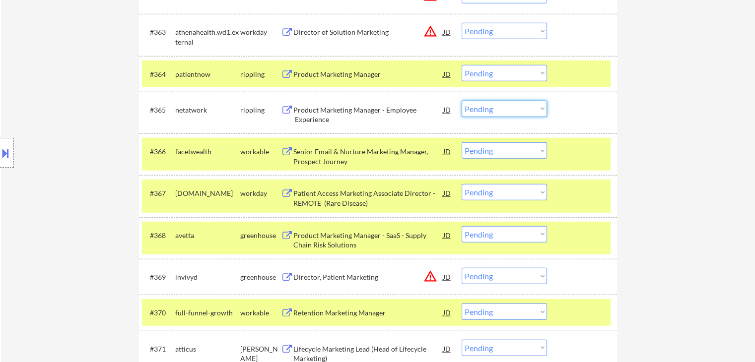
click at [506, 110] on select "Choose an option... Pending Applied Excluded (Questions) Excluded (Expired) Exc…" at bounding box center [504, 109] width 85 height 16
click at [462, 101] on select "Choose an option... Pending Applied Excluded (Questions) Excluded (Expired) Exc…" at bounding box center [504, 109] width 85 height 16
select select ""pending""
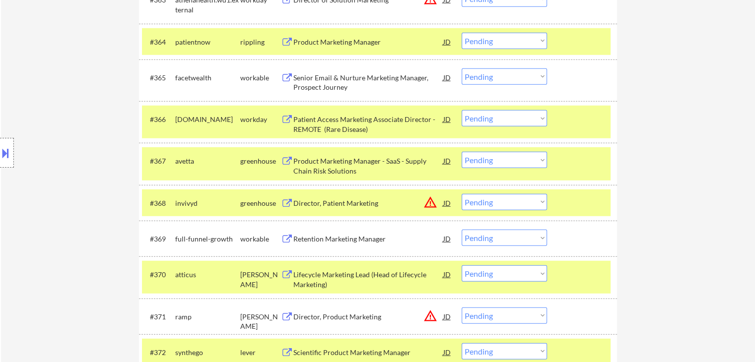
scroll to position [2780, 0]
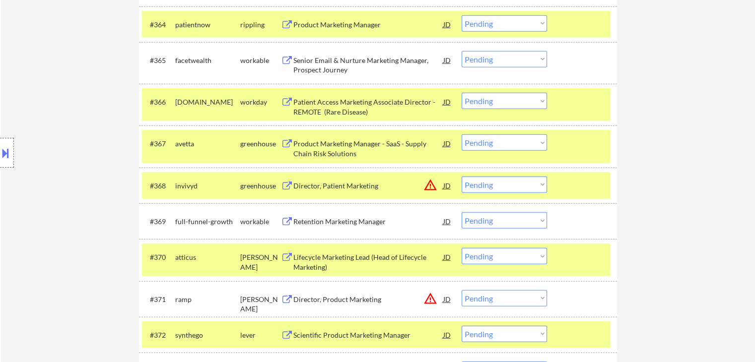
drag, startPoint x: 506, startPoint y: 218, endPoint x: 505, endPoint y: 225, distance: 6.5
click at [506, 218] on select "Choose an option... Pending Applied Excluded (Questions) Excluded (Expired) Exc…" at bounding box center [504, 220] width 85 height 16
click at [462, 212] on select "Choose an option... Pending Applied Excluded (Questions) Excluded (Expired) Exc…" at bounding box center [504, 220] width 85 height 16
select select ""pending""
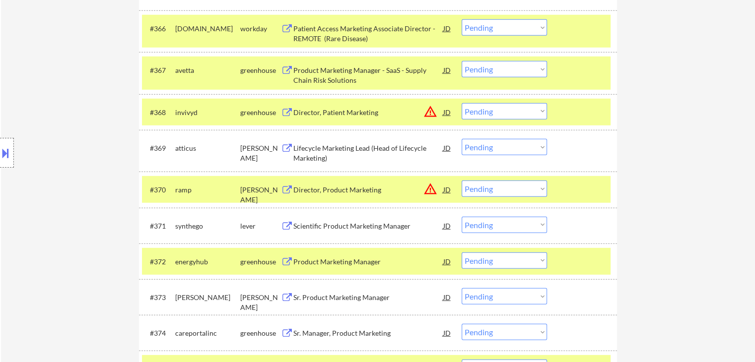
scroll to position [2879, 0]
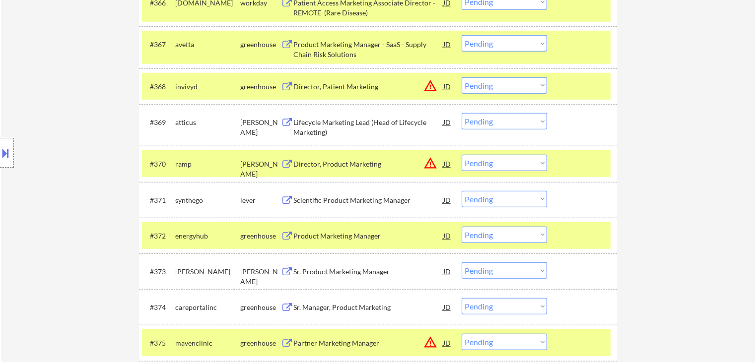
click at [521, 233] on select "Choose an option... Pending Applied Excluded (Questions) Excluded (Expired) Exc…" at bounding box center [504, 235] width 85 height 16
click at [462, 227] on select "Choose an option... Pending Applied Excluded (Questions) Excluded (Expired) Exc…" at bounding box center [504, 235] width 85 height 16
select select ""pending""
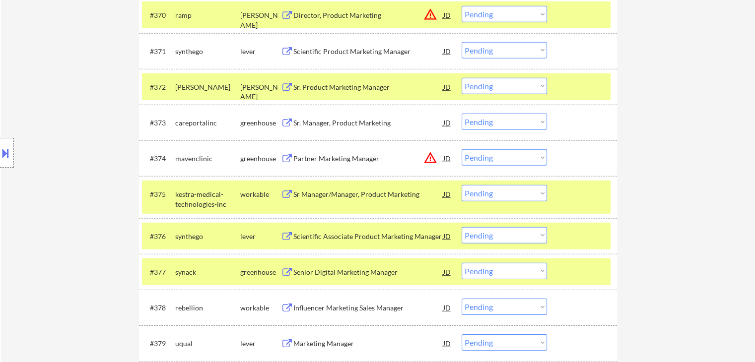
scroll to position [3227, 0]
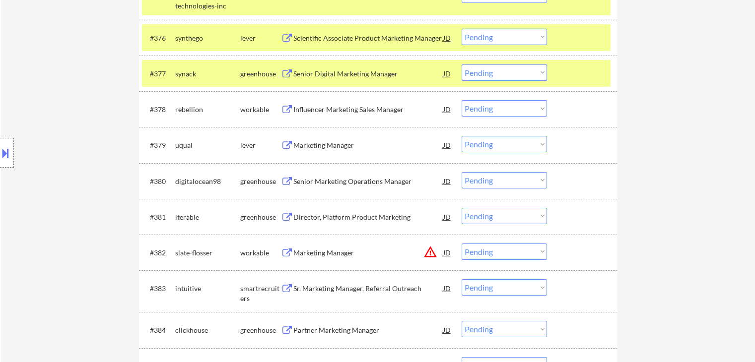
click at [320, 138] on div "Marketing Manager" at bounding box center [368, 145] width 150 height 18
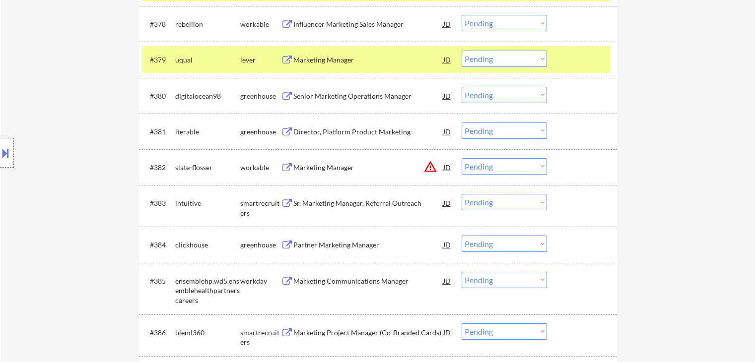
scroll to position [3326, 0]
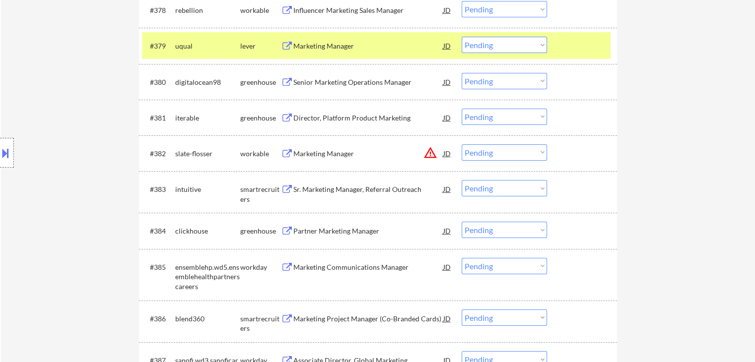
click at [346, 87] on div "Senior Marketing Operations Manager" at bounding box center [368, 82] width 150 height 18
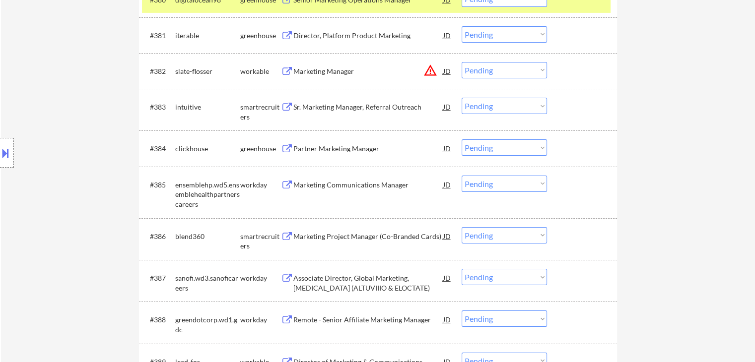
scroll to position [3426, 0]
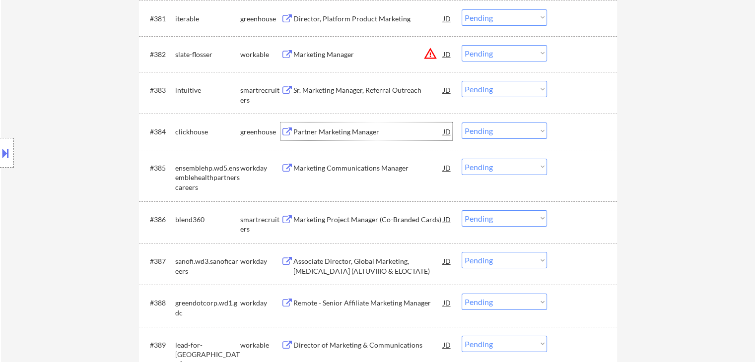
click at [332, 134] on div "Partner Marketing Manager" at bounding box center [368, 132] width 150 height 10
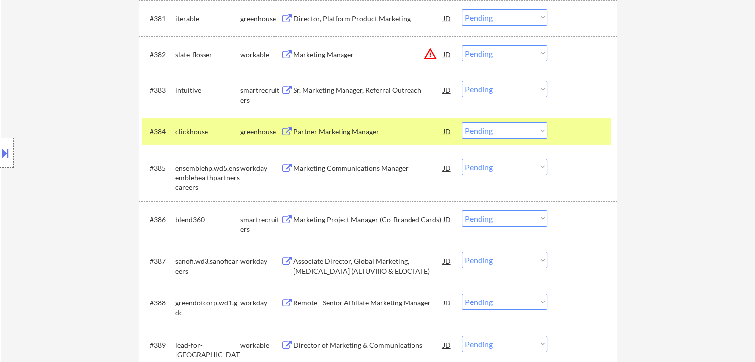
scroll to position [3525, 0]
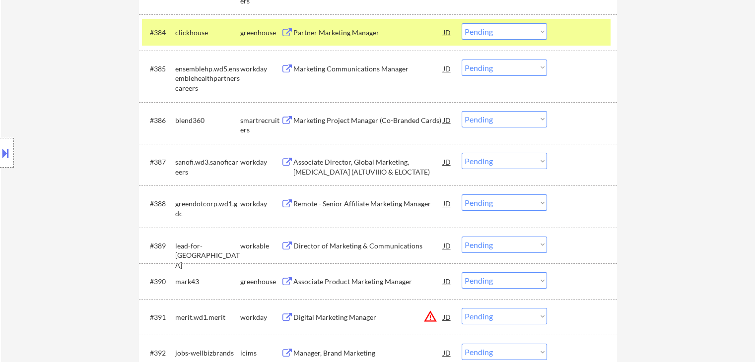
click at [355, 121] on div "Marketing Project Manager (Co-Branded Cards)" at bounding box center [368, 121] width 150 height 10
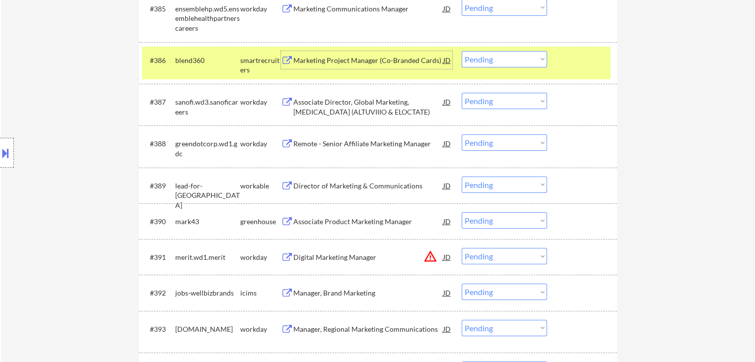
scroll to position [3624, 0]
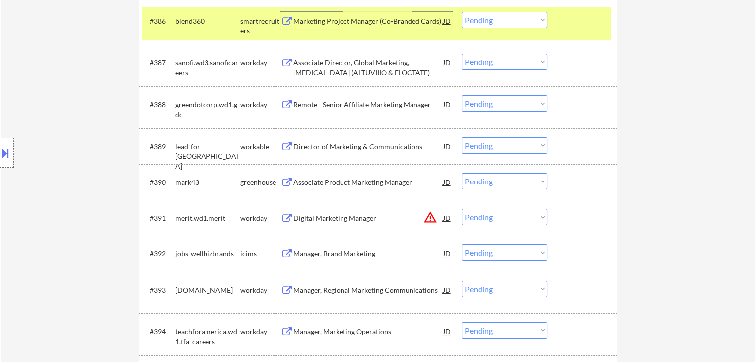
click at [333, 141] on div "Director of Marketing & Communications" at bounding box center [368, 147] width 150 height 18
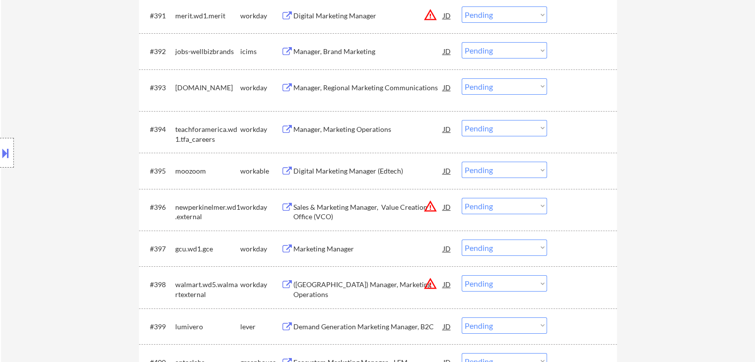
scroll to position [3872, 0]
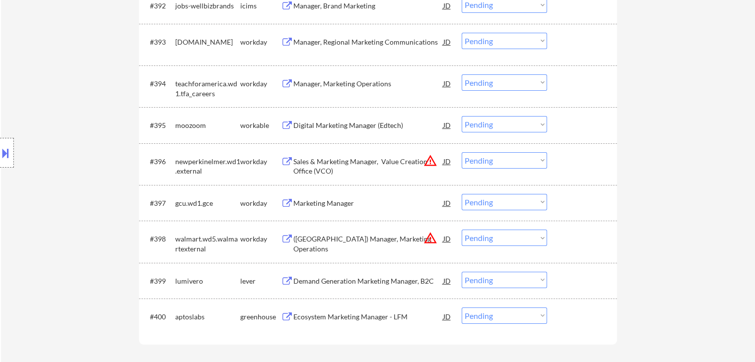
click at [338, 125] on div "Digital Marketing Manager (Edtech)" at bounding box center [368, 126] width 150 height 10
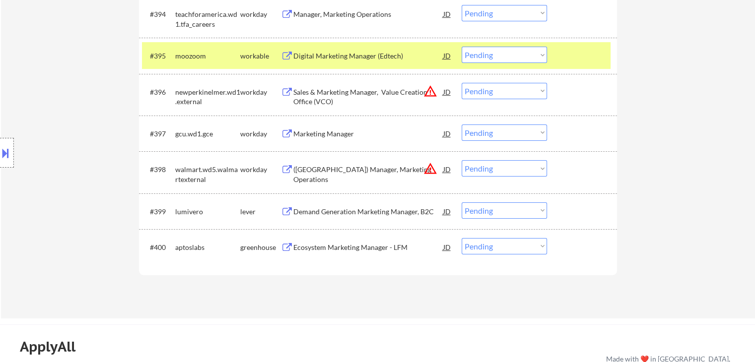
scroll to position [3972, 0]
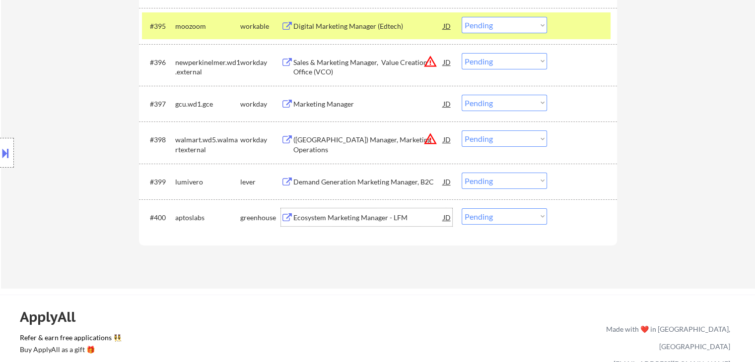
click at [344, 219] on div "Ecosystem Marketing Manager - LFM" at bounding box center [368, 218] width 150 height 10
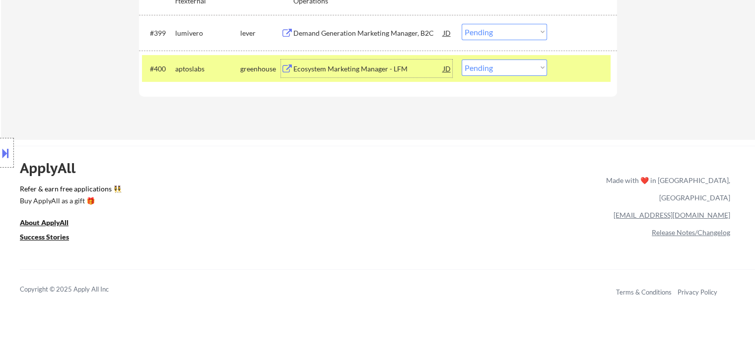
click at [596, 78] on div "#400 aptoslabs greenhouse Ecosystem Marketing Manager - LFM JD warning_amber Ch…" at bounding box center [376, 68] width 469 height 27
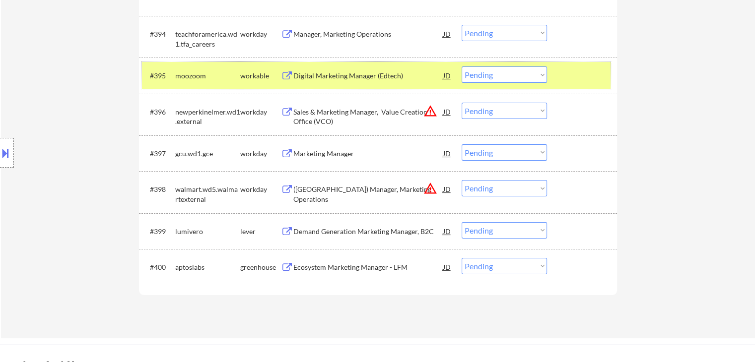
click at [584, 68] on div at bounding box center [584, 76] width 44 height 18
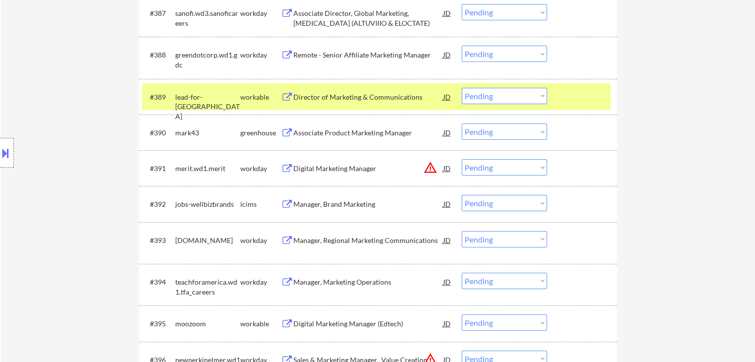
click at [584, 95] on div at bounding box center [584, 97] width 44 height 18
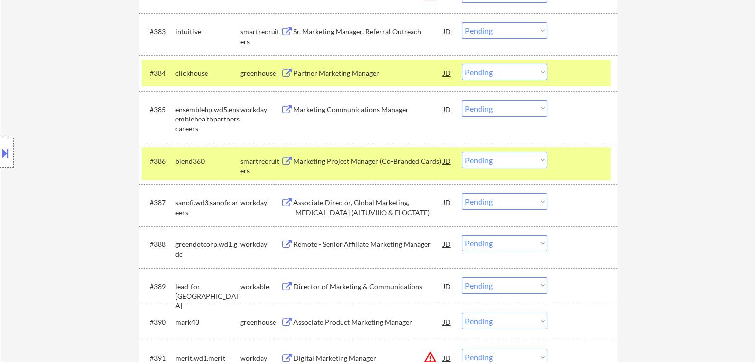
scroll to position [3376, 0]
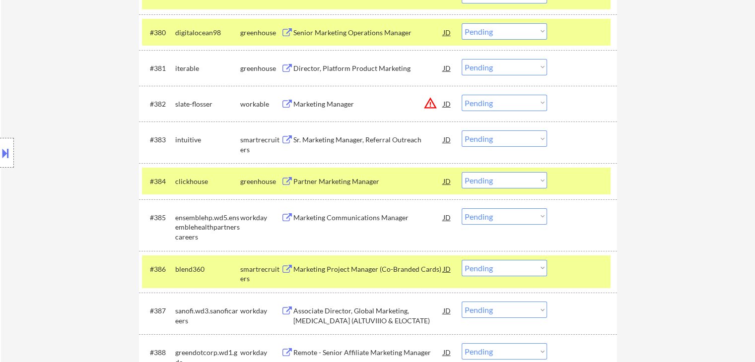
drag, startPoint x: 590, startPoint y: 276, endPoint x: 593, endPoint y: 217, distance: 59.2
click at [589, 267] on div at bounding box center [584, 269] width 44 height 18
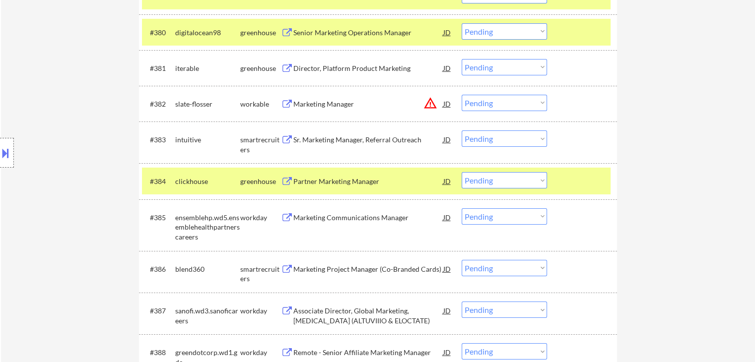
click at [585, 188] on div at bounding box center [584, 181] width 44 height 18
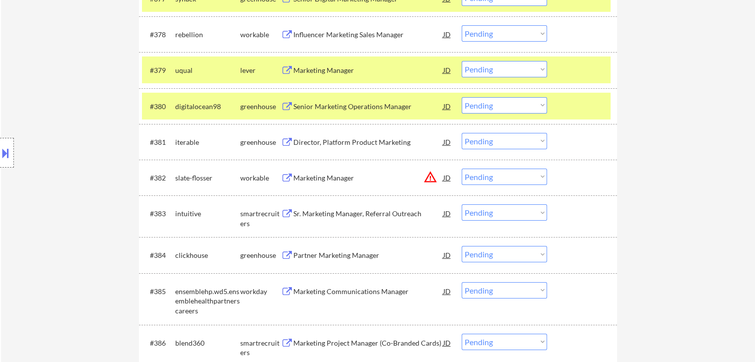
scroll to position [3227, 0]
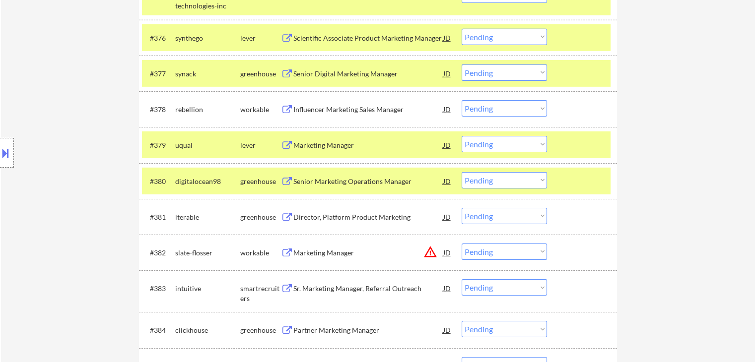
drag, startPoint x: 580, startPoint y: 173, endPoint x: 582, endPoint y: 165, distance: 8.7
click at [580, 173] on div at bounding box center [584, 181] width 44 height 18
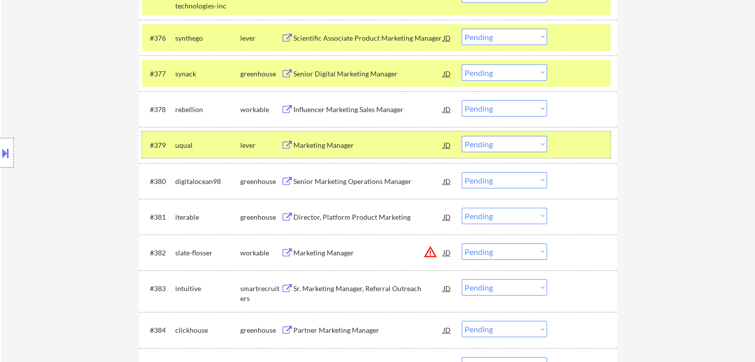
drag, startPoint x: 583, startPoint y: 156, endPoint x: 586, endPoint y: 61, distance: 95.4
click at [583, 153] on div "#379 uqual lever Marketing Manager JD warning_amber Choose an option... Pending…" at bounding box center [376, 145] width 469 height 27
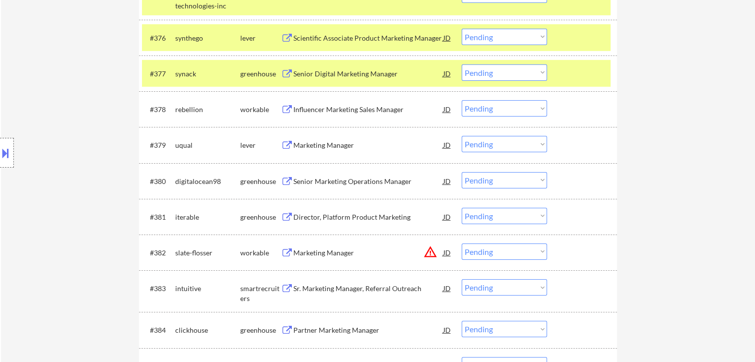
click at [580, 62] on div "#377 synack greenhouse Senior Digital Marketing Manager JD warning_amber Choose…" at bounding box center [376, 73] width 469 height 27
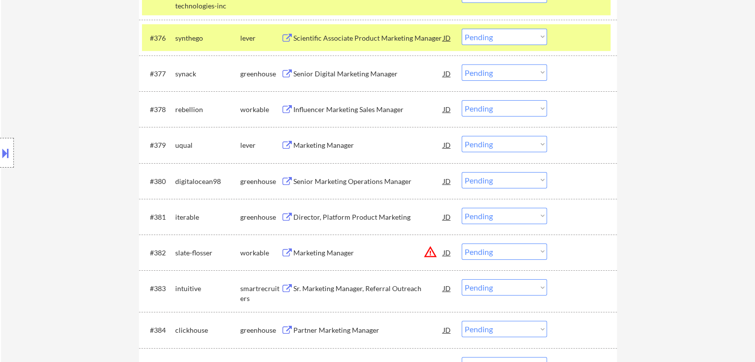
click at [574, 44] on div at bounding box center [584, 38] width 44 height 18
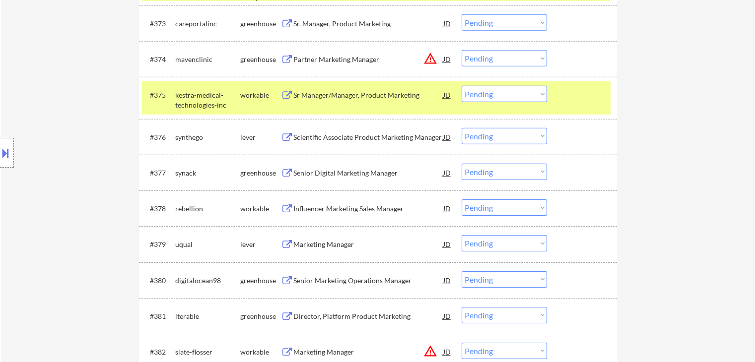
scroll to position [3078, 0]
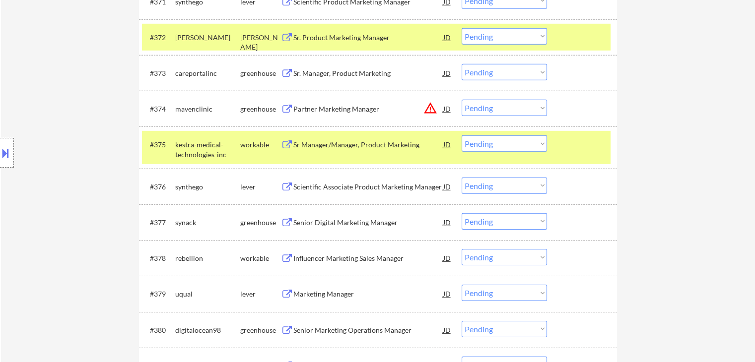
click at [589, 157] on div "#375 kestra-medical-technologies-inc workable Sr Manager/Manager, Product Marke…" at bounding box center [376, 147] width 469 height 33
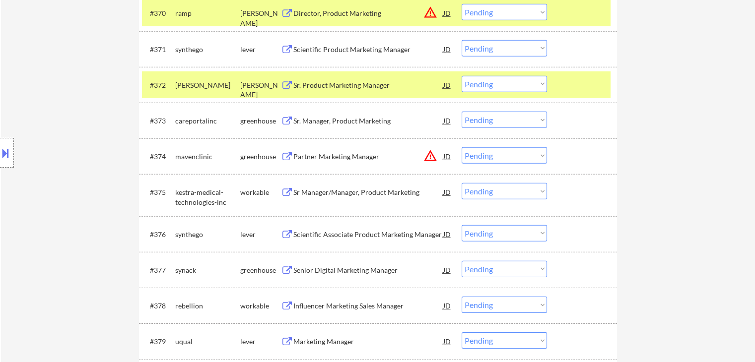
scroll to position [2979, 0]
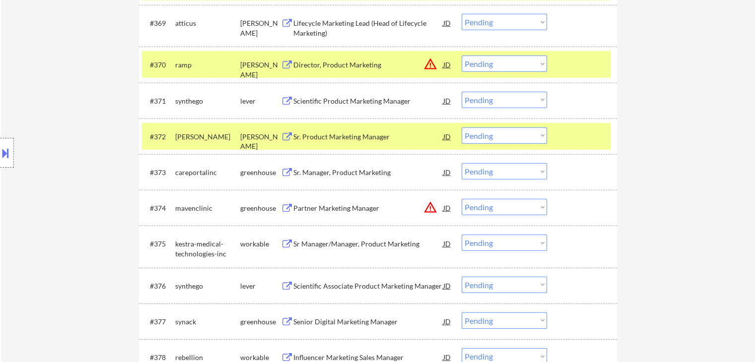
click at [588, 140] on div at bounding box center [584, 137] width 44 height 18
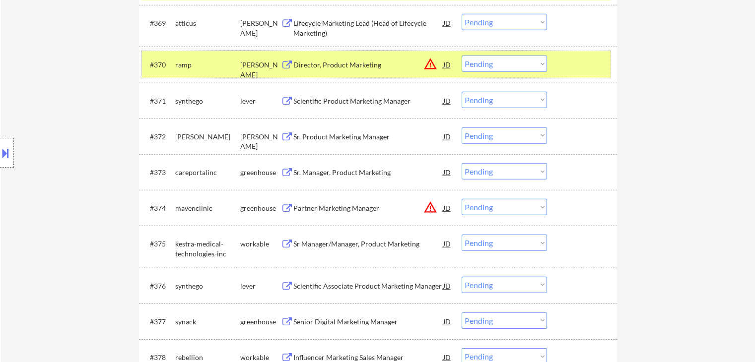
click at [585, 63] on div at bounding box center [584, 65] width 44 height 18
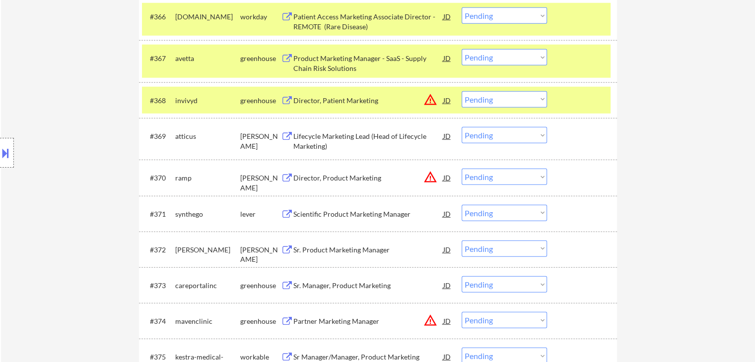
scroll to position [2830, 0]
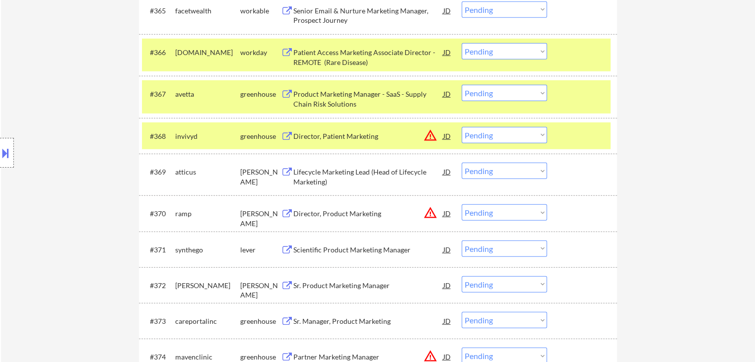
drag, startPoint x: 570, startPoint y: 143, endPoint x: 570, endPoint y: 138, distance: 6.0
click at [570, 142] on div at bounding box center [584, 136] width 44 height 18
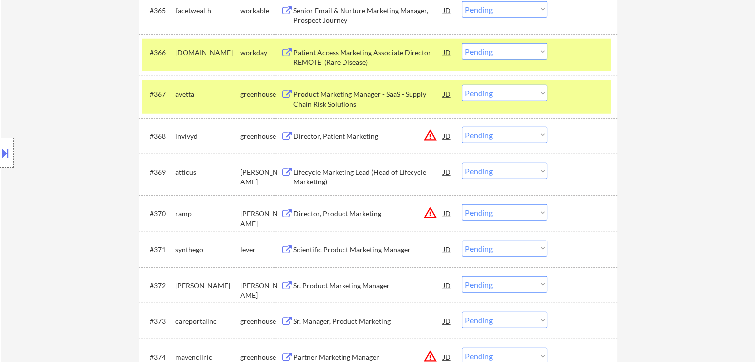
click at [571, 99] on div at bounding box center [584, 94] width 44 height 18
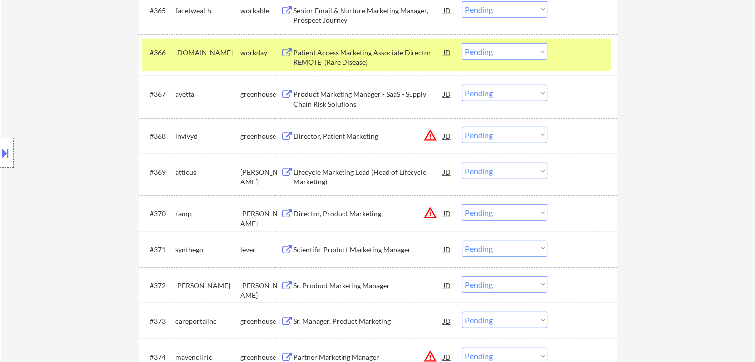
click at [578, 46] on div at bounding box center [584, 52] width 44 height 18
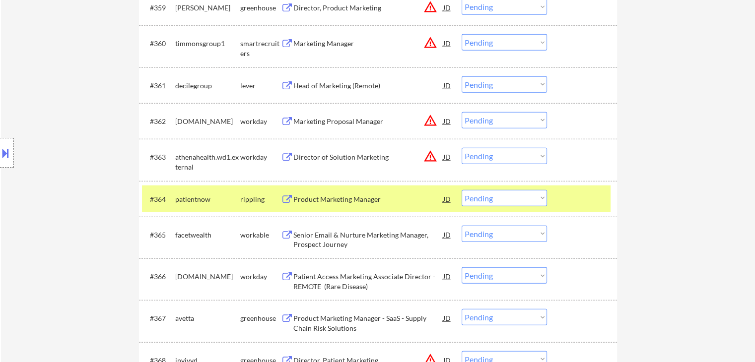
scroll to position [2532, 0]
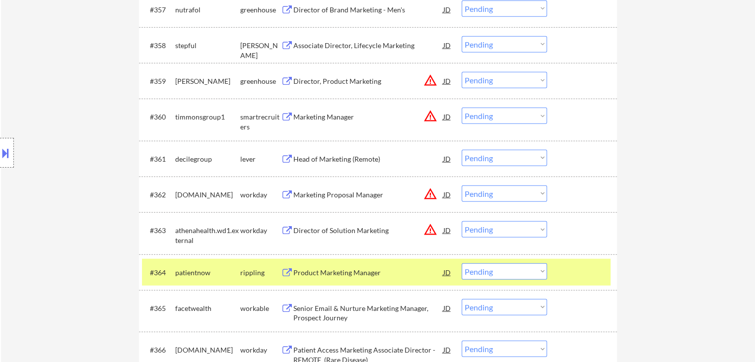
click at [594, 270] on div at bounding box center [584, 273] width 44 height 18
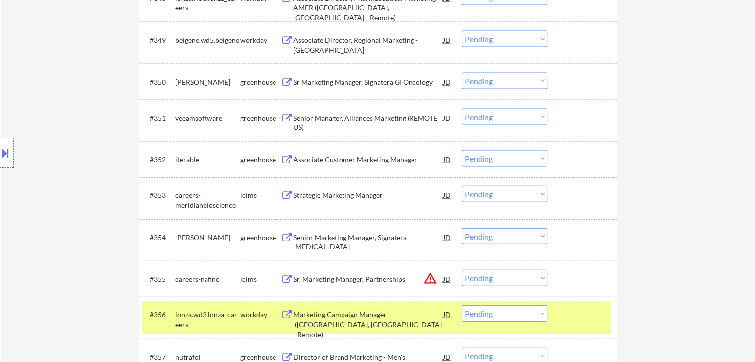
click at [585, 310] on div at bounding box center [584, 315] width 44 height 18
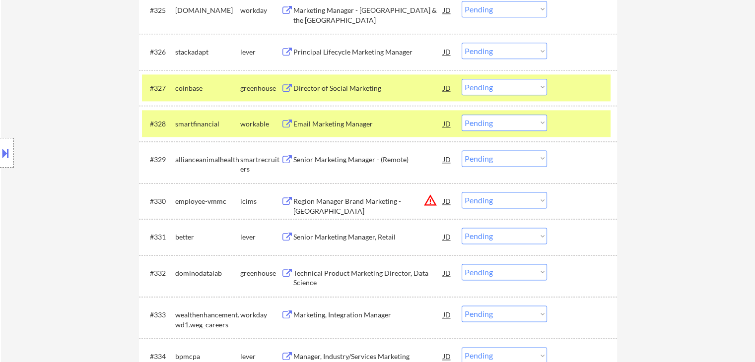
scroll to position [1092, 0]
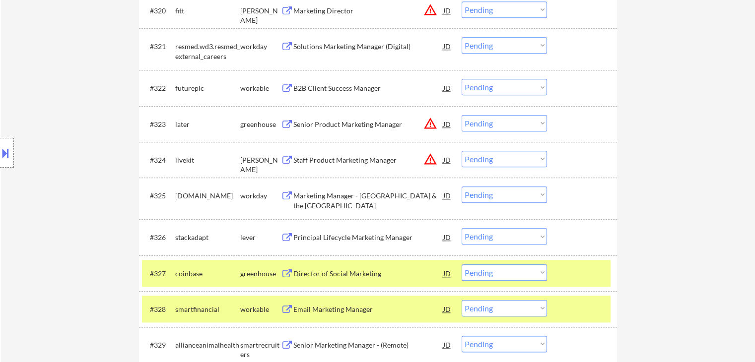
click at [586, 276] on div at bounding box center [584, 274] width 44 height 18
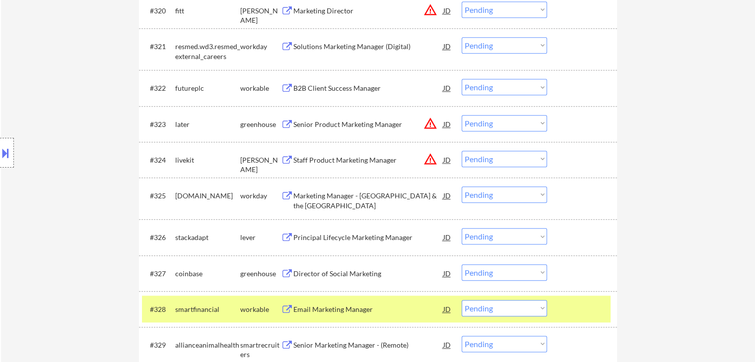
click at [587, 302] on div at bounding box center [584, 309] width 44 height 18
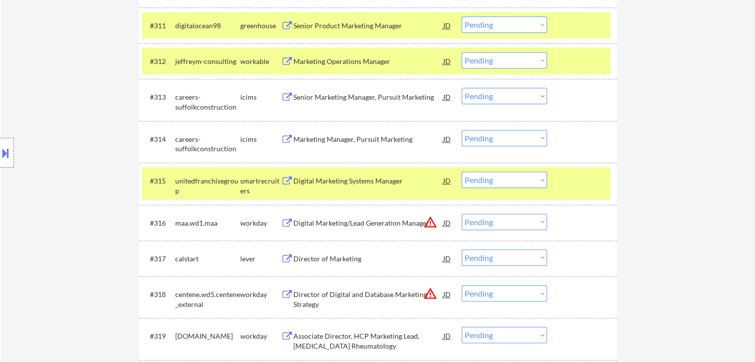
scroll to position [695, 0]
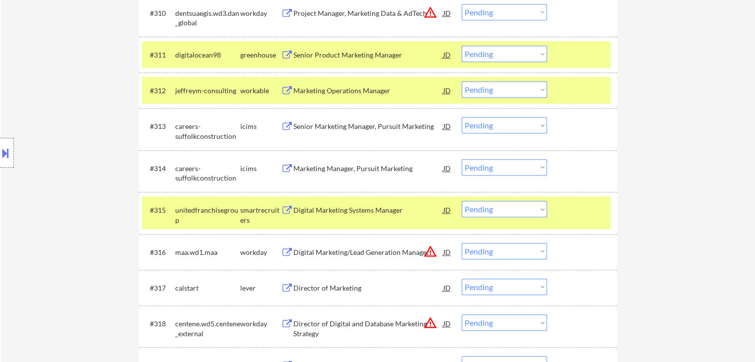
drag, startPoint x: 578, startPoint y: 200, endPoint x: 601, endPoint y: 104, distance: 99.0
click at [579, 200] on div "#315 unitedfranchisegroup smartrecruiters Digital Marketing Systems Manager JD …" at bounding box center [376, 213] width 469 height 33
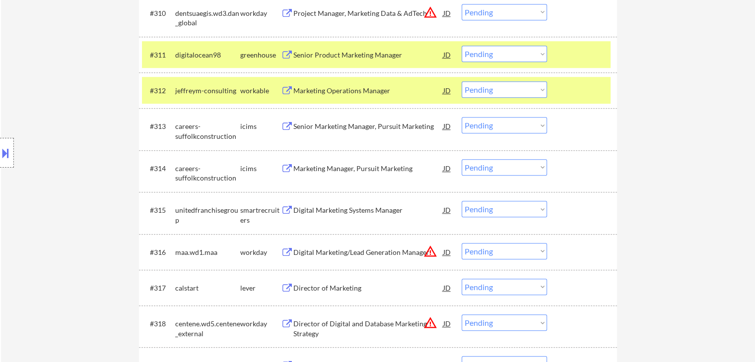
drag, startPoint x: 598, startPoint y: 90, endPoint x: 596, endPoint y: 52, distance: 38.3
click at [598, 86] on div at bounding box center [584, 90] width 44 height 18
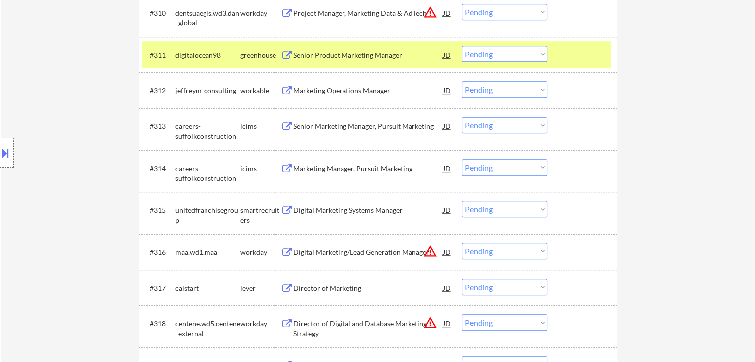
click at [592, 45] on div "#311 digitalocean98 greenhouse Senior Product Marketing Manager JD Choose an op…" at bounding box center [376, 54] width 469 height 27
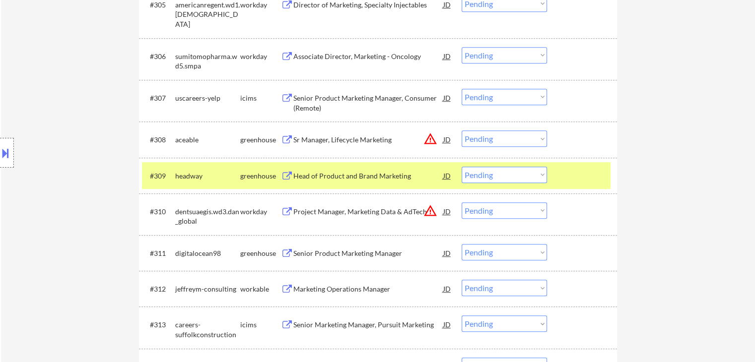
drag, startPoint x: 588, startPoint y: 184, endPoint x: 564, endPoint y: 177, distance: 25.3
click at [587, 182] on div "#309 headway greenhouse Head of Product and Brand Marketing JD Choose an option…" at bounding box center [376, 175] width 469 height 27
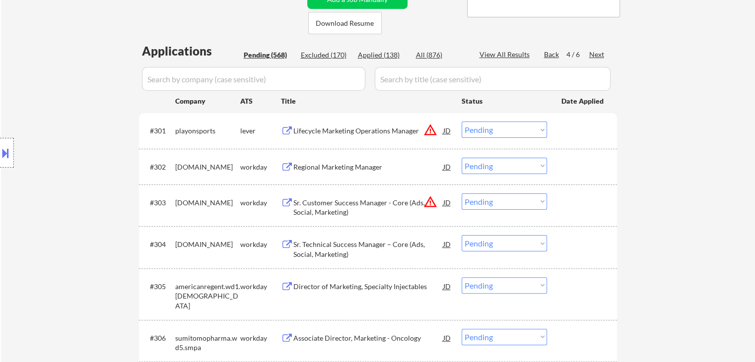
scroll to position [199, 0]
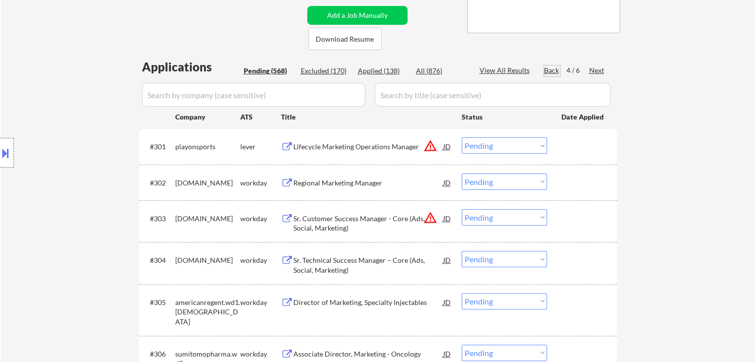
click at [552, 68] on div "Back" at bounding box center [552, 71] width 16 height 10
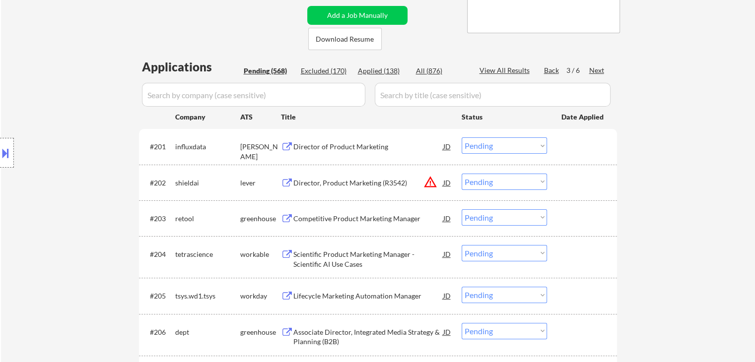
click at [326, 146] on div "Director of Product Marketing" at bounding box center [368, 147] width 150 height 10
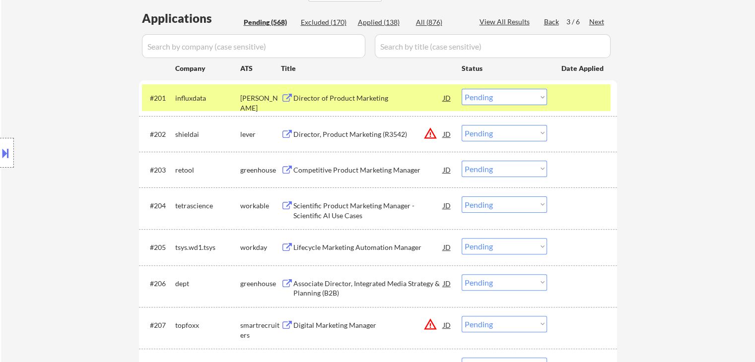
scroll to position [298, 0]
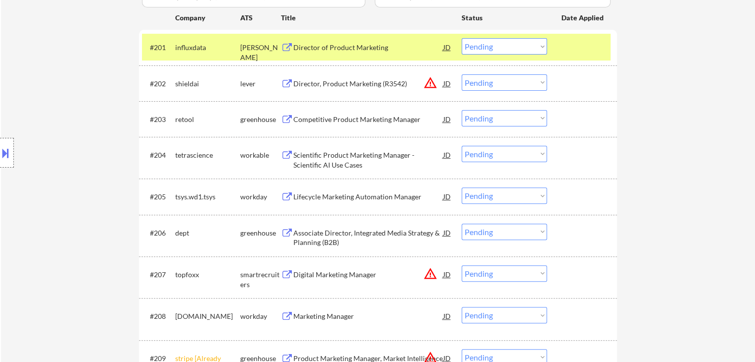
click at [342, 116] on div "Competitive Product Marketing Manager" at bounding box center [368, 120] width 150 height 10
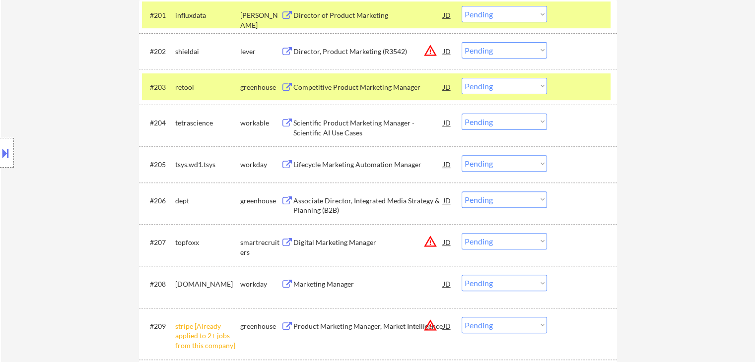
scroll to position [348, 0]
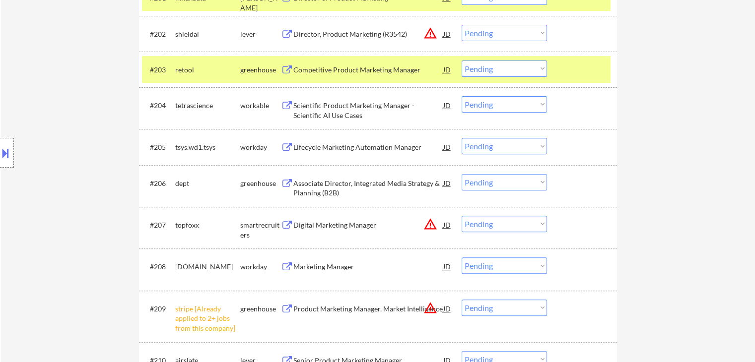
click at [319, 115] on div "Scientific Product Marketing Manager - Scientific AI Use Cases" at bounding box center [368, 110] width 150 height 19
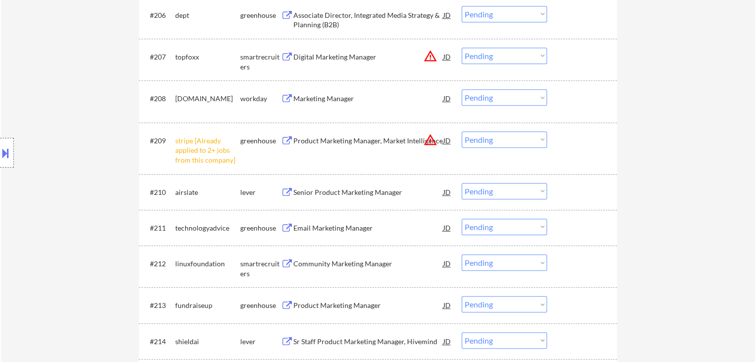
scroll to position [546, 0]
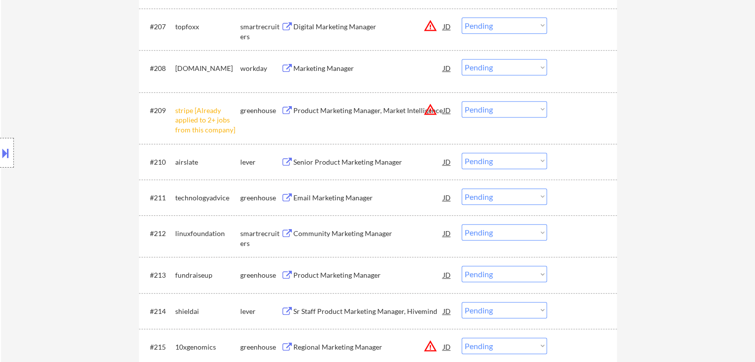
click at [319, 165] on div "Senior Product Marketing Manager" at bounding box center [368, 162] width 150 height 10
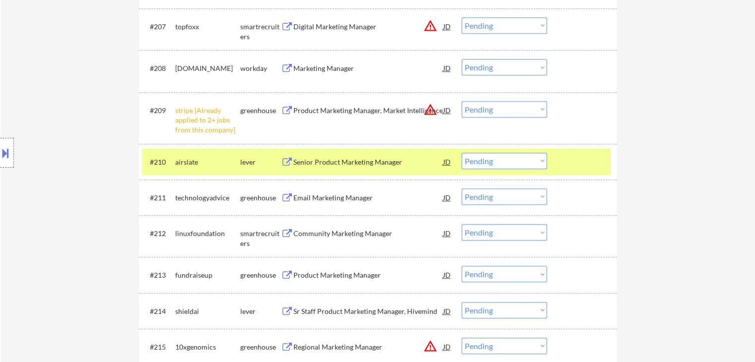
click at [314, 203] on div "Email Marketing Manager" at bounding box center [368, 198] width 150 height 10
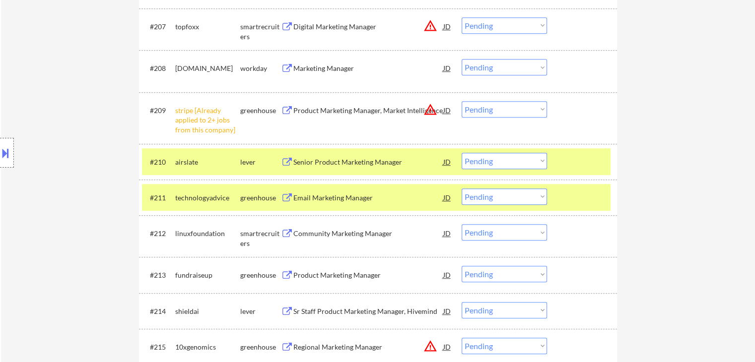
click at [310, 234] on div "Community Marketing Manager" at bounding box center [368, 234] width 150 height 10
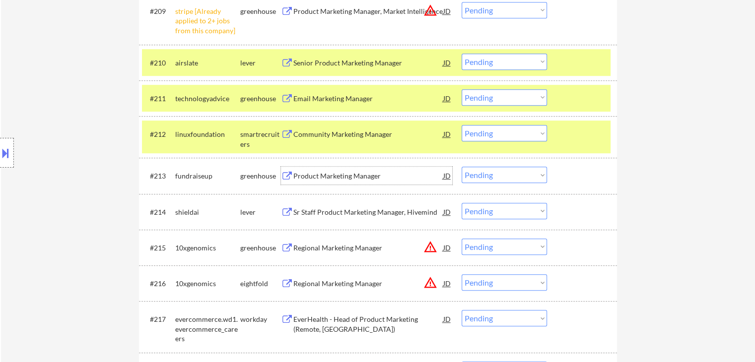
click at [346, 179] on div "Product Marketing Manager" at bounding box center [368, 176] width 150 height 10
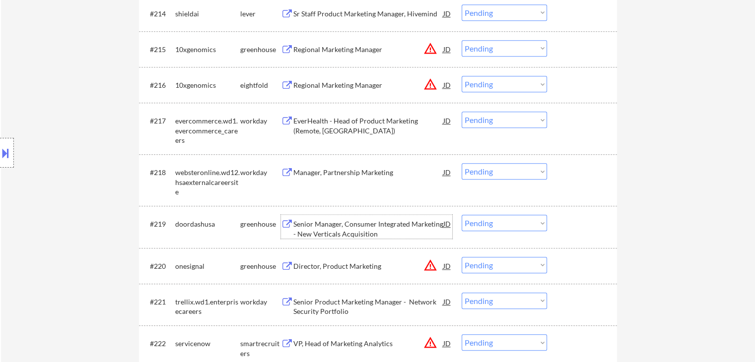
drag, startPoint x: 331, startPoint y: 239, endPoint x: 349, endPoint y: 211, distance: 33.5
click at [331, 237] on div "Senior Manager, Consumer Integrated Marketing - New Verticals Acquisition" at bounding box center [368, 228] width 150 height 19
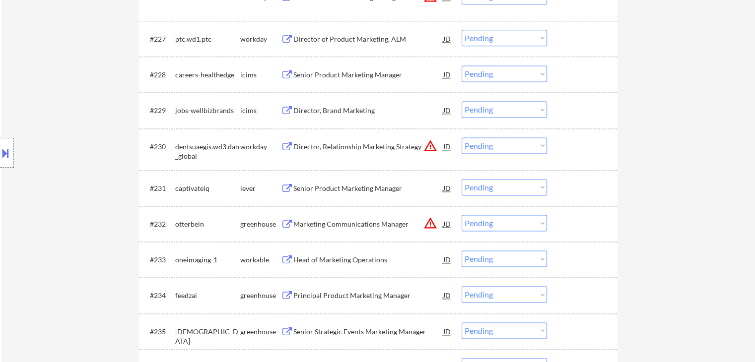
scroll to position [1390, 0]
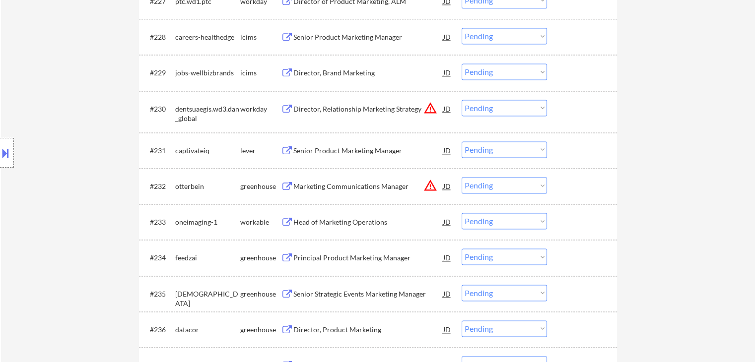
click at [334, 147] on div "Senior Product Marketing Manager" at bounding box center [368, 151] width 150 height 10
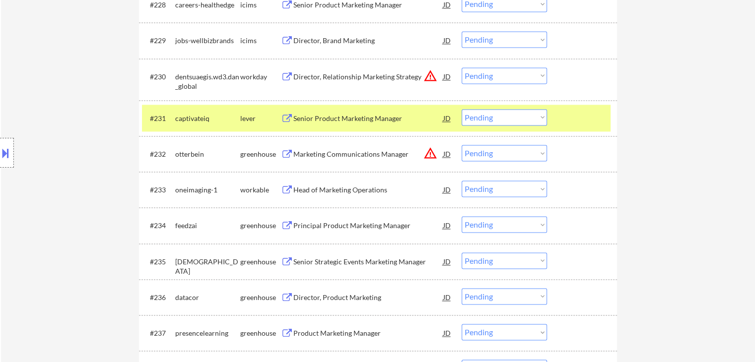
scroll to position [1440, 0]
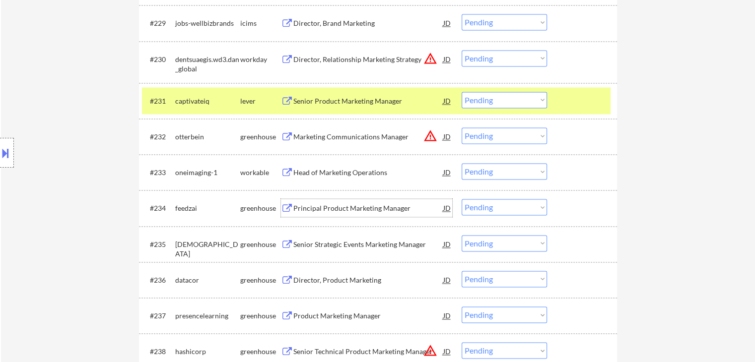
click at [340, 209] on div "Principal Product Marketing Manager" at bounding box center [368, 209] width 150 height 10
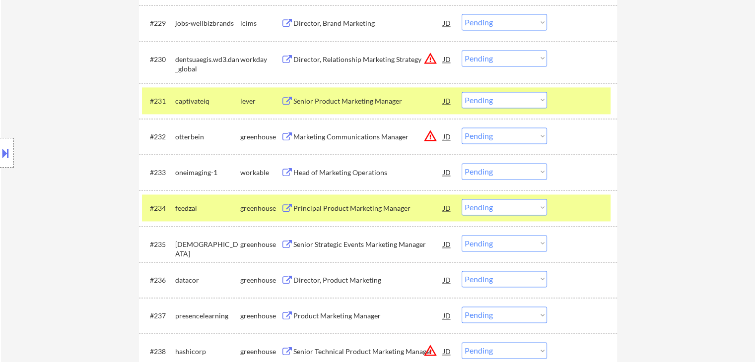
click at [347, 245] on div "Senior Strategic Events Marketing Manager" at bounding box center [368, 245] width 150 height 10
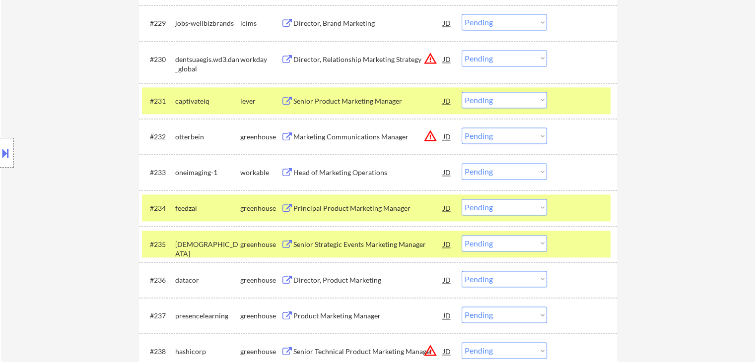
click at [332, 283] on div "Director, Product Marketing" at bounding box center [368, 281] width 150 height 10
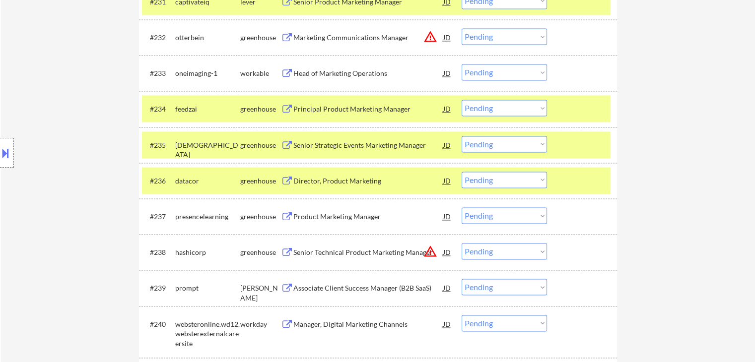
drag, startPoint x: 333, startPoint y: 217, endPoint x: 337, endPoint y: 221, distance: 5.6
click at [333, 217] on div "Product Marketing Manager" at bounding box center [368, 217] width 150 height 10
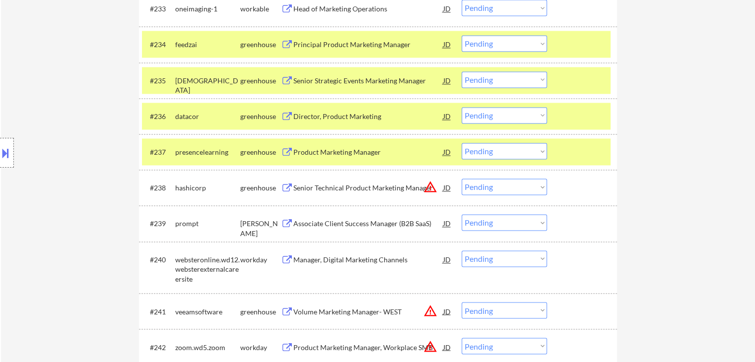
scroll to position [1638, 0]
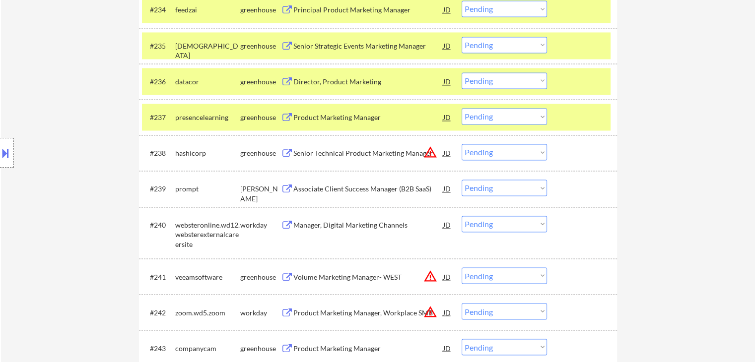
click at [324, 191] on div "Associate Client Success Manager (B2B SaaS)" at bounding box center [368, 189] width 150 height 10
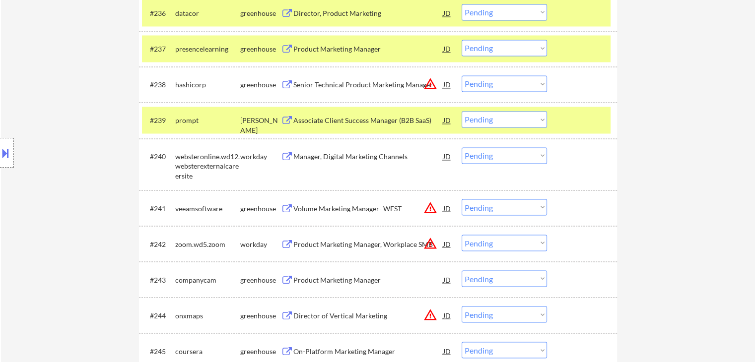
scroll to position [1738, 0]
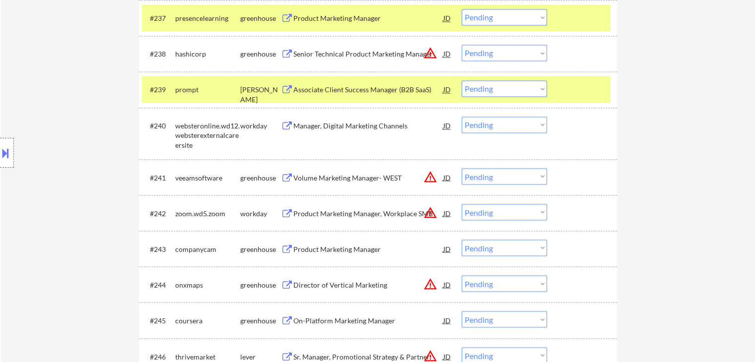
click at [335, 241] on div "Product Marketing Manager" at bounding box center [368, 249] width 150 height 18
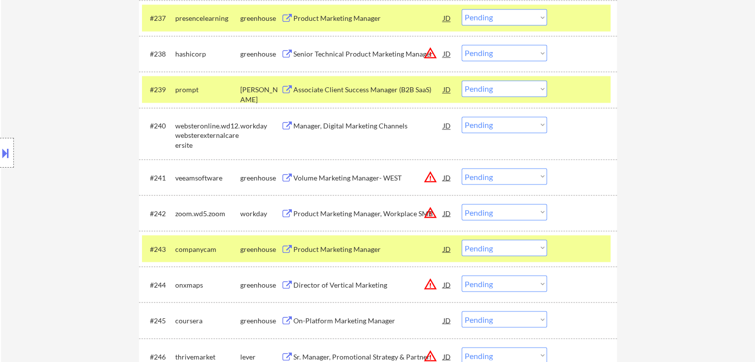
click at [333, 321] on div "On-Platform Marketing Manager" at bounding box center [368, 321] width 150 height 10
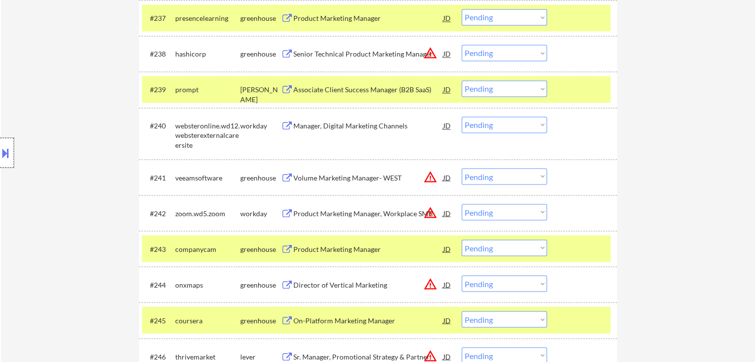
click at [0, 165] on div at bounding box center [7, 153] width 14 height 30
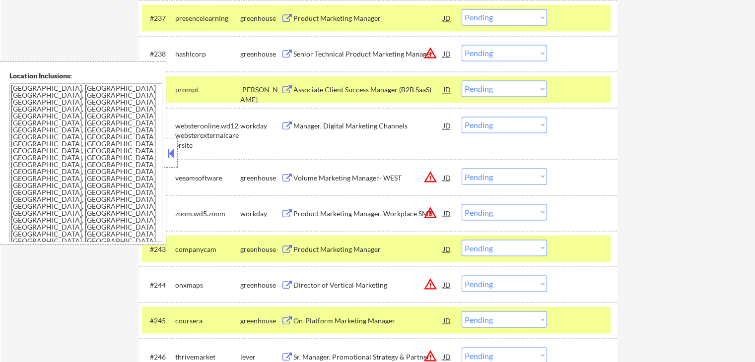
scroll to position [1539, 0]
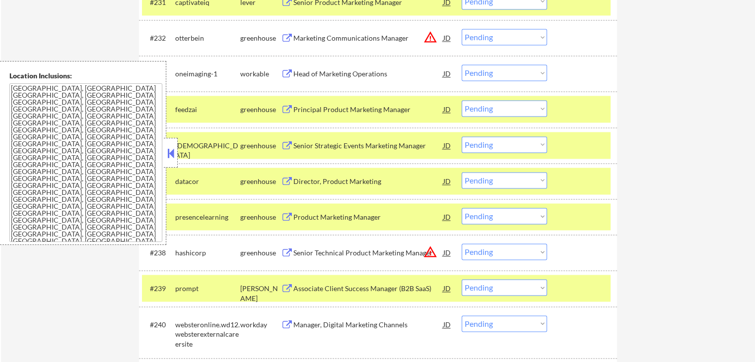
click at [487, 186] on select "Choose an option... Pending Applied Excluded (Questions) Excluded (Expired) Exc…" at bounding box center [504, 180] width 85 height 16
click at [462, 172] on select "Choose an option... Pending Applied Excluded (Questions) Excluded (Expired) Exc…" at bounding box center [504, 180] width 85 height 16
select select ""pending""
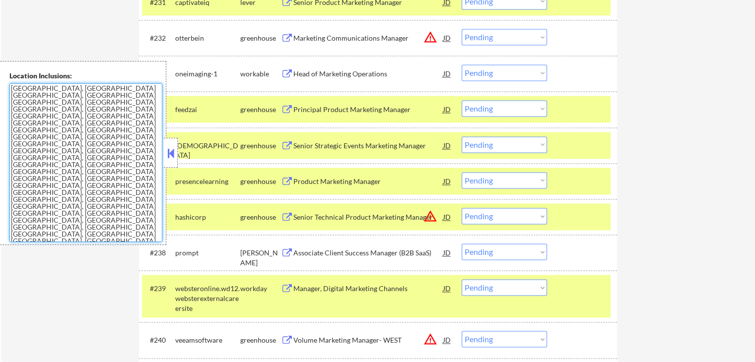
click at [162, 155] on textarea "[GEOGRAPHIC_DATA], [GEOGRAPHIC_DATA] [GEOGRAPHIC_DATA], [GEOGRAPHIC_DATA] [GEOG…" at bounding box center [85, 162] width 153 height 159
click at [170, 154] on button at bounding box center [170, 153] width 11 height 15
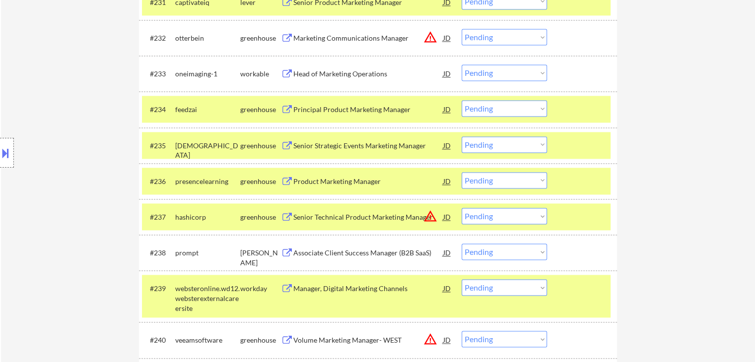
scroll to position [1841, 0]
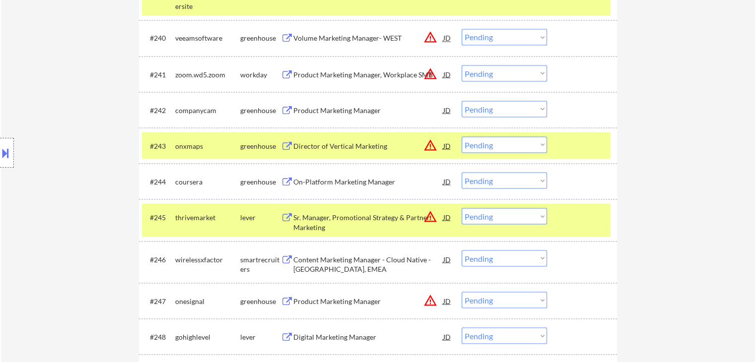
drag, startPoint x: 515, startPoint y: 177, endPoint x: 511, endPoint y: 184, distance: 8.0
click at [515, 177] on select "Choose an option... Pending Applied Excluded (Questions) Excluded (Expired) Exc…" at bounding box center [504, 180] width 85 height 16
click at [462, 172] on select "Choose an option... Pending Applied Excluded (Questions) Excluded (Expired) Exc…" at bounding box center [504, 180] width 85 height 16
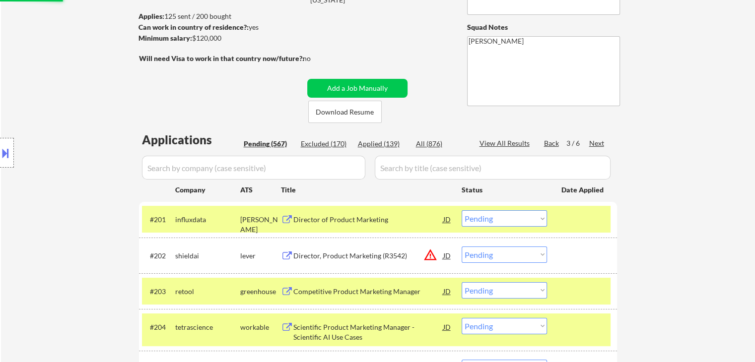
scroll to position [87, 0]
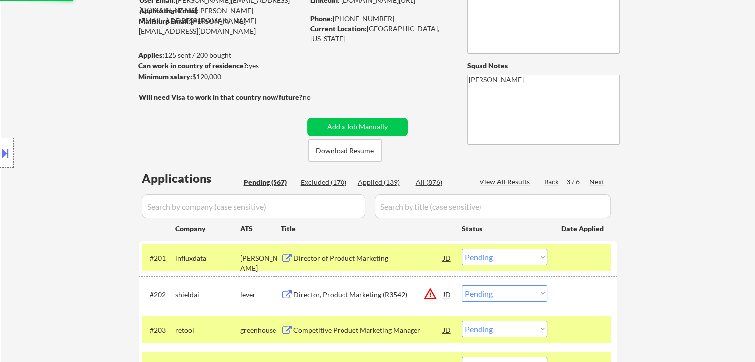
select select ""pending""
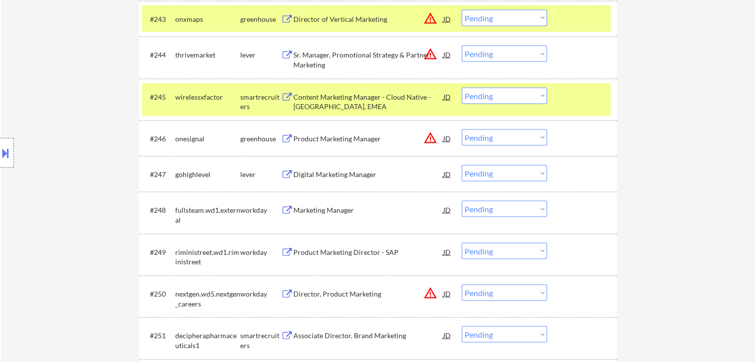
scroll to position [1984, 0]
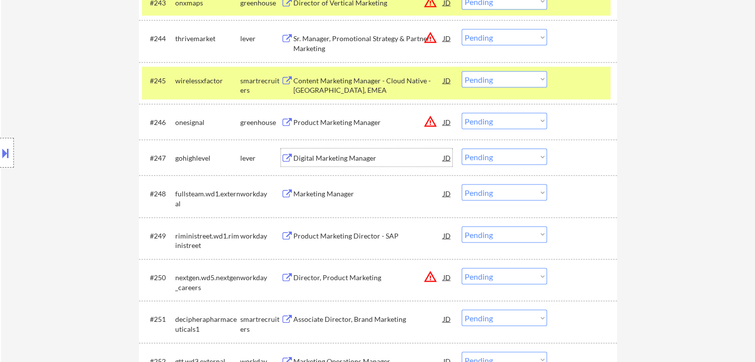
click at [331, 161] on div "Digital Marketing Manager" at bounding box center [368, 158] width 150 height 10
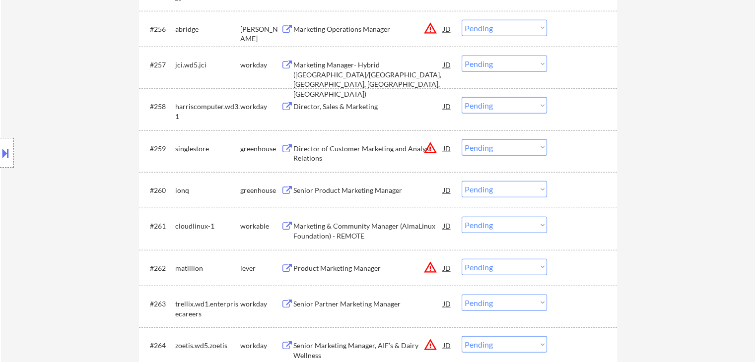
scroll to position [2480, 0]
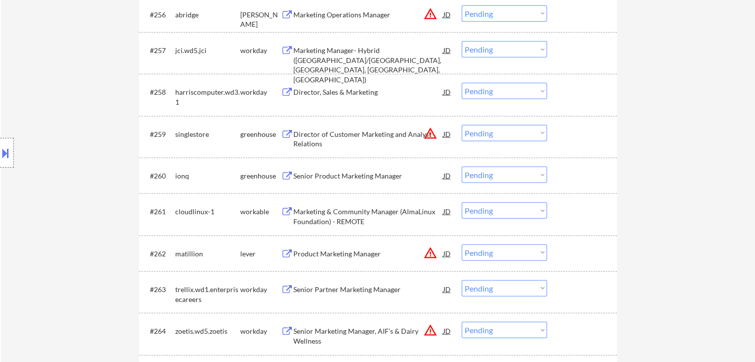
click at [347, 174] on div "Senior Product Marketing Manager" at bounding box center [368, 176] width 150 height 10
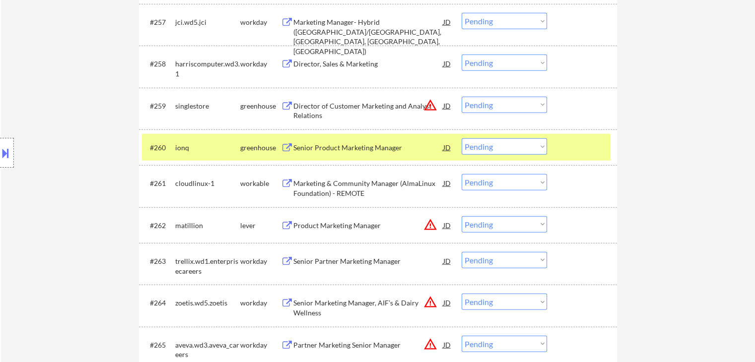
scroll to position [2580, 0]
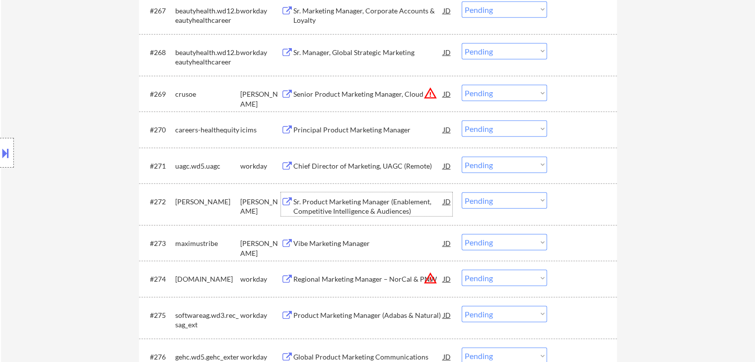
click at [340, 210] on div "Sr. Product Marketing Manager (Enablement, Competitive Intelligence & Audiences)" at bounding box center [368, 206] width 150 height 19
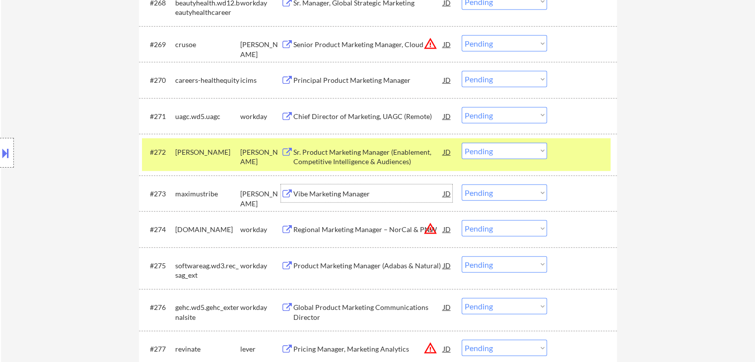
click at [325, 191] on div "Vibe Marketing Manager" at bounding box center [368, 194] width 150 height 10
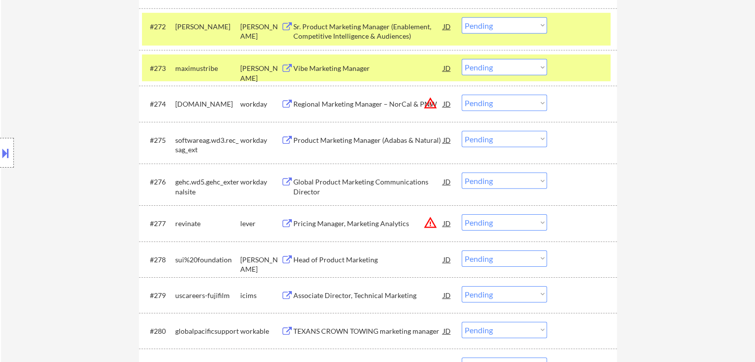
scroll to position [3126, 0]
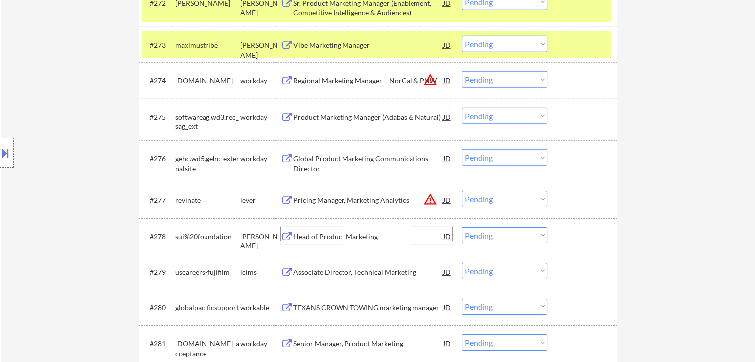
click at [328, 237] on div "Head of Product Marketing" at bounding box center [368, 237] width 150 height 10
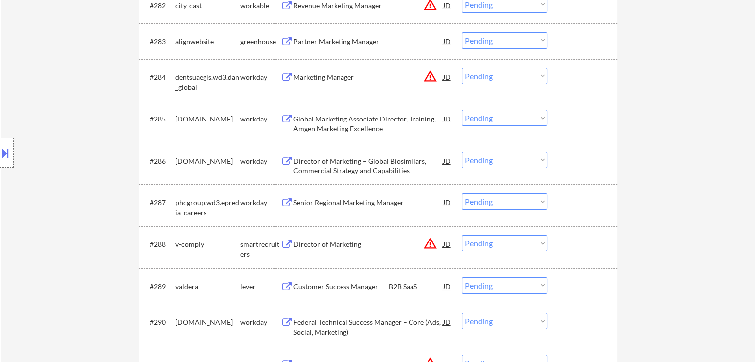
scroll to position [3523, 0]
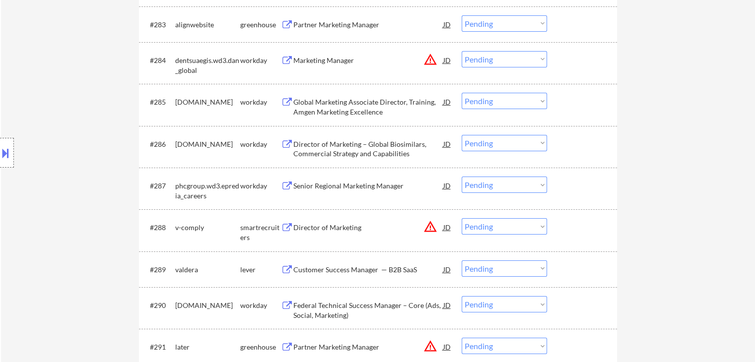
click at [77, 190] on div "Location Inclusions: [GEOGRAPHIC_DATA], [GEOGRAPHIC_DATA] [GEOGRAPHIC_DATA], [G…" at bounding box center [89, 153] width 178 height 184
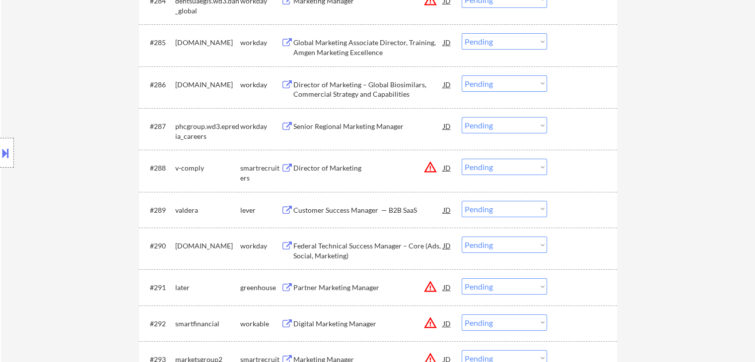
scroll to position [3622, 0]
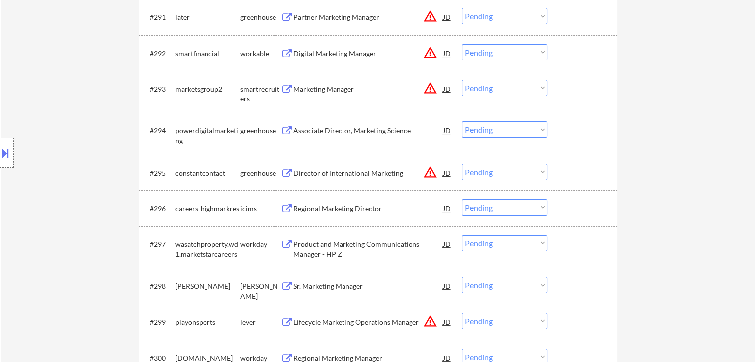
scroll to position [3870, 0]
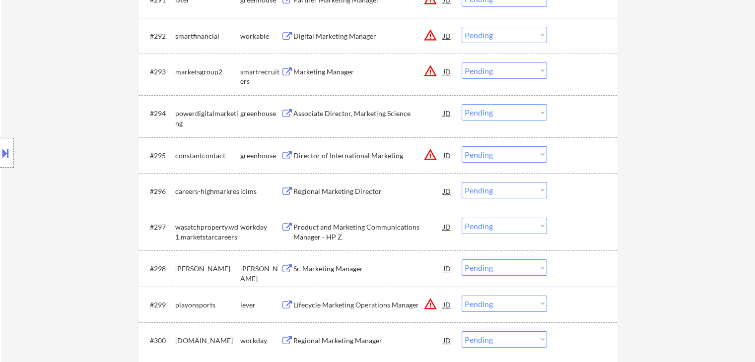
click at [333, 270] on div "Sr. Marketing Manager" at bounding box center [368, 269] width 150 height 10
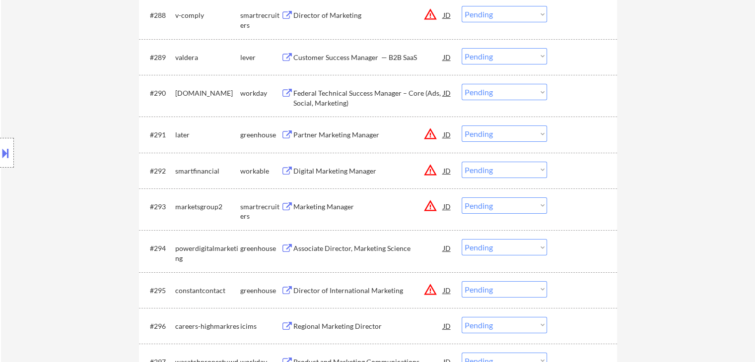
scroll to position [3672, 0]
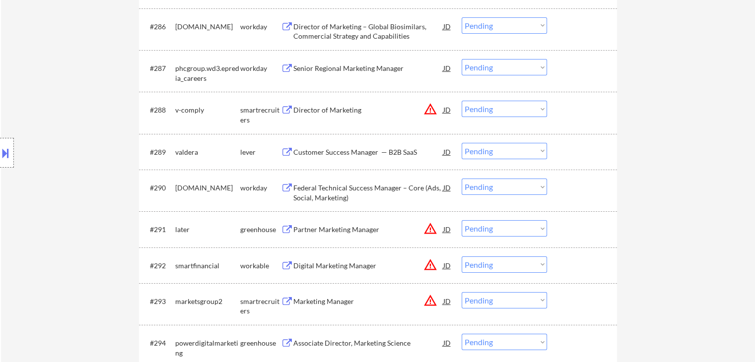
scroll to position [3573, 0]
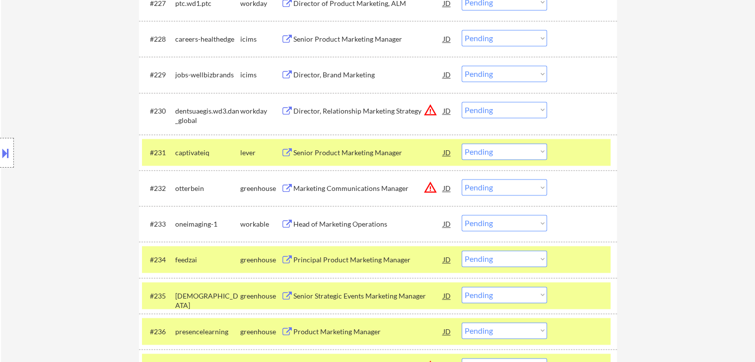
scroll to position [3181, 0]
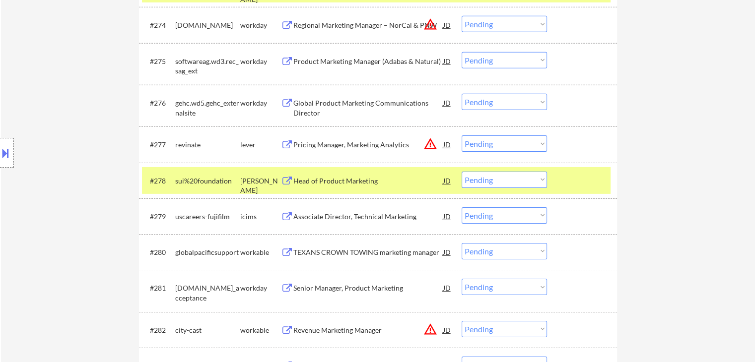
click at [487, 172] on select "Choose an option... Pending Applied Excluded (Questions) Excluded (Expired) Exc…" at bounding box center [504, 180] width 85 height 16
click at [462, 172] on select "Choose an option... Pending Applied Excluded (Questions) Excluded (Expired) Exc…" at bounding box center [504, 180] width 85 height 16
select select ""pending""
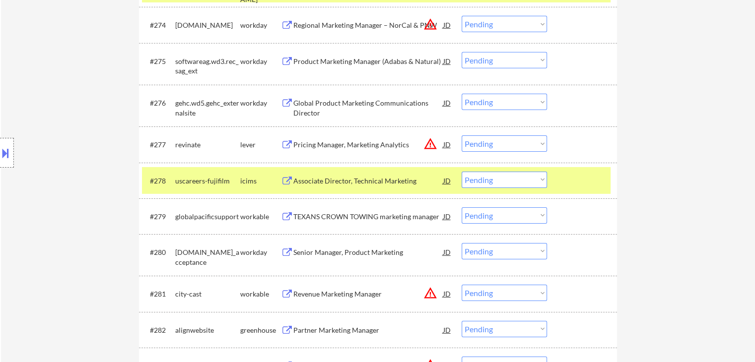
scroll to position [3923, 0]
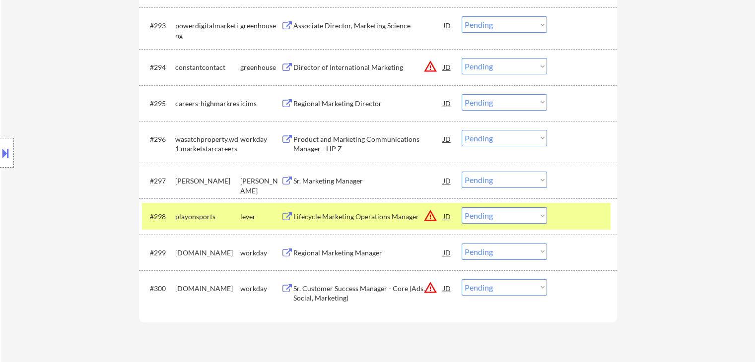
click at [525, 180] on select "Choose an option... Pending Applied Excluded (Questions) Excluded (Expired) Exc…" at bounding box center [504, 180] width 85 height 16
click at [462, 172] on select "Choose an option... Pending Applied Excluded (Questions) Excluded (Expired) Exc…" at bounding box center [504, 180] width 85 height 16
select select ""pending""
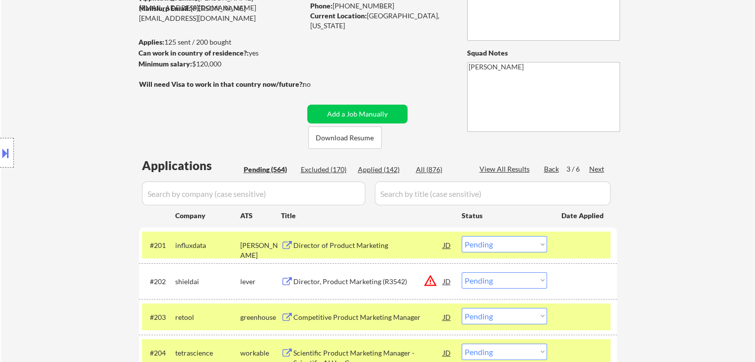
scroll to position [0, 0]
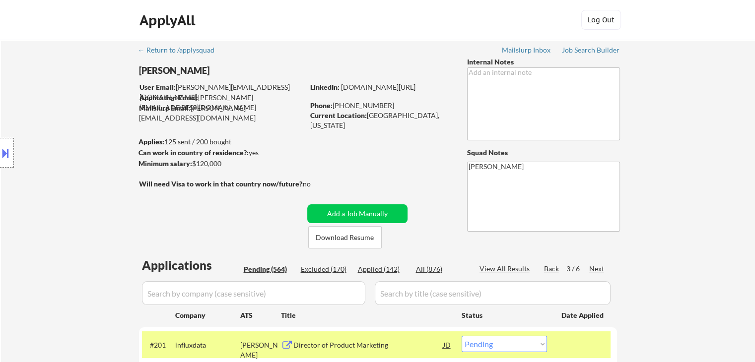
click at [552, 269] on div "Back" at bounding box center [552, 269] width 16 height 10
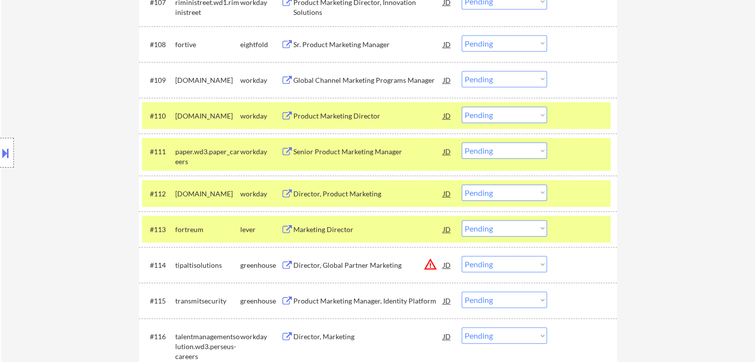
scroll to position [397, 0]
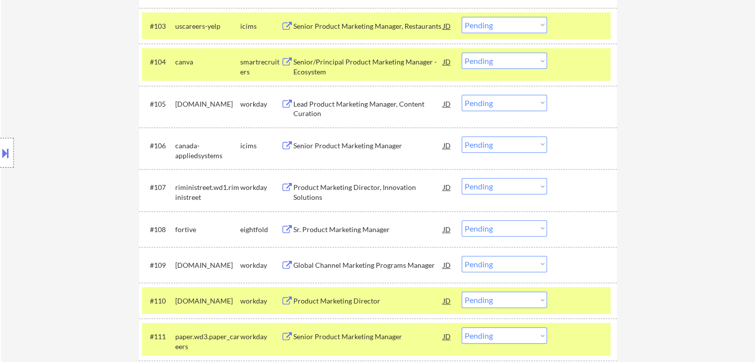
click at [328, 64] on div "Senior/Principal Product Marketing Manager - Ecosystem" at bounding box center [368, 66] width 150 height 19
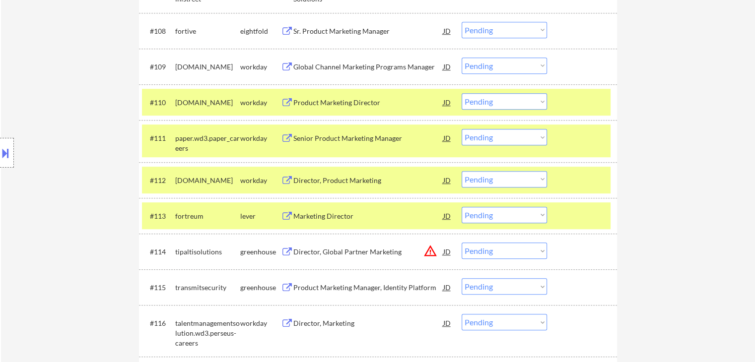
scroll to position [695, 0]
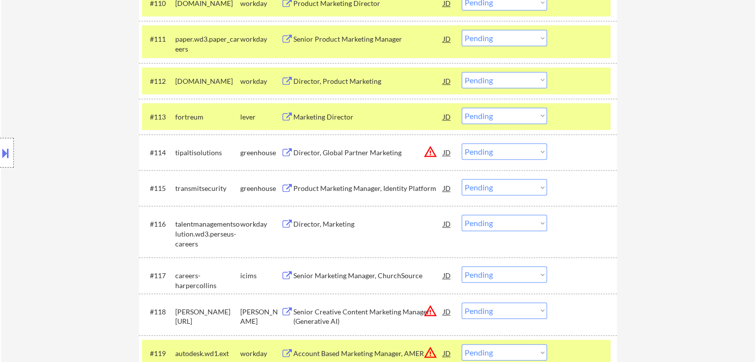
click at [324, 189] on div "Product Marketing Manager, Identity Platform" at bounding box center [368, 189] width 150 height 10
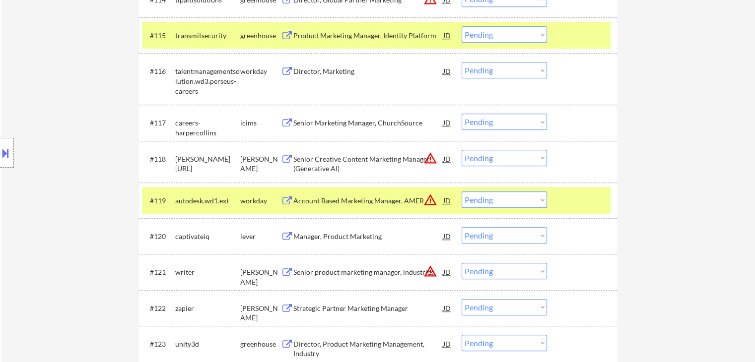
scroll to position [894, 0]
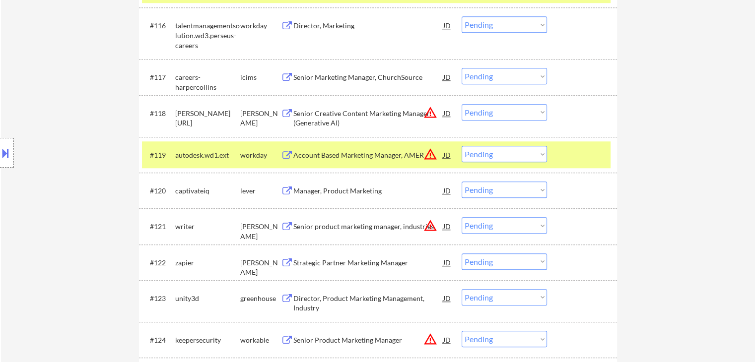
click at [334, 192] on div "Manager, Product Marketing" at bounding box center [368, 191] width 150 height 10
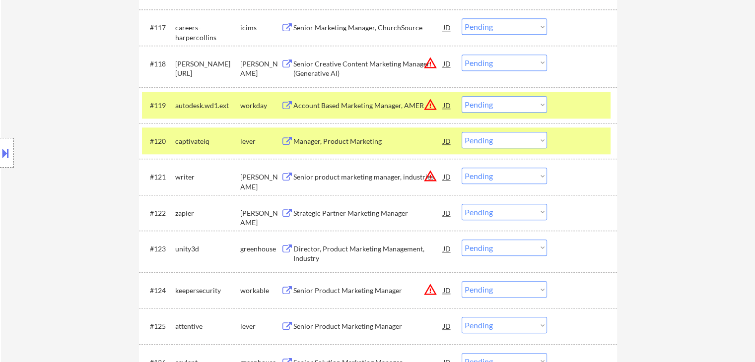
click at [330, 214] on div "Strategic Partner Marketing Manager" at bounding box center [368, 214] width 150 height 10
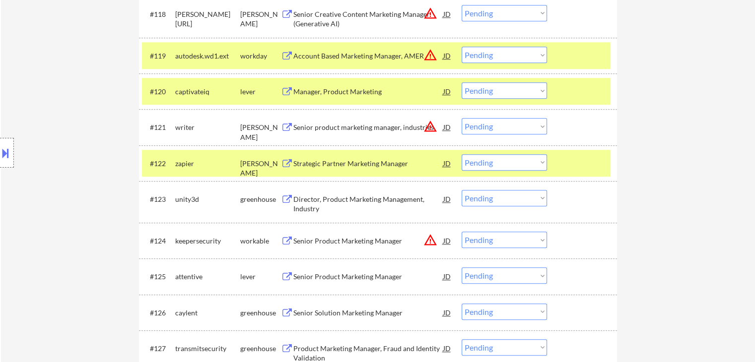
click at [323, 206] on div "Director, Product Marketing Management, Industry" at bounding box center [368, 204] width 150 height 19
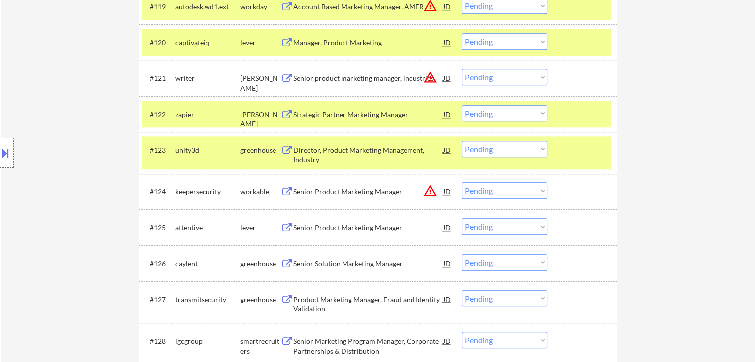
scroll to position [1043, 0]
drag, startPoint x: 323, startPoint y: 232, endPoint x: 320, endPoint y: 255, distance: 23.5
click at [322, 232] on div "Senior Product Marketing Manager" at bounding box center [368, 227] width 150 height 10
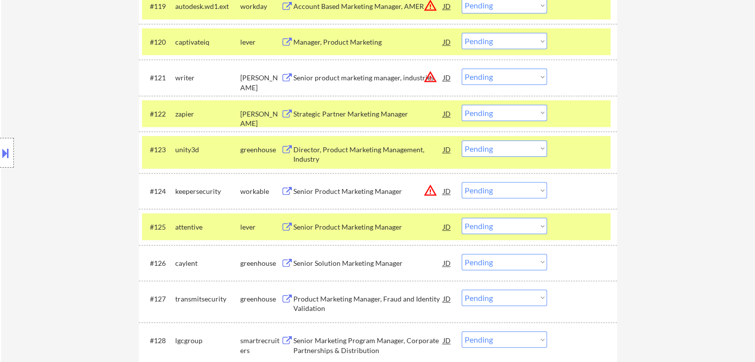
scroll to position [278, 0]
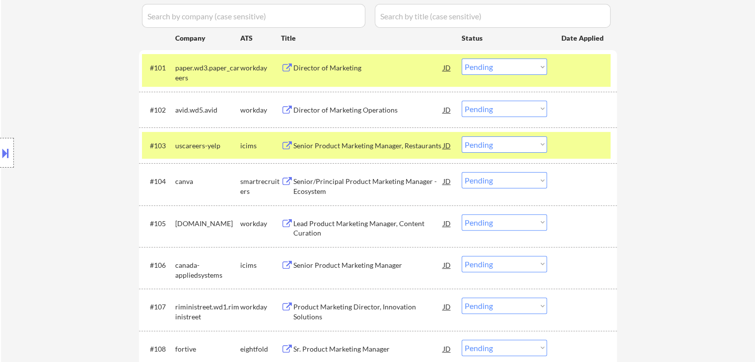
drag, startPoint x: 519, startPoint y: 179, endPoint x: 517, endPoint y: 187, distance: 8.8
click at [519, 179] on select "Choose an option... Pending Applied Excluded (Questions) Excluded (Expired) Exc…" at bounding box center [504, 180] width 85 height 16
click at [462, 172] on select "Choose an option... Pending Applied Excluded (Questions) Excluded (Expired) Exc…" at bounding box center [504, 180] width 85 height 16
select select ""pending""
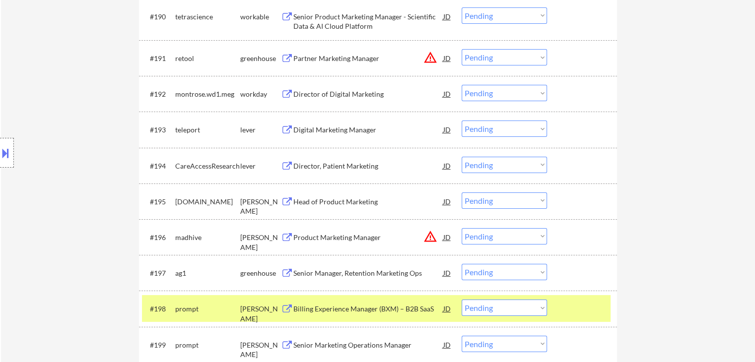
scroll to position [3800, 0]
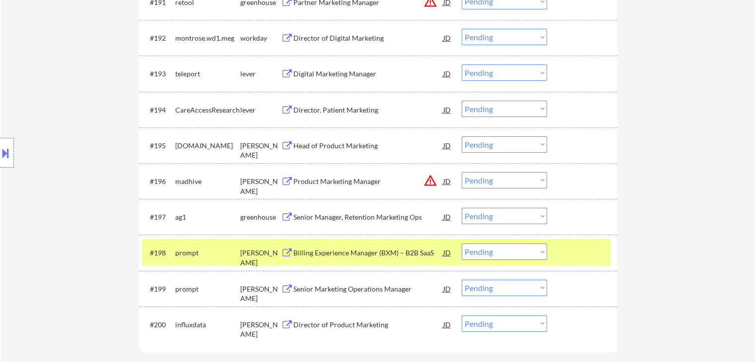
click at [31, 108] on div "Location Inclusions: [GEOGRAPHIC_DATA], [GEOGRAPHIC_DATA] [GEOGRAPHIC_DATA], [G…" at bounding box center [89, 153] width 178 height 184
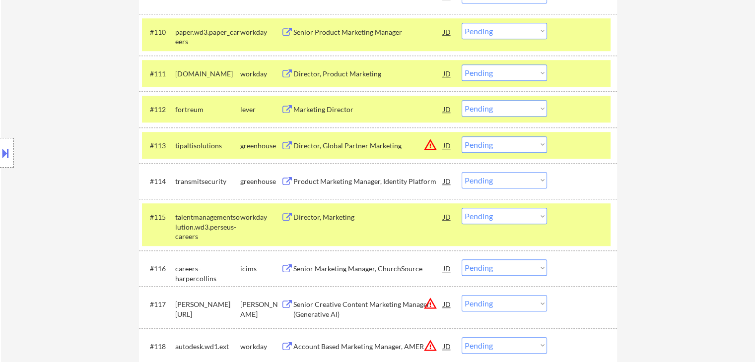
drag, startPoint x: 511, startPoint y: 181, endPoint x: 510, endPoint y: 187, distance: 6.0
click at [511, 181] on select "Choose an option... Pending Applied Excluded (Questions) Excluded (Expired) Exc…" at bounding box center [504, 180] width 85 height 16
click at [462, 172] on select "Choose an option... Pending Applied Excluded (Questions) Excluded (Expired) Exc…" at bounding box center [504, 180] width 85 height 16
select select ""pending""
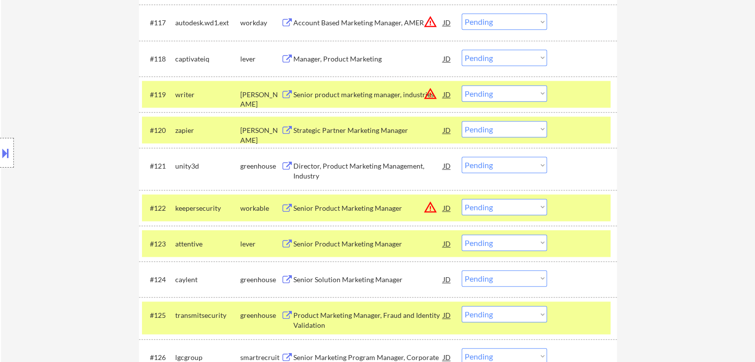
scroll to position [897, 0]
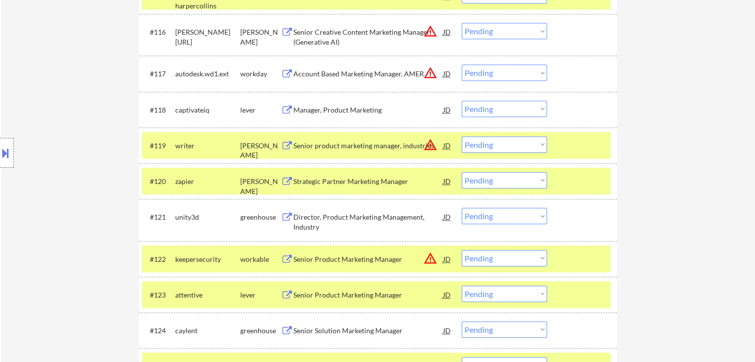
click at [499, 176] on select "Choose an option... Pending Applied Excluded (Questions) Excluded (Expired) Exc…" at bounding box center [504, 180] width 85 height 16
click at [462, 172] on select "Choose an option... Pending Applied Excluded (Questions) Excluded (Expired) Exc…" at bounding box center [504, 180] width 85 height 16
select select ""pending""
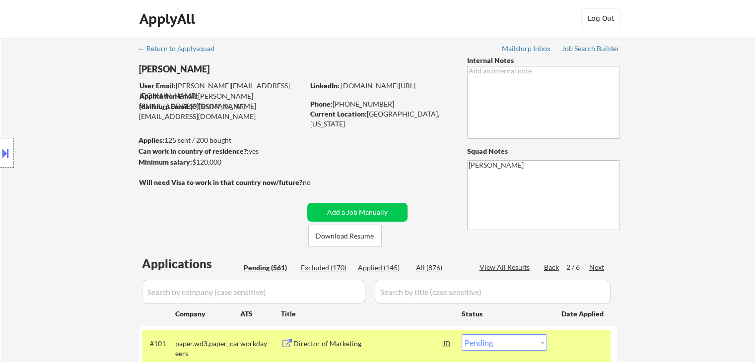
scroll to position [0, 0]
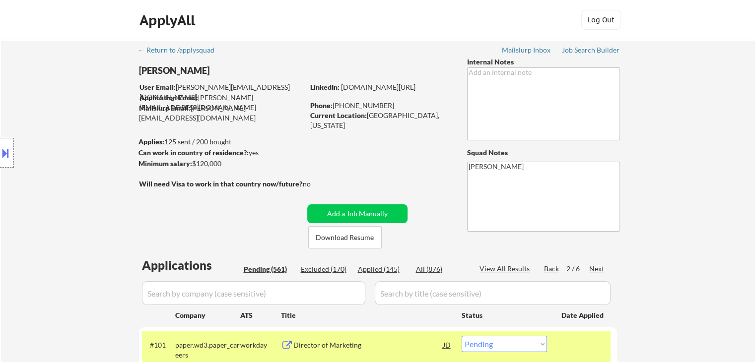
click at [88, 220] on div "Location Inclusions: [GEOGRAPHIC_DATA], [GEOGRAPHIC_DATA] [GEOGRAPHIC_DATA], [G…" at bounding box center [89, 153] width 178 height 184
click at [99, 166] on div "Location Inclusions: [GEOGRAPHIC_DATA], [GEOGRAPHIC_DATA] [GEOGRAPHIC_DATA], [G…" at bounding box center [89, 153] width 178 height 184
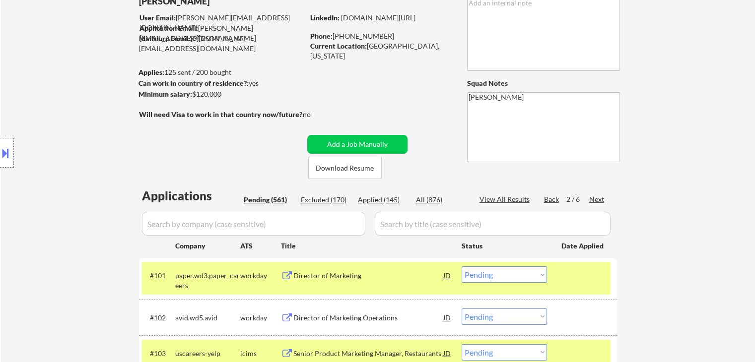
scroll to position [99, 0]
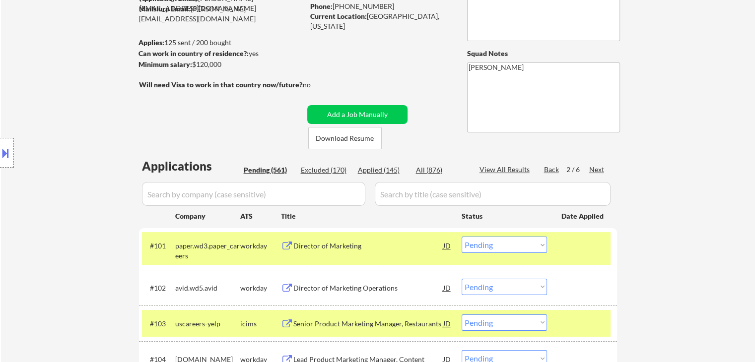
click at [91, 136] on div "Location Inclusions: [GEOGRAPHIC_DATA], [GEOGRAPHIC_DATA] [GEOGRAPHIC_DATA], [G…" at bounding box center [89, 153] width 178 height 184
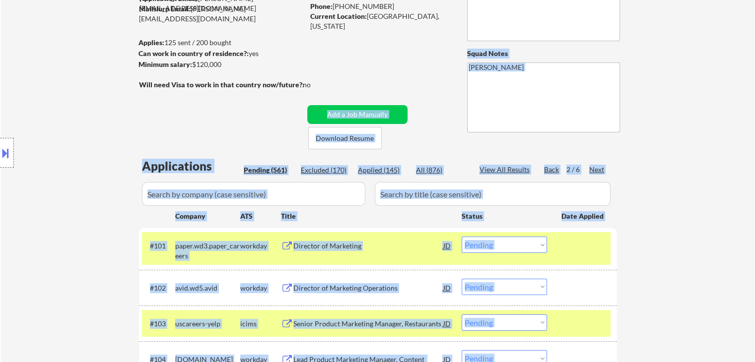
drag, startPoint x: 135, startPoint y: 90, endPoint x: 318, endPoint y: 80, distance: 184.0
click at [318, 80] on body "← Return to /applysquad Mailslurp Inbox Job Search Builder [PERSON_NAME] User E…" at bounding box center [377, 82] width 755 height 362
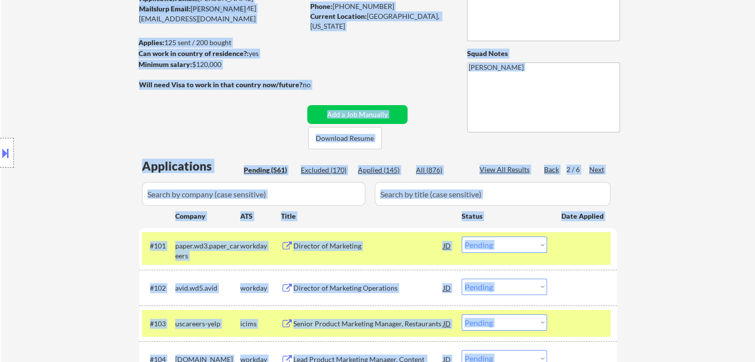
drag, startPoint x: 137, startPoint y: 86, endPoint x: 285, endPoint y: 76, distance: 148.3
click at [285, 76] on body "← Return to /applysquad Mailslurp Inbox Job Search Builder [PERSON_NAME] User E…" at bounding box center [377, 82] width 755 height 362
click at [318, 84] on div "no" at bounding box center [317, 85] width 28 height 10
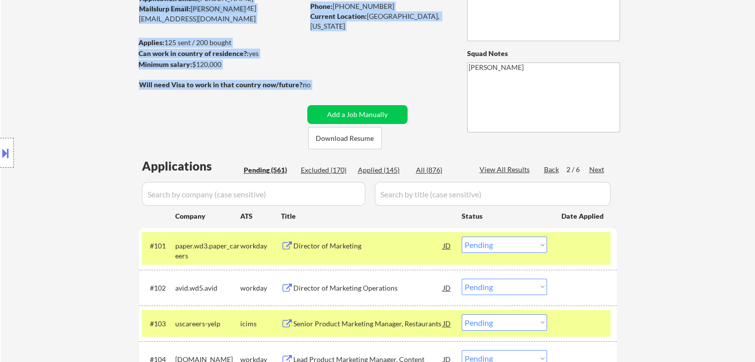
drag, startPoint x: 312, startPoint y: 85, endPoint x: 252, endPoint y: 93, distance: 60.6
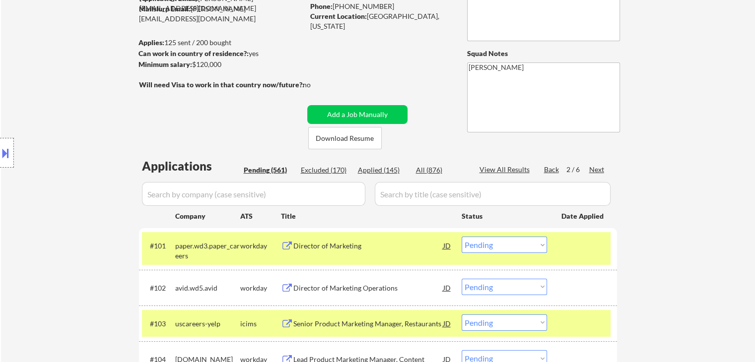
drag, startPoint x: 224, startPoint y: 66, endPoint x: 193, endPoint y: 68, distance: 31.3
click at [193, 68] on div "Minimum salary: $120,000" at bounding box center [221, 65] width 165 height 10
drag, startPoint x: 140, startPoint y: 42, endPoint x: 231, endPoint y: 40, distance: 90.9
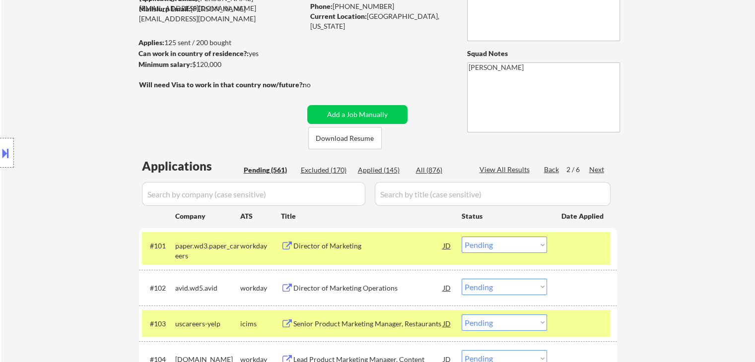
click at [231, 40] on div "Applies: 125 sent / 200 bought" at bounding box center [221, 43] width 165 height 10
click at [242, 51] on strong "Can work in country of residence?:" at bounding box center [194, 53] width 110 height 8
drag, startPoint x: 258, startPoint y: 56, endPoint x: 139, endPoint y: 50, distance: 119.3
click at [139, 50] on div "Can work in country of residence?: yes" at bounding box center [220, 54] width 162 height 10
click at [142, 63] on div "Location Inclusions: [GEOGRAPHIC_DATA], [GEOGRAPHIC_DATA] [GEOGRAPHIC_DATA], [G…" at bounding box center [89, 153] width 178 height 184
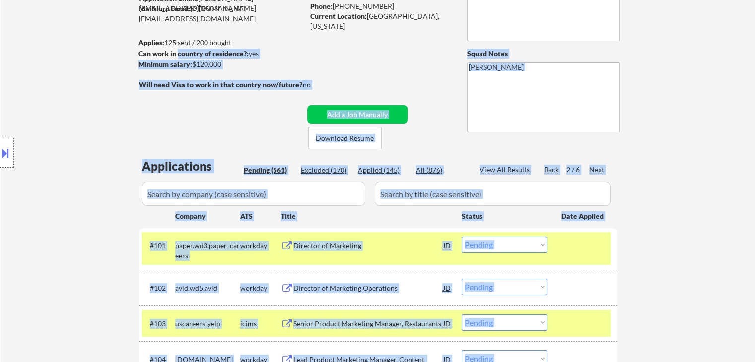
drag, startPoint x: 141, startPoint y: 63, endPoint x: 199, endPoint y: 56, distance: 58.0
click at [199, 56] on body "← Return to /applysquad Mailslurp Inbox Job Search Builder [PERSON_NAME] User E…" at bounding box center [377, 82] width 755 height 362
click at [212, 62] on div "Minimum salary: $120,000" at bounding box center [221, 65] width 165 height 10
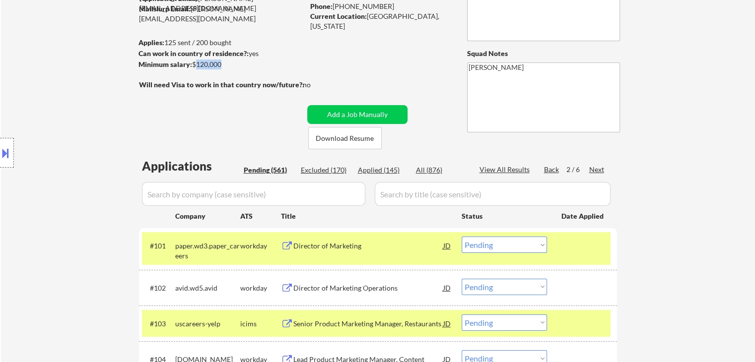
drag, startPoint x: 217, startPoint y: 62, endPoint x: 193, endPoint y: 62, distance: 24.8
click at [193, 62] on div "Minimum salary: $120,000" at bounding box center [221, 65] width 165 height 10
click at [193, 64] on div "Minimum salary: $120,000" at bounding box center [221, 65] width 165 height 10
drag, startPoint x: 193, startPoint y: 64, endPoint x: 218, endPoint y: 63, distance: 25.8
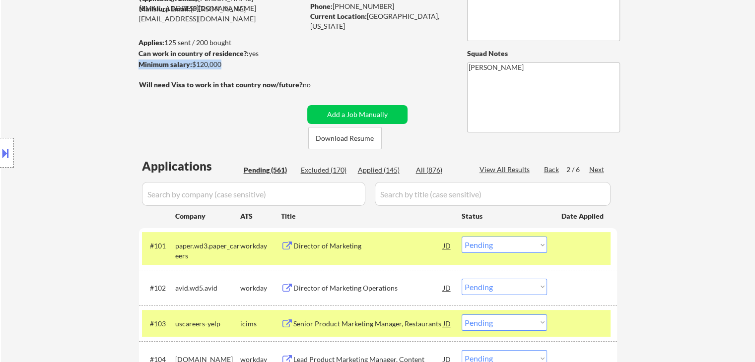
click at [218, 63] on div "Minimum salary: $120,000" at bounding box center [221, 65] width 165 height 10
click at [217, 66] on div "Minimum salary: $120,000" at bounding box center [221, 65] width 165 height 10
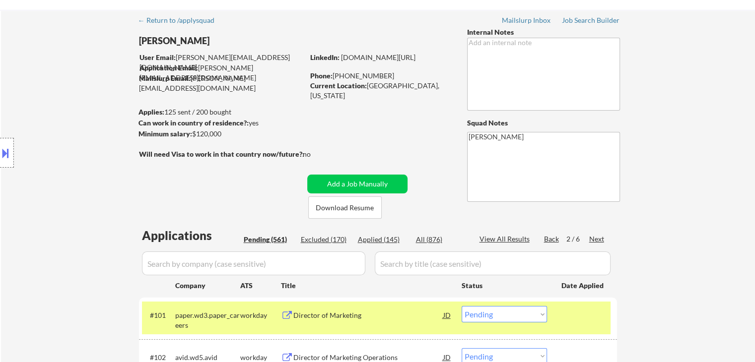
scroll to position [0, 0]
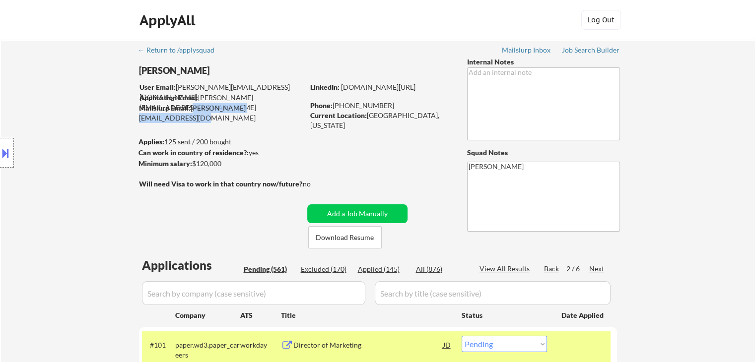
drag, startPoint x: 192, startPoint y: 108, endPoint x: 290, endPoint y: 112, distance: 98.4
click at [290, 112] on div "Mailslurp Email: [PERSON_NAME][EMAIL_ADDRESS][DOMAIN_NAME]" at bounding box center [221, 112] width 165 height 19
drag, startPoint x: 280, startPoint y: 130, endPoint x: 241, endPoint y: 125, distance: 39.0
drag, startPoint x: 193, startPoint y: 108, endPoint x: 287, endPoint y: 111, distance: 94.4
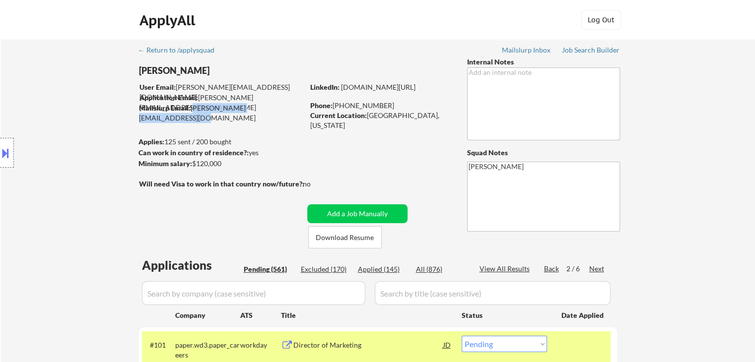
click at [287, 111] on div "Mailslurp Email: [PERSON_NAME][EMAIL_ADDRESS][DOMAIN_NAME]" at bounding box center [221, 112] width 165 height 19
drag, startPoint x: 278, startPoint y: 142, endPoint x: 379, endPoint y: 122, distance: 103.4
click at [278, 140] on div "Applies: 125 sent / 200 bought" at bounding box center [221, 142] width 165 height 10
drag, startPoint x: 308, startPoint y: 98, endPoint x: 428, endPoint y: 97, distance: 120.1
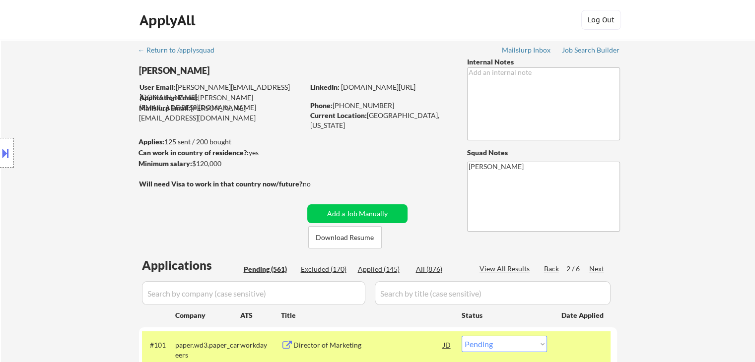
drag, startPoint x: 442, startPoint y: 113, endPoint x: 367, endPoint y: 117, distance: 74.6
click at [367, 117] on div "Current Location: [GEOGRAPHIC_DATA], [US_STATE]" at bounding box center [380, 120] width 140 height 19
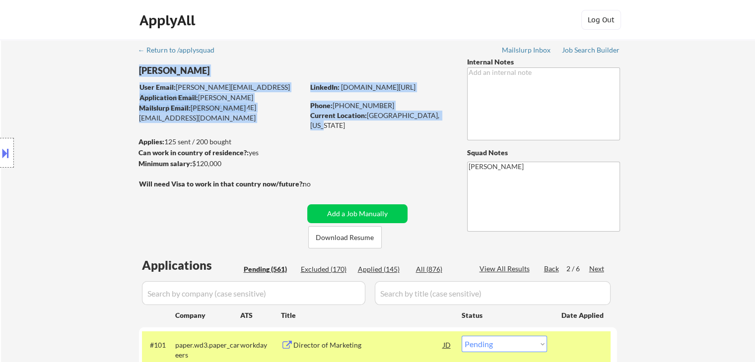
drag, startPoint x: 444, startPoint y: 112, endPoint x: 302, endPoint y: 143, distance: 145.5
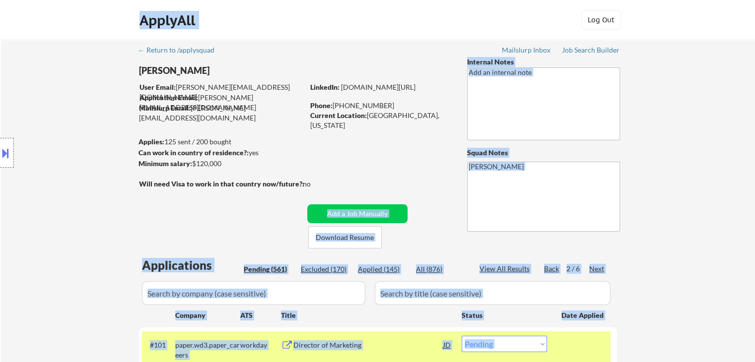
drag, startPoint x: 316, startPoint y: 185, endPoint x: 159, endPoint y: 153, distance: 160.1
click at [159, 153] on body "← Return to /applysquad Mailslurp Inbox Job Search Builder [PERSON_NAME] User E…" at bounding box center [377, 181] width 755 height 362
click at [143, 147] on div "Location Inclusions: [GEOGRAPHIC_DATA], [GEOGRAPHIC_DATA] [GEOGRAPHIC_DATA], [G…" at bounding box center [89, 153] width 178 height 184
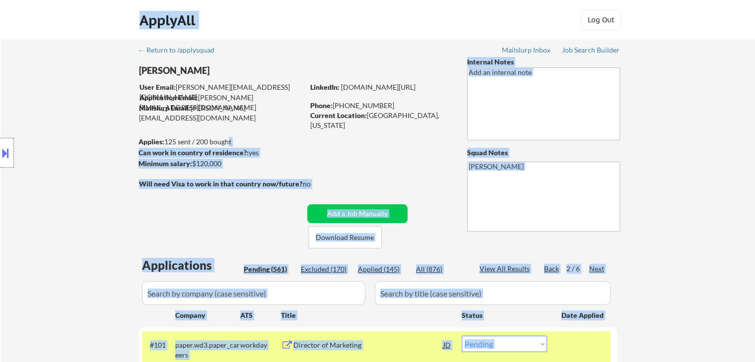
drag, startPoint x: 135, startPoint y: 141, endPoint x: 226, endPoint y: 140, distance: 91.4
click at [226, 140] on body "← Return to /applysquad Mailslurp Inbox Job Search Builder [PERSON_NAME] User E…" at bounding box center [377, 181] width 755 height 362
click at [238, 141] on div "Applies: 125 sent / 200 bought" at bounding box center [221, 142] width 165 height 10
drag, startPoint x: 231, startPoint y: 146, endPoint x: 179, endPoint y: 149, distance: 51.7
click at [179, 149] on div "[PERSON_NAME] User Email: [PERSON_NAME][EMAIL_ADDRESS][DOMAIN_NAME] Application…" at bounding box center [301, 153] width 325 height 192
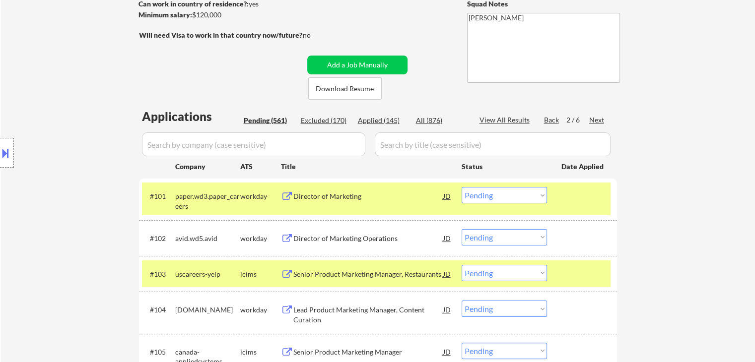
click at [17, 103] on div "Location Inclusions: [GEOGRAPHIC_DATA], [GEOGRAPHIC_DATA] [GEOGRAPHIC_DATA], [G…" at bounding box center [89, 153] width 178 height 184
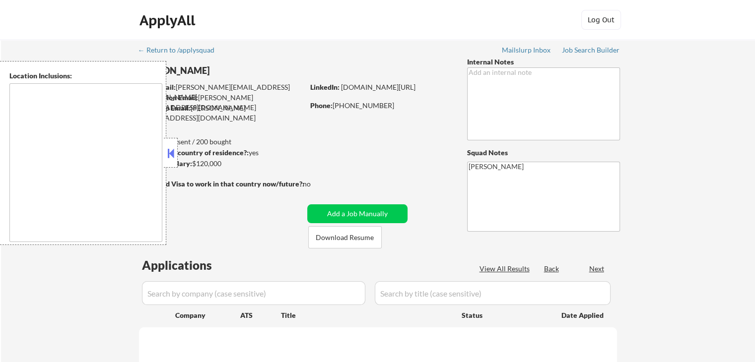
type textarea "[GEOGRAPHIC_DATA], [GEOGRAPHIC_DATA] [GEOGRAPHIC_DATA], [GEOGRAPHIC_DATA] [GEOG…"
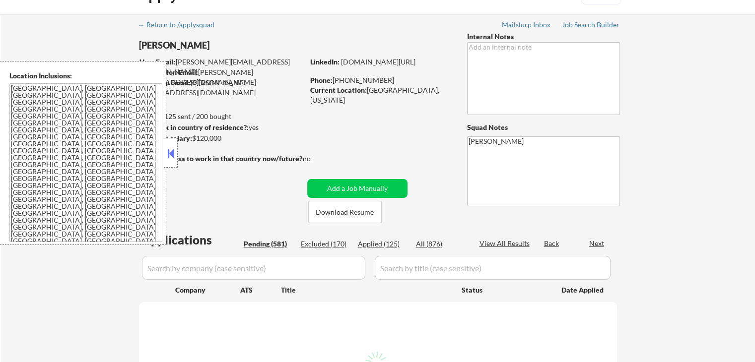
scroll to position [50, 0]
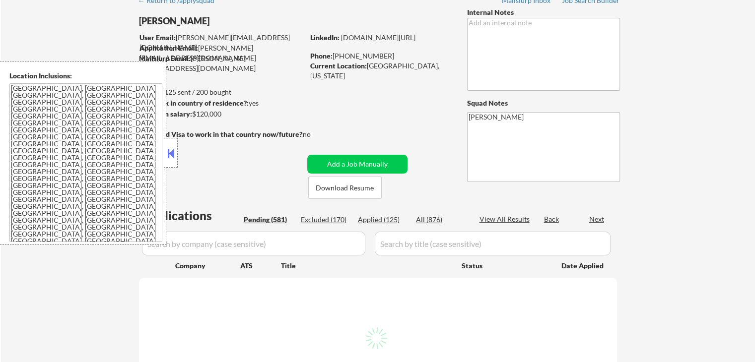
click at [377, 220] on div "Applied (125)" at bounding box center [383, 220] width 50 height 10
select select ""pending""
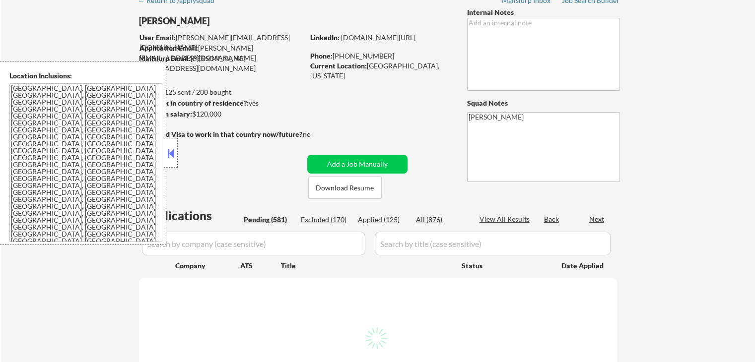
select select ""pending""
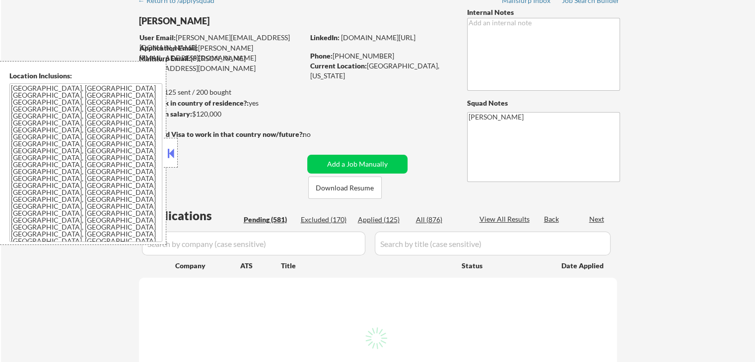
select select ""pending""
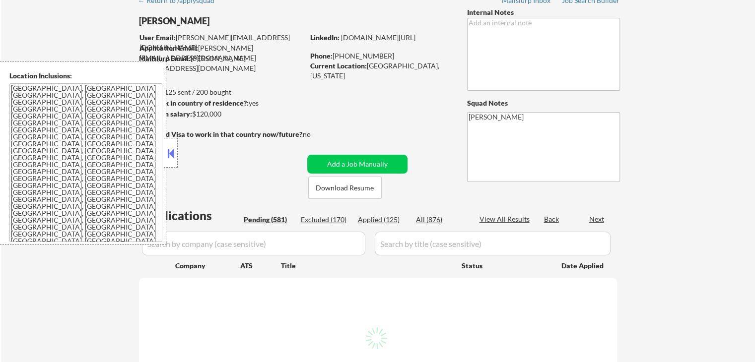
select select ""pending""
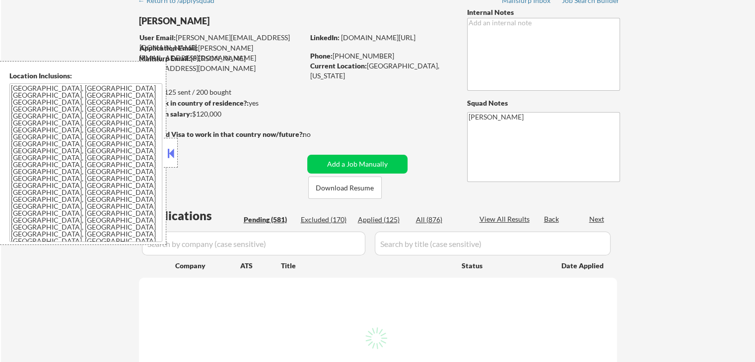
select select ""pending""
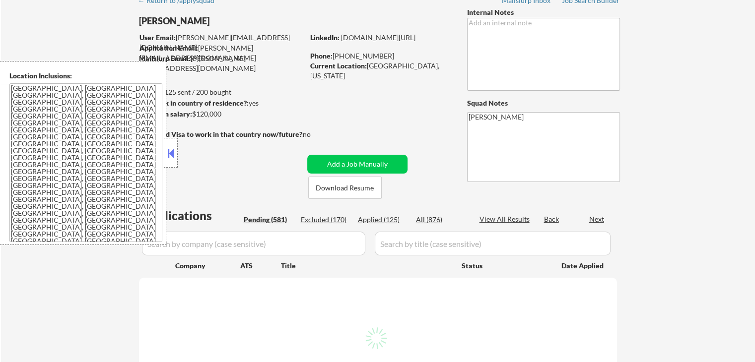
select select ""pending""
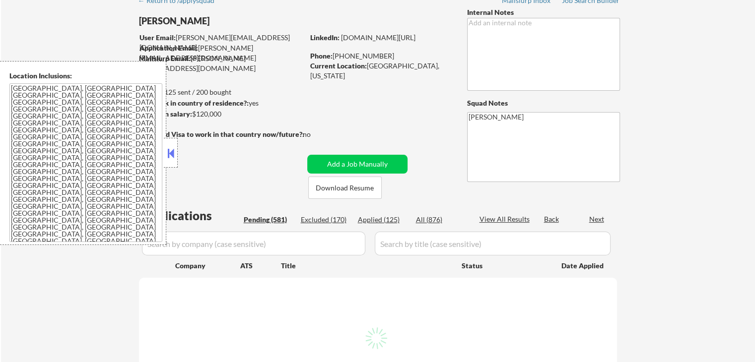
select select ""pending""
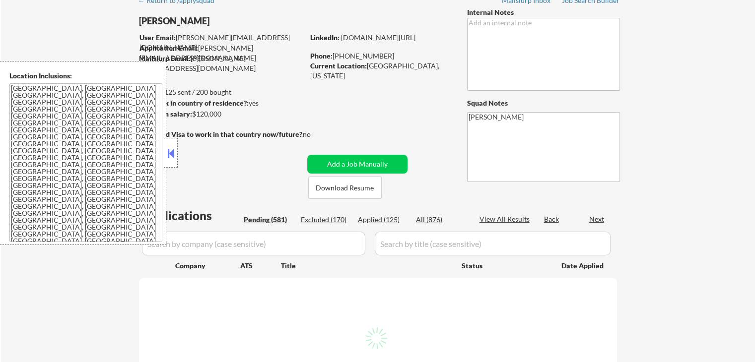
select select ""pending""
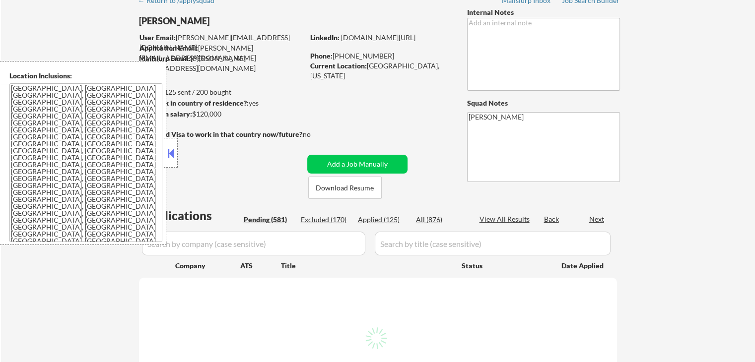
select select ""pending""
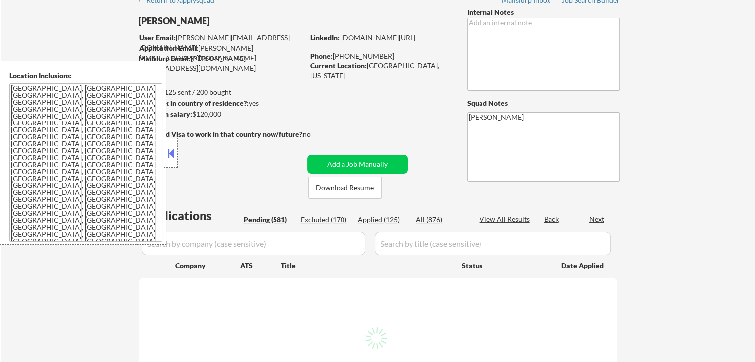
select select ""pending""
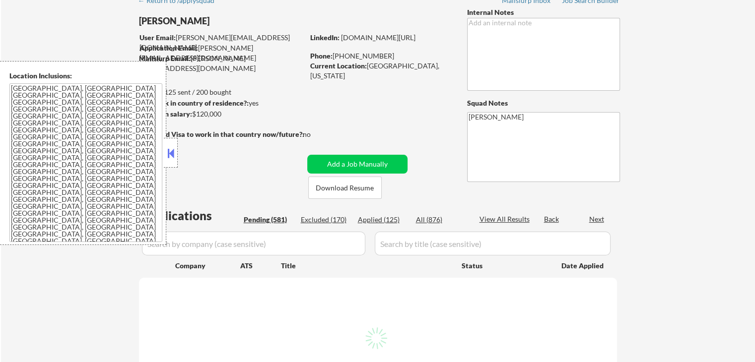
select select ""pending""
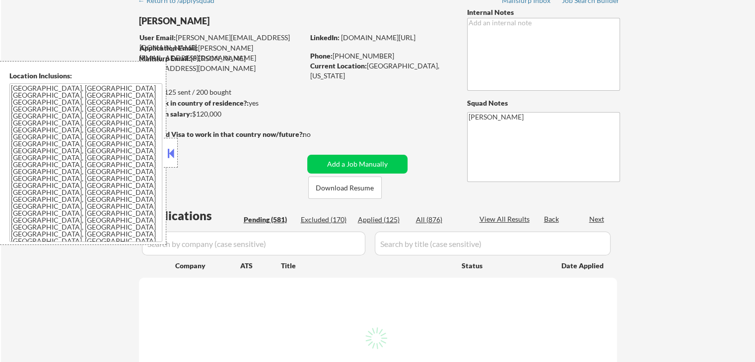
select select ""pending""
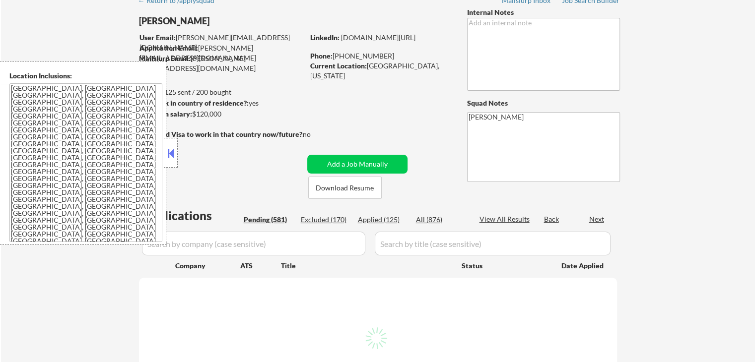
select select ""pending""
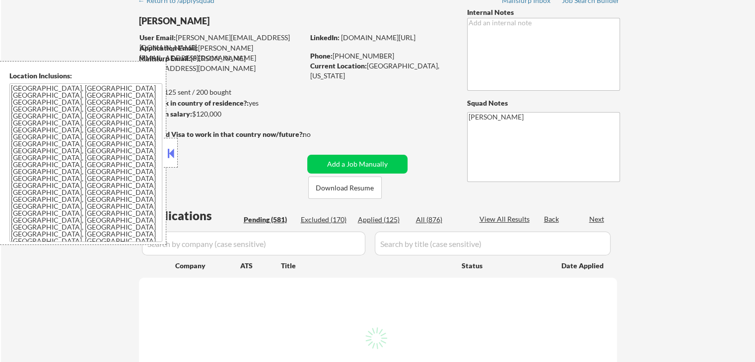
select select ""pending""
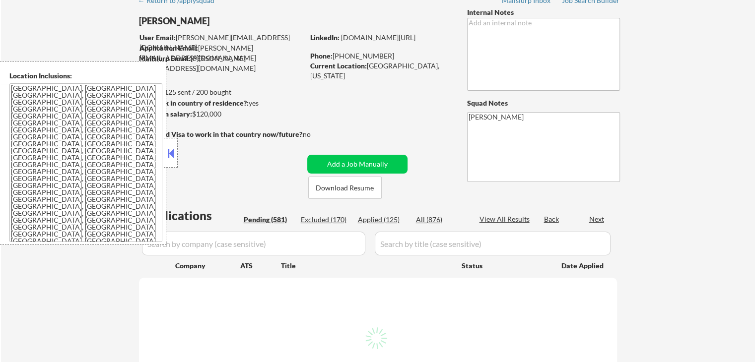
select select ""pending""
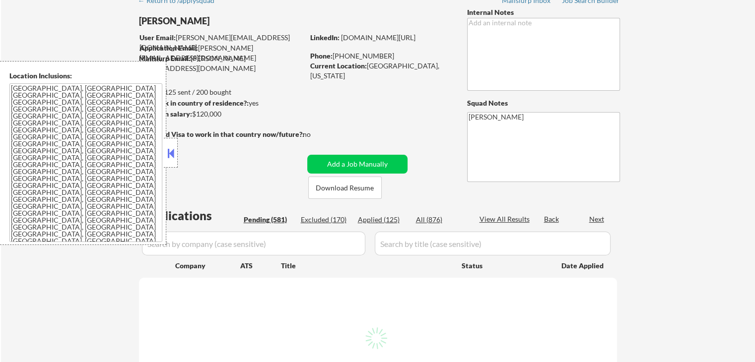
select select ""pending""
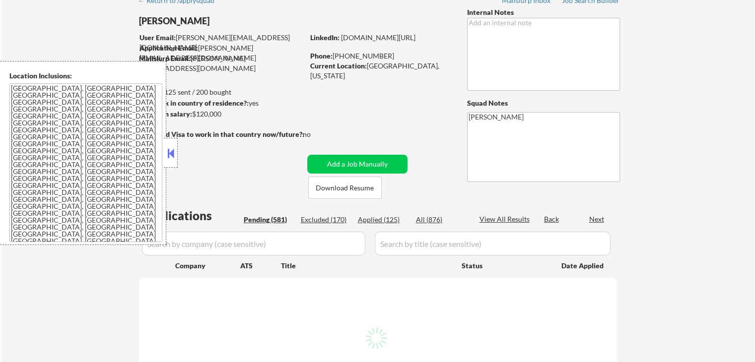
select select ""pending""
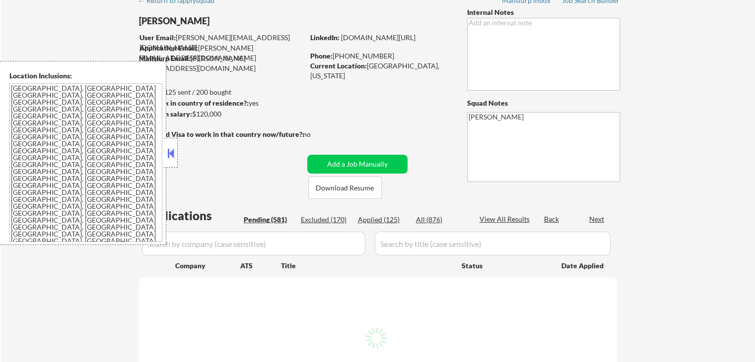
select select ""pending""
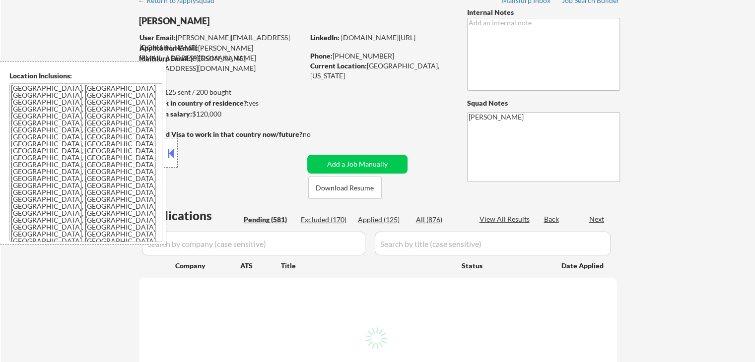
select select ""pending""
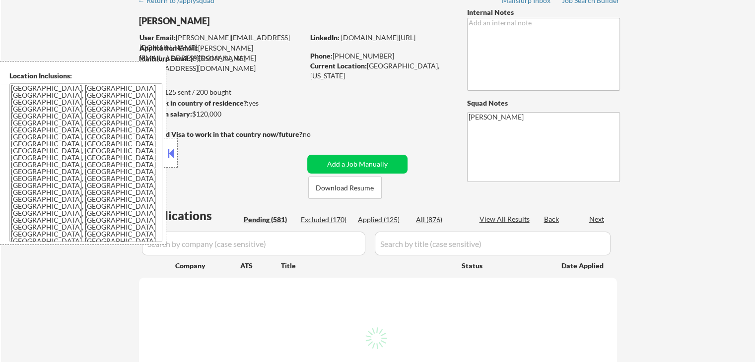
select select ""pending""
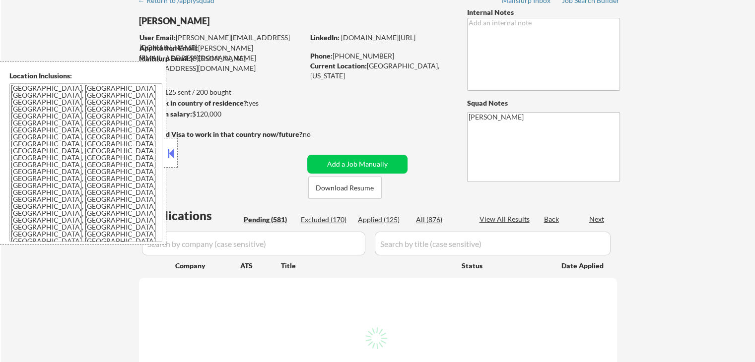
select select ""pending""
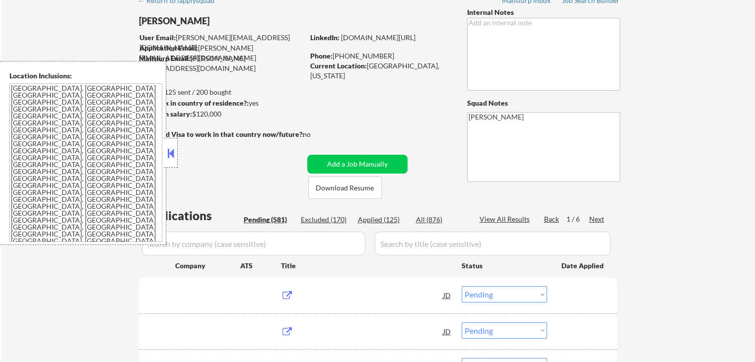
click at [379, 221] on div "Applied (125)" at bounding box center [383, 220] width 50 height 10
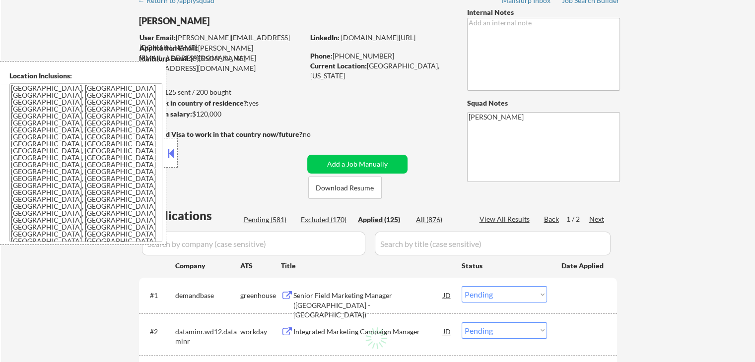
select select ""applied""
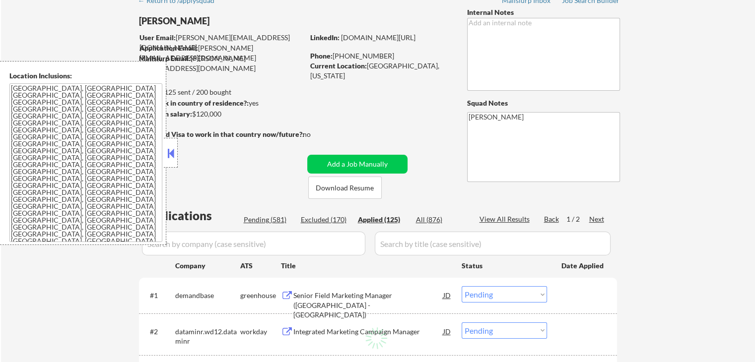
select select ""applied""
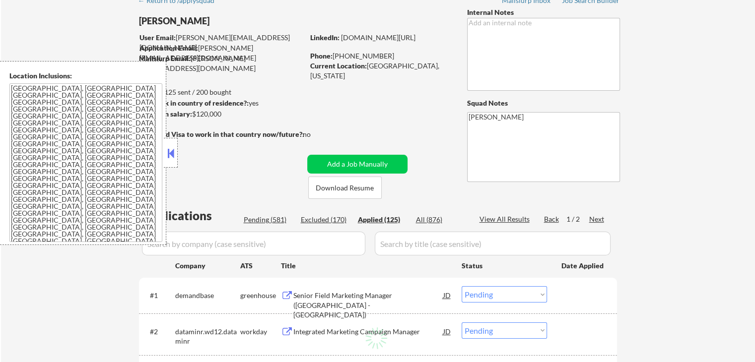
select select ""applied""
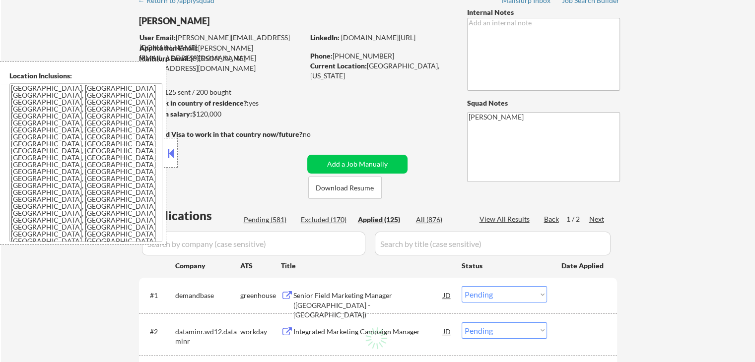
select select ""applied""
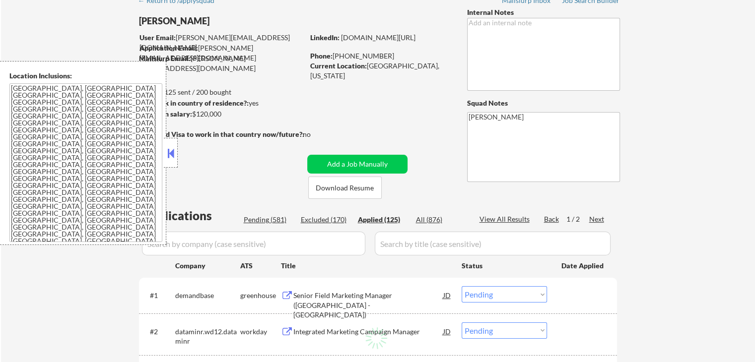
select select ""applied""
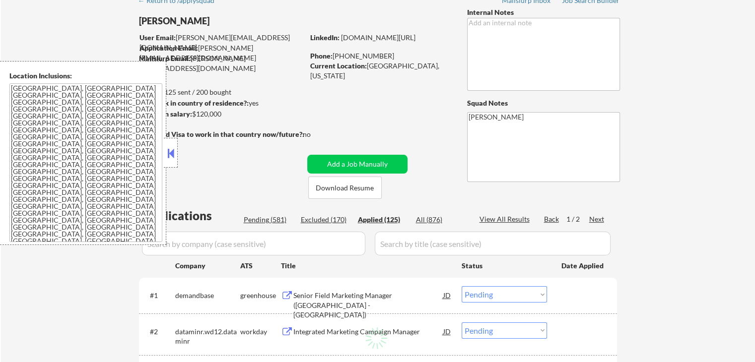
select select ""applied""
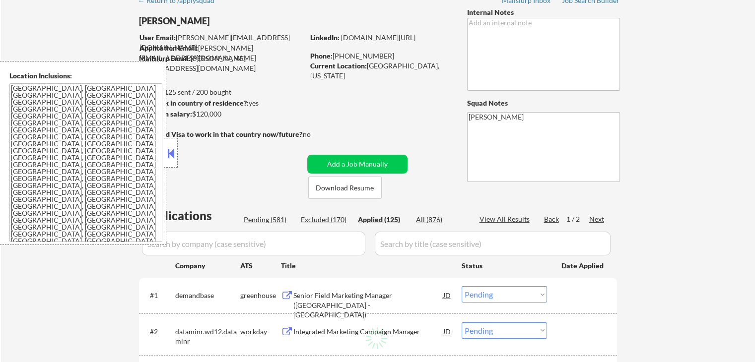
select select ""applied""
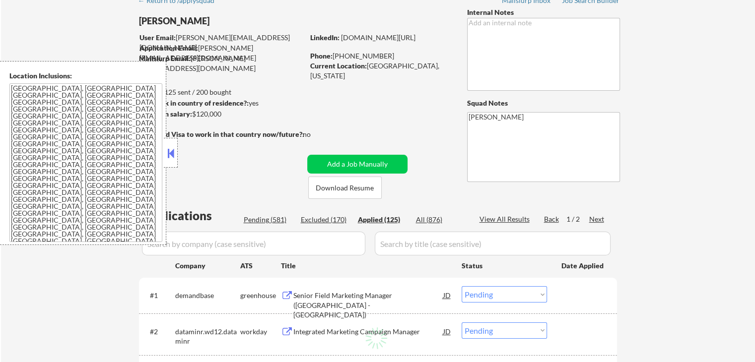
select select ""applied""
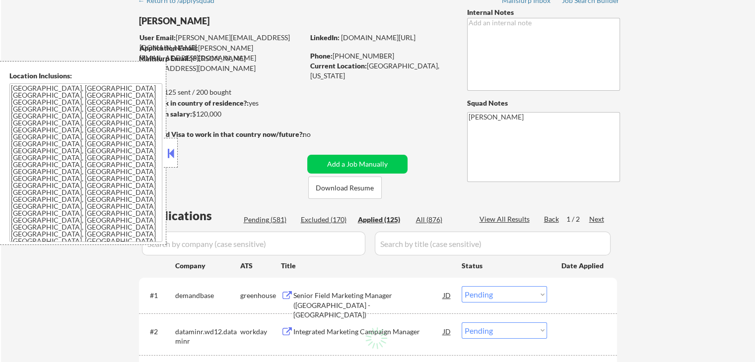
select select ""applied""
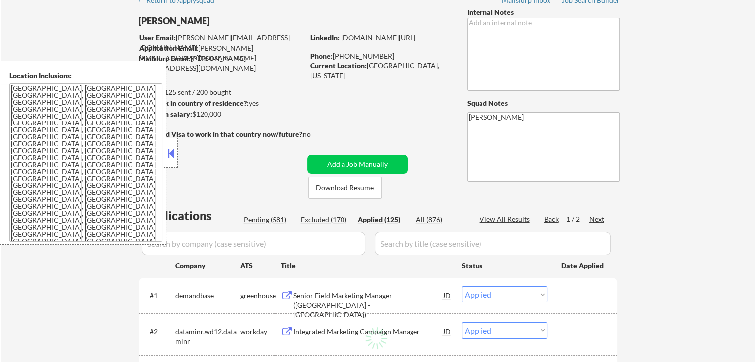
select select ""applied""
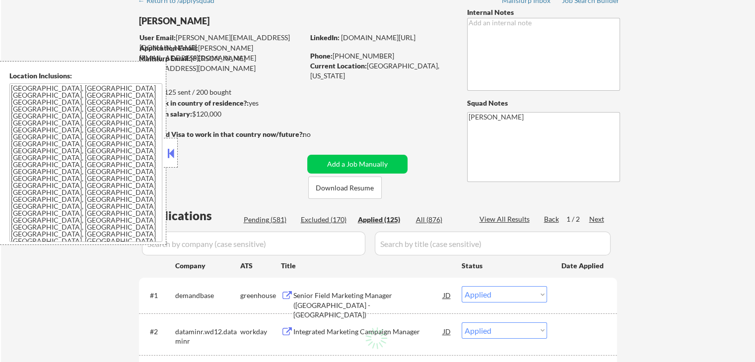
select select ""applied""
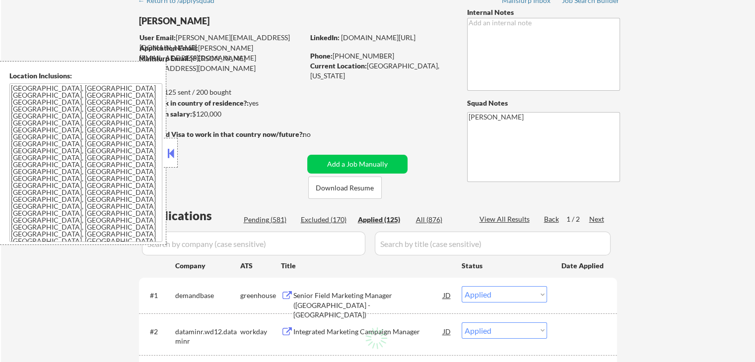
select select ""applied""
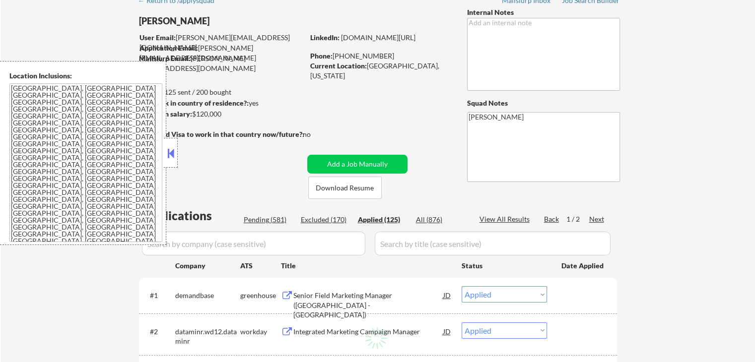
select select ""applied""
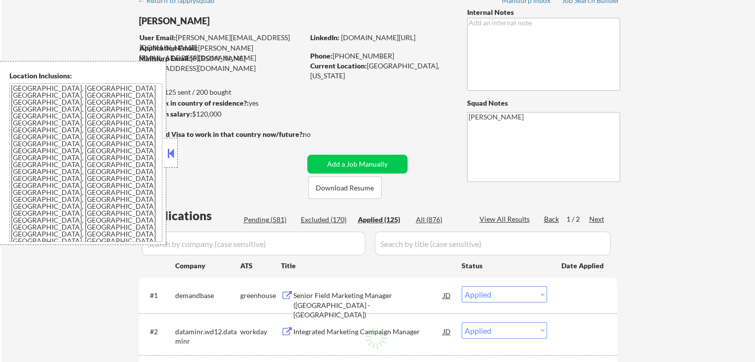
select select ""applied""
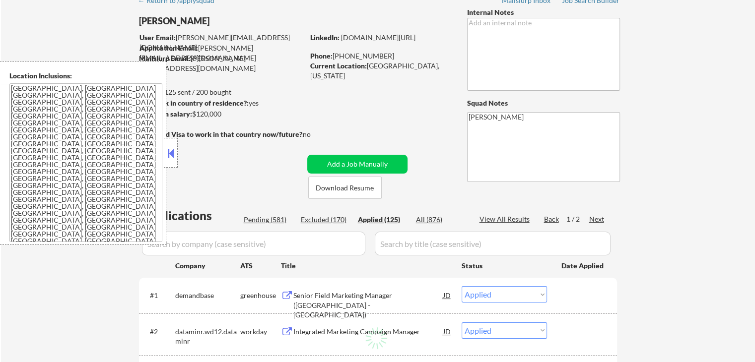
select select ""applied""
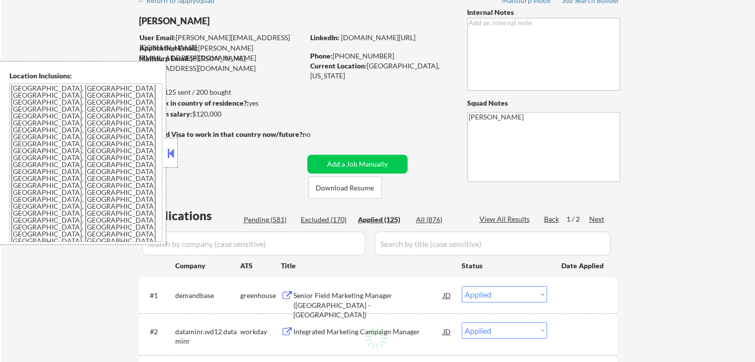
select select ""applied""
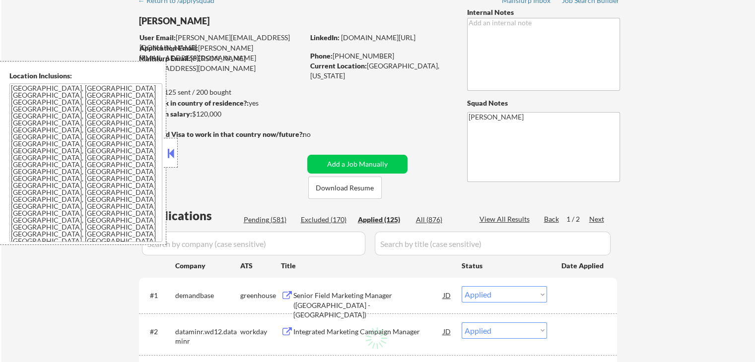
select select ""applied""
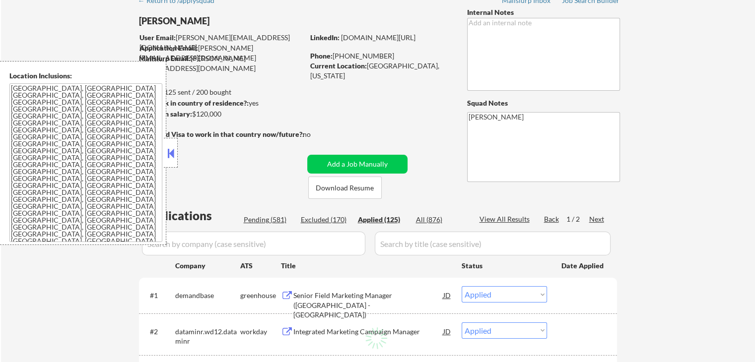
select select ""applied""
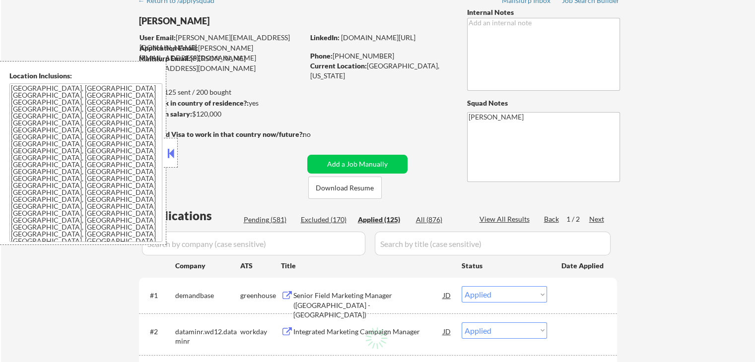
select select ""applied""
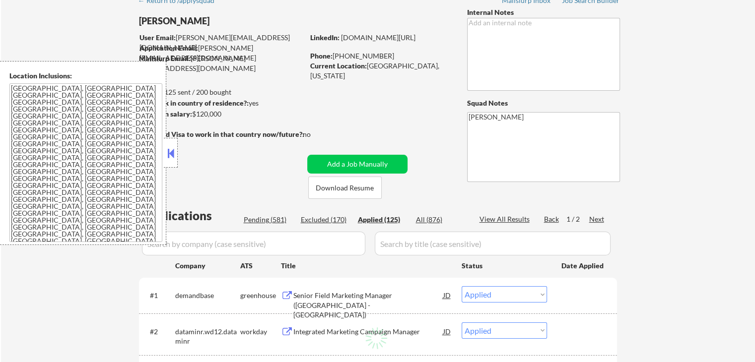
select select ""applied""
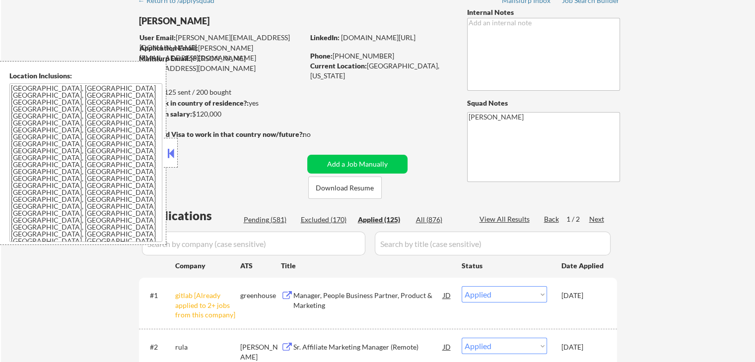
scroll to position [0, 0]
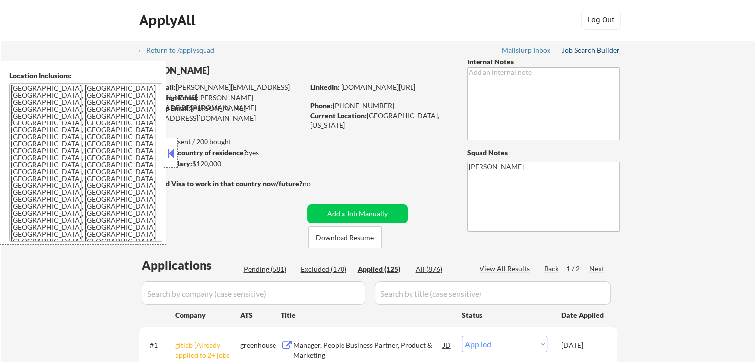
click at [570, 47] on div "Job Search Builder" at bounding box center [591, 50] width 58 height 7
click at [568, 48] on div "Job Search Builder" at bounding box center [591, 50] width 58 height 7
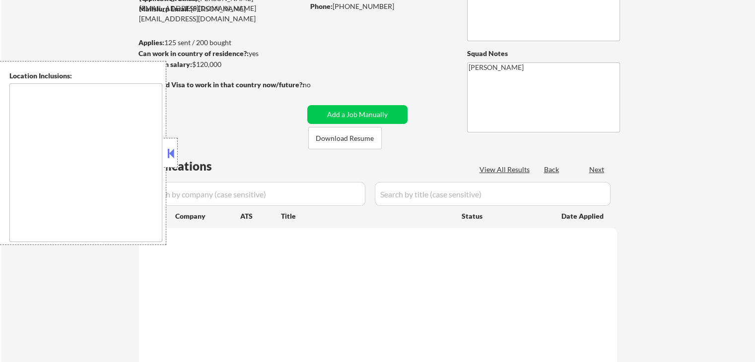
type textarea "[GEOGRAPHIC_DATA], [GEOGRAPHIC_DATA] [GEOGRAPHIC_DATA], [GEOGRAPHIC_DATA] [GEOG…"
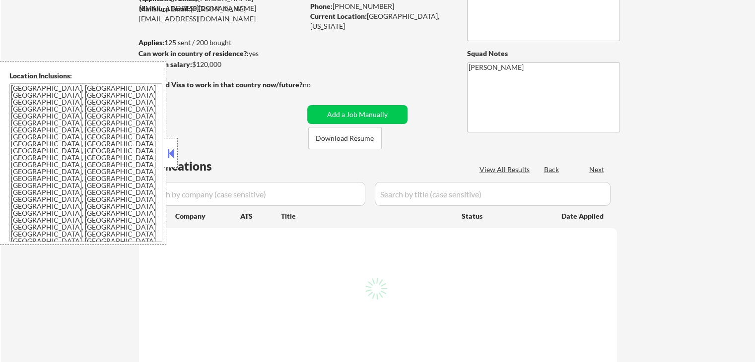
scroll to position [99, 0]
drag, startPoint x: 374, startPoint y: 170, endPoint x: 154, endPoint y: 160, distance: 220.2
click at [376, 170] on div "Applied (128)" at bounding box center [383, 170] width 50 height 10
select select ""pending""
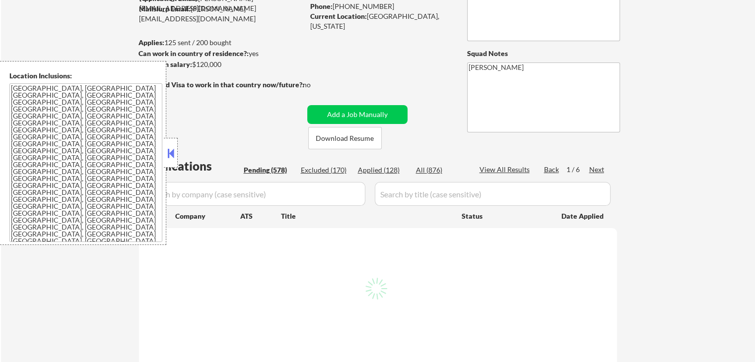
select select ""pending""
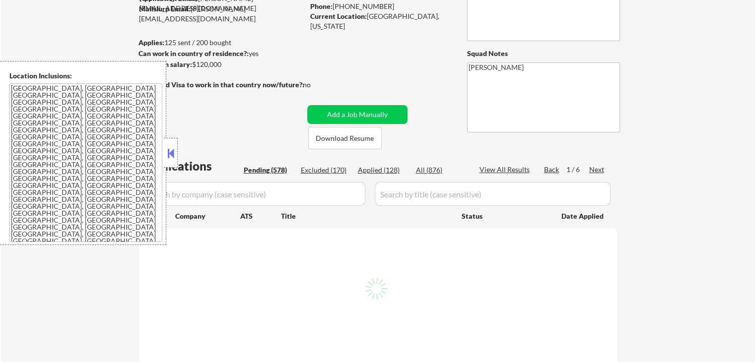
select select ""pending""
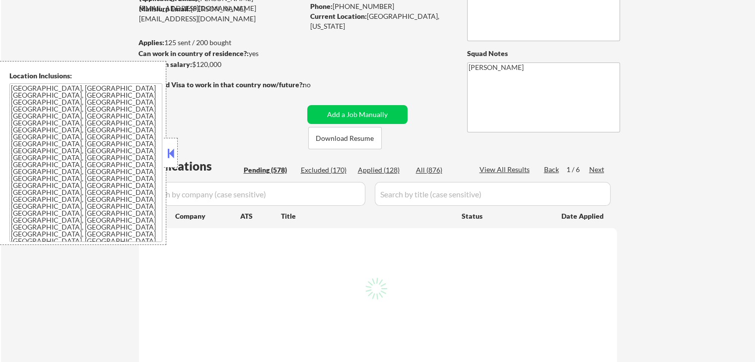
select select ""pending""
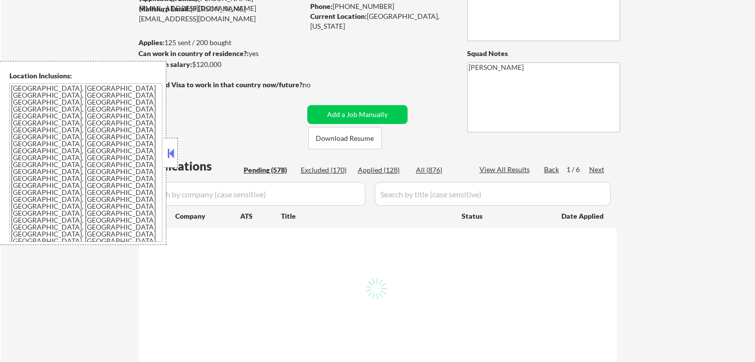
select select ""pending""
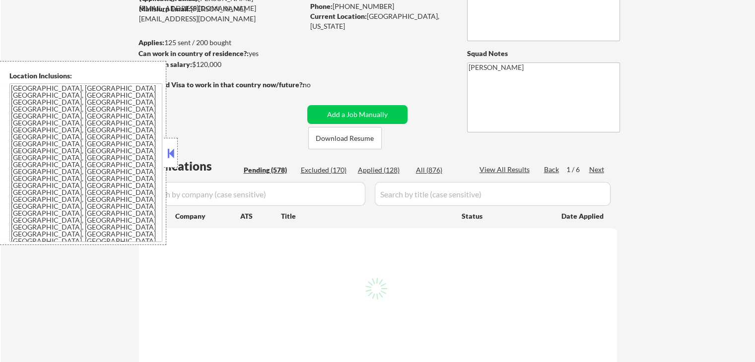
select select ""pending""
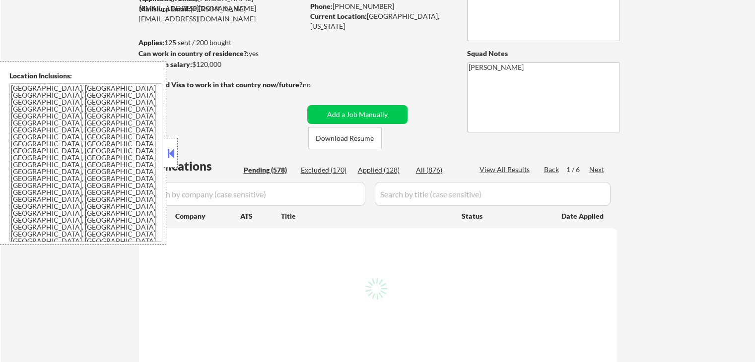
select select ""pending""
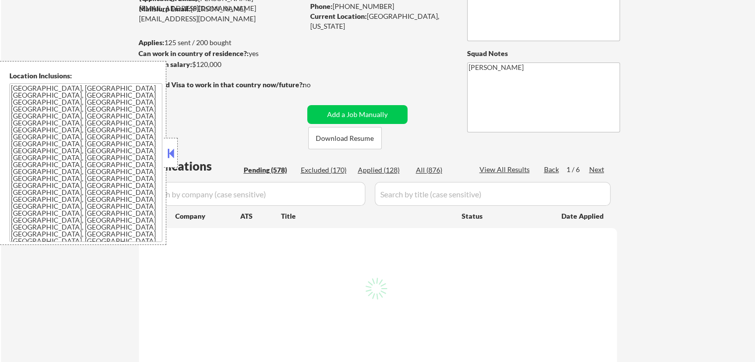
select select ""pending""
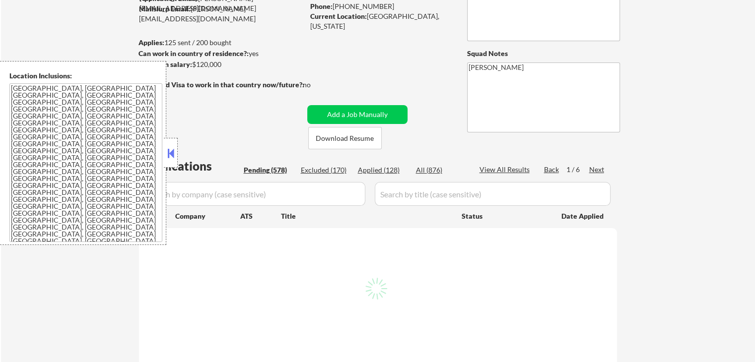
select select ""pending""
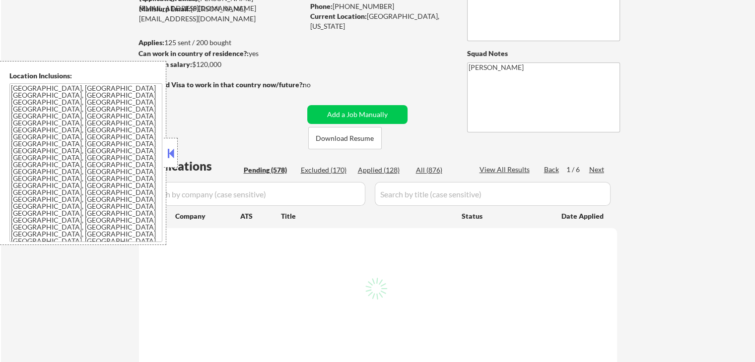
select select ""pending""
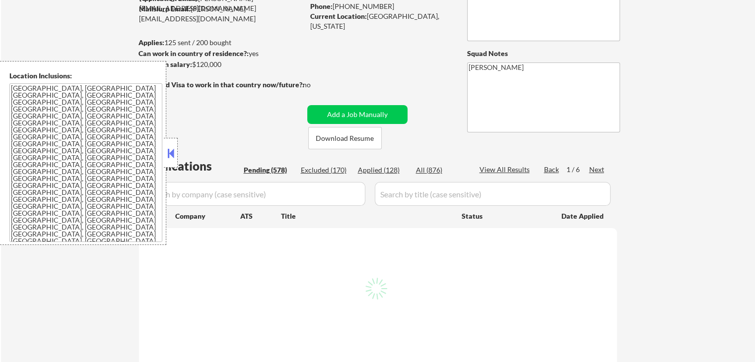
select select ""pending""
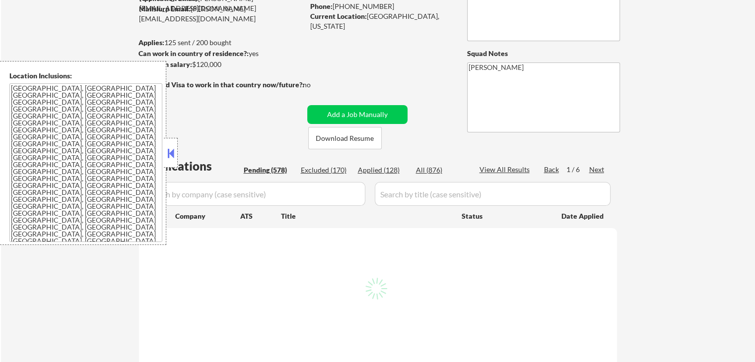
select select ""pending""
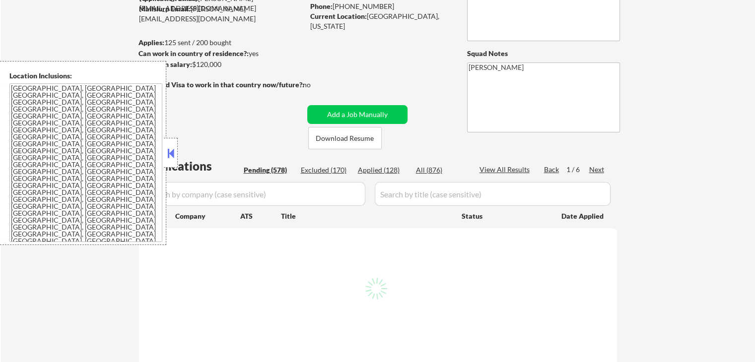
select select ""pending""
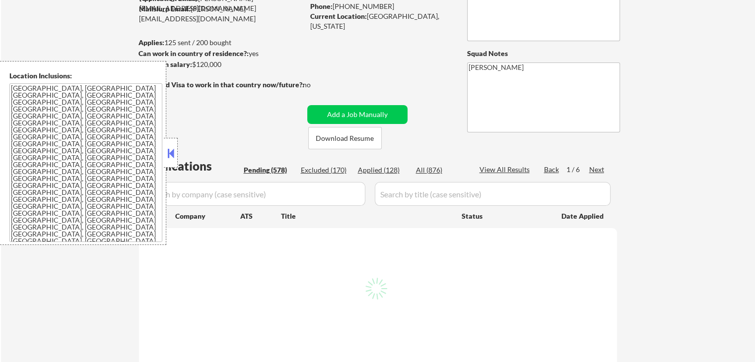
select select ""pending""
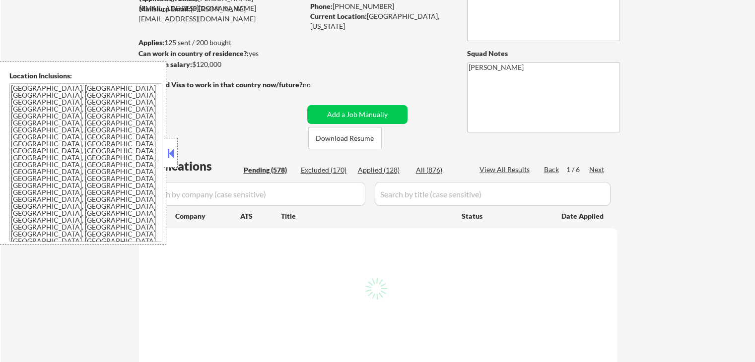
select select ""pending""
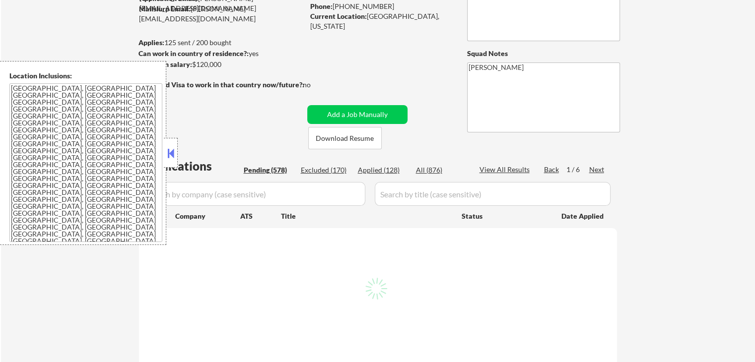
select select ""pending""
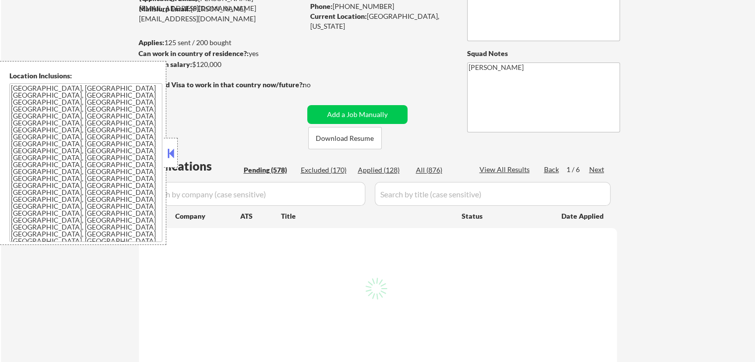
select select ""pending""
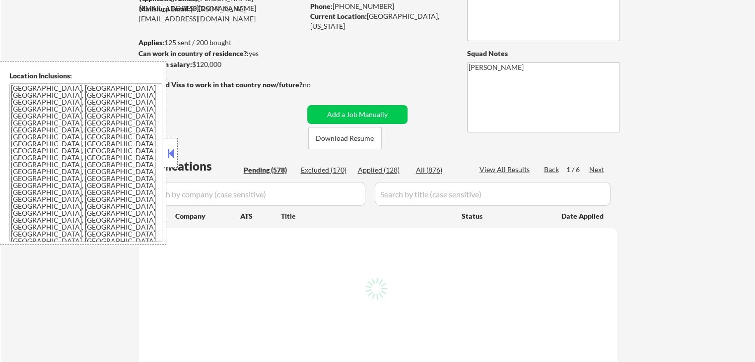
select select ""pending""
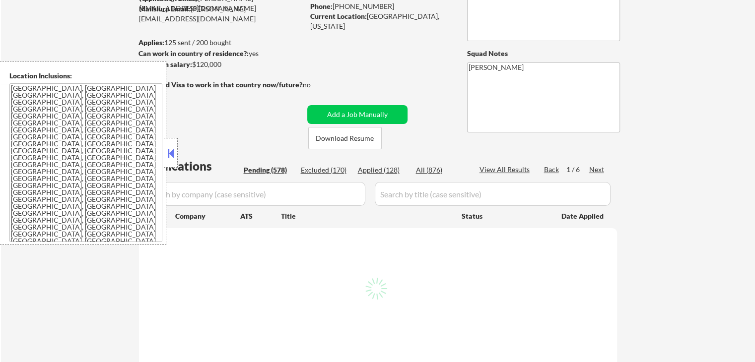
select select ""pending""
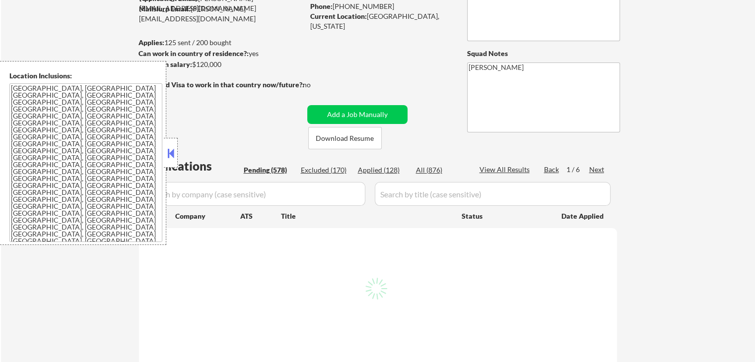
select select ""pending""
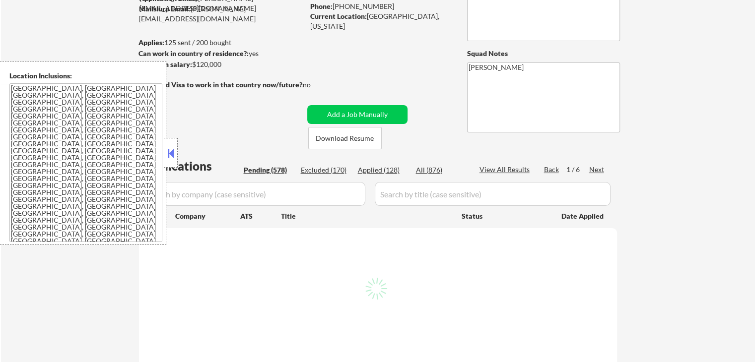
select select ""pending""
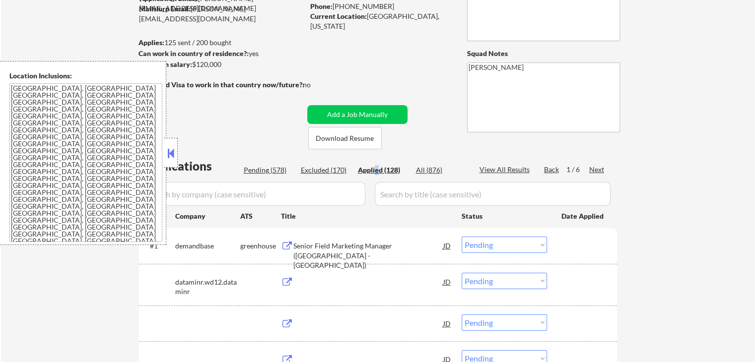
click at [170, 154] on button at bounding box center [170, 153] width 11 height 15
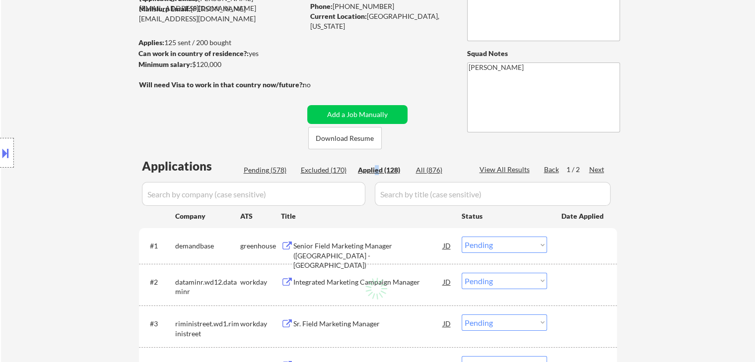
select select ""applied""
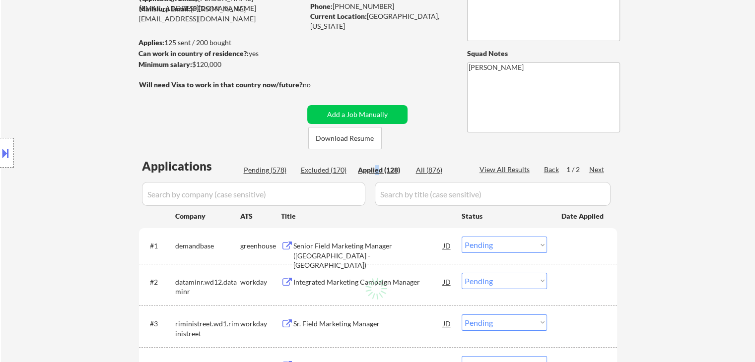
select select ""applied""
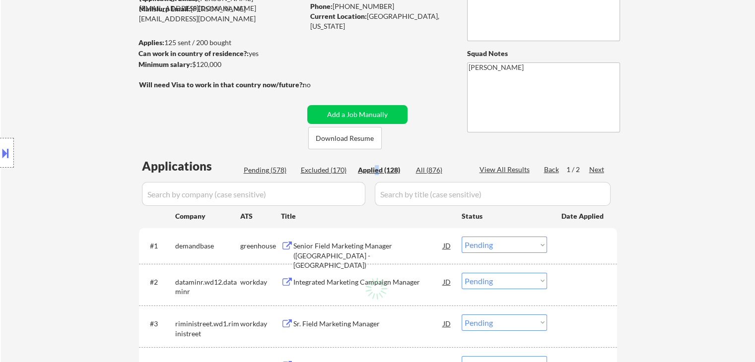
select select ""applied""
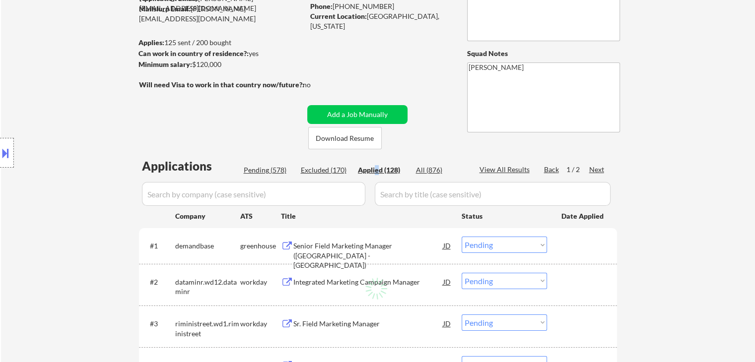
select select ""applied""
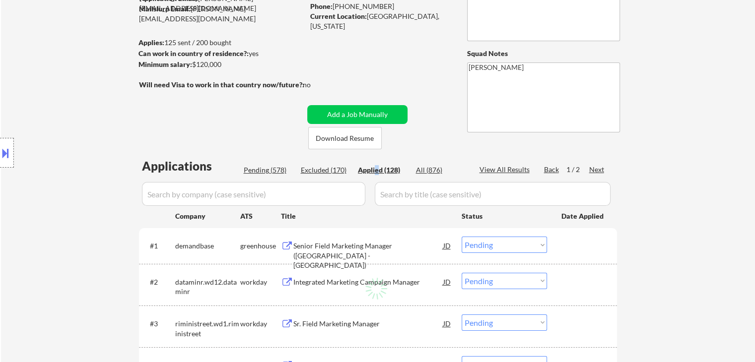
select select ""applied""
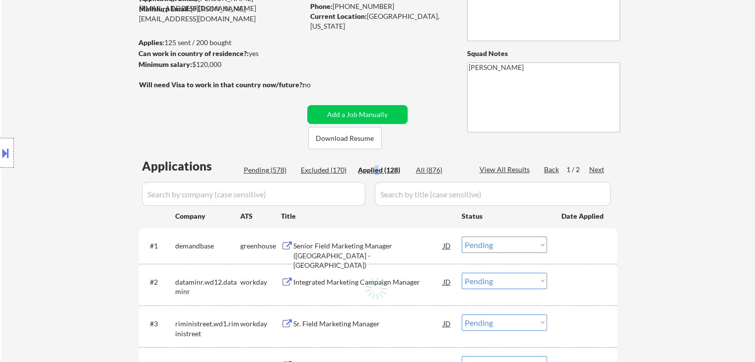
select select ""applied""
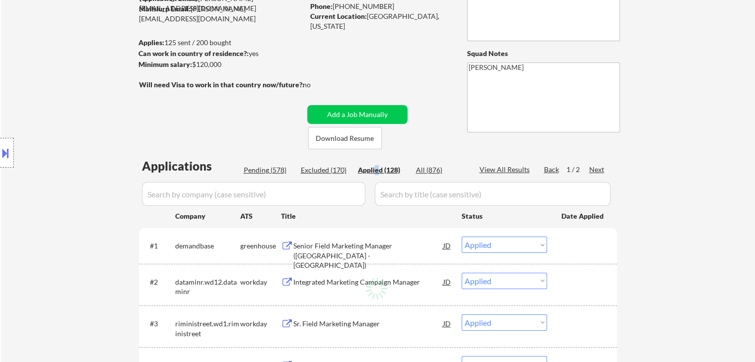
select select ""applied""
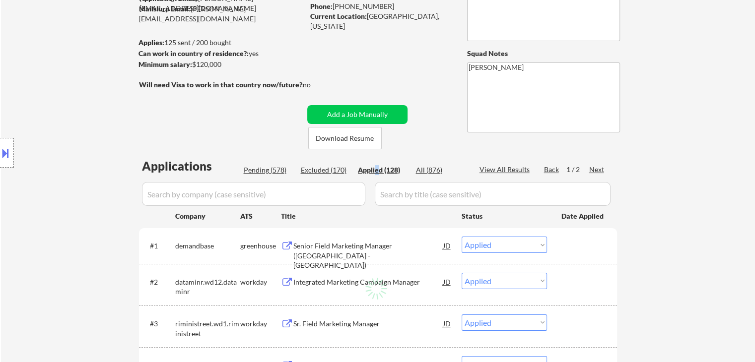
select select ""applied""
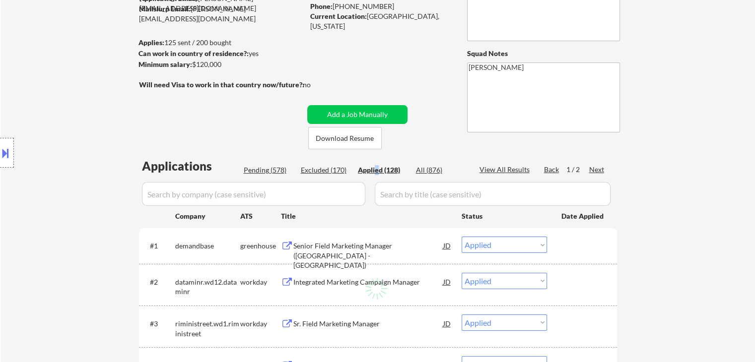
select select ""applied""
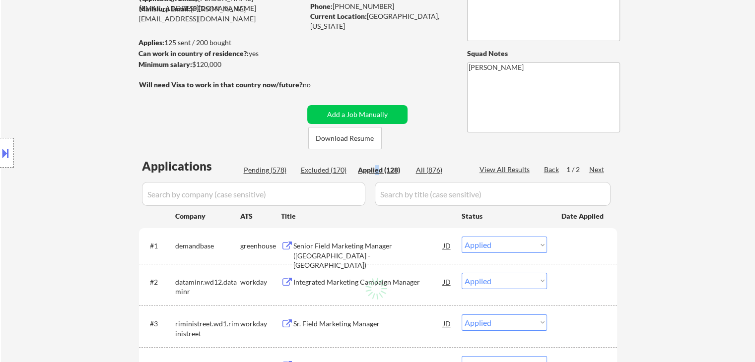
select select ""applied""
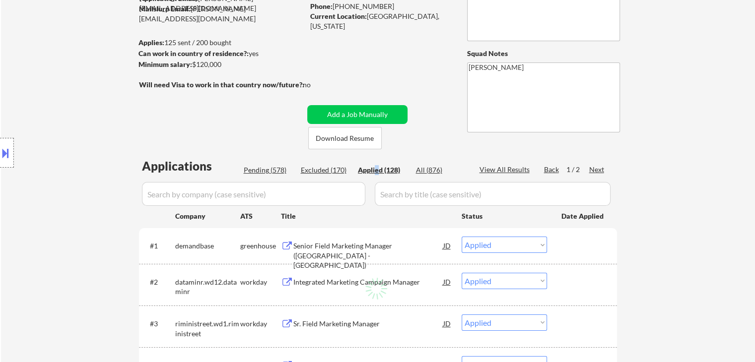
select select ""applied""
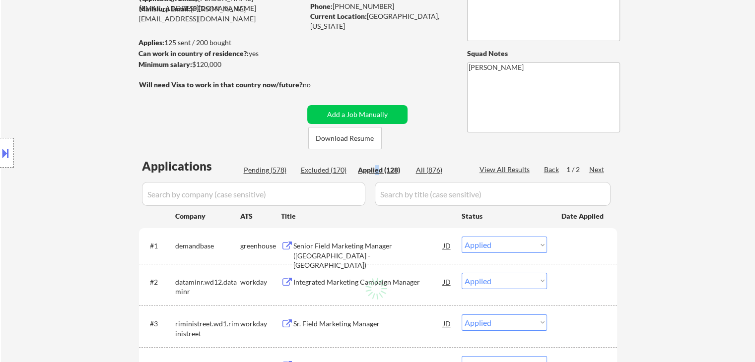
select select ""applied""
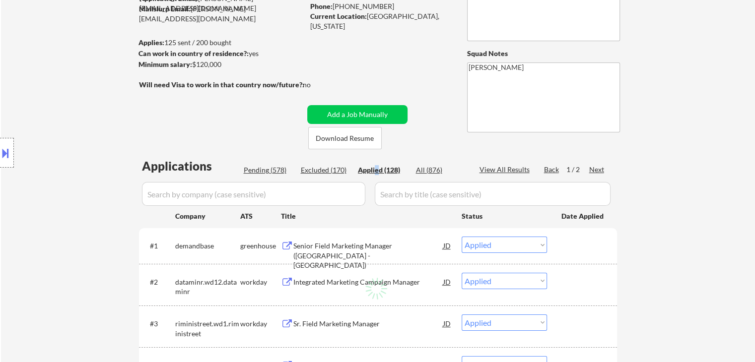
select select ""applied""
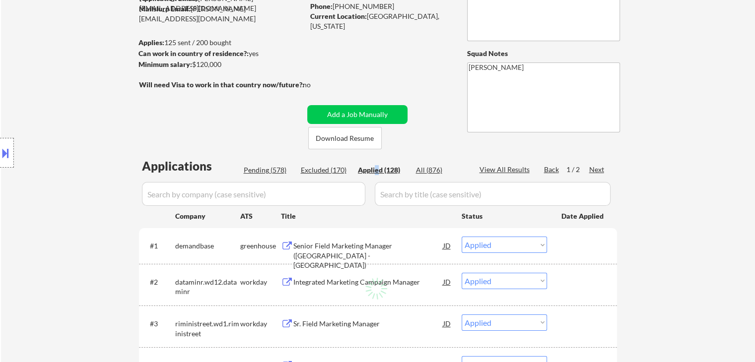
select select ""applied""
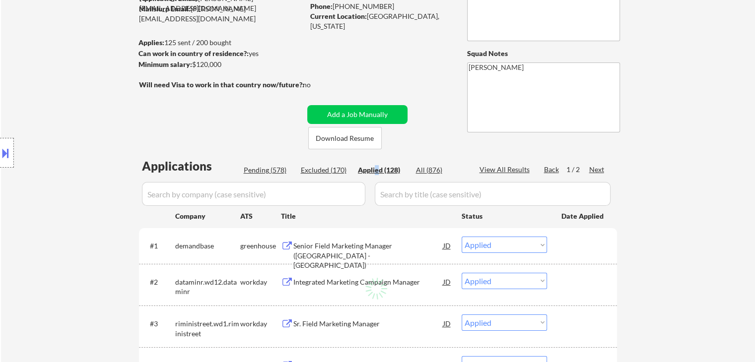
select select ""applied""
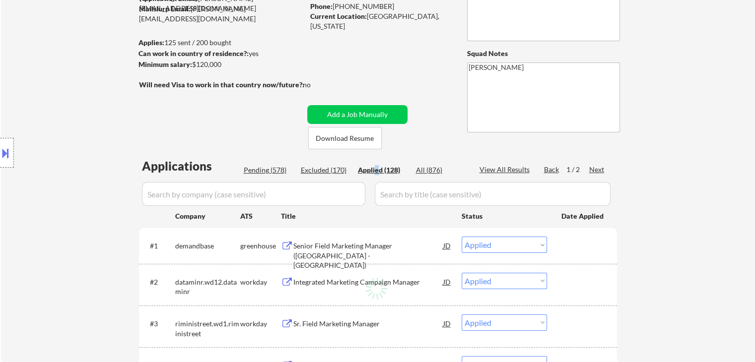
select select ""applied""
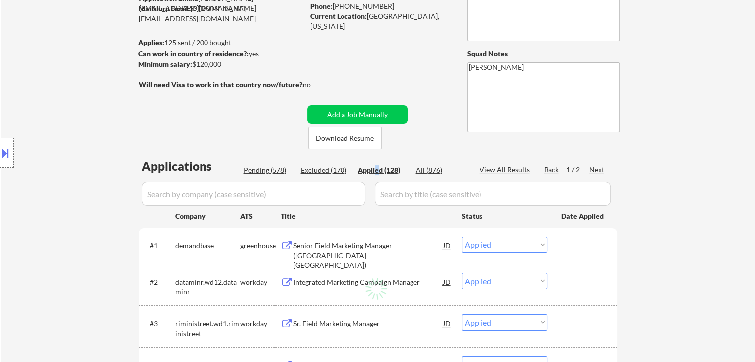
select select ""applied""
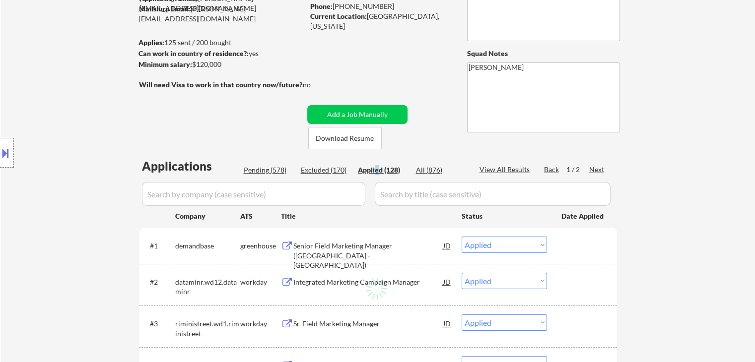
select select ""applied""
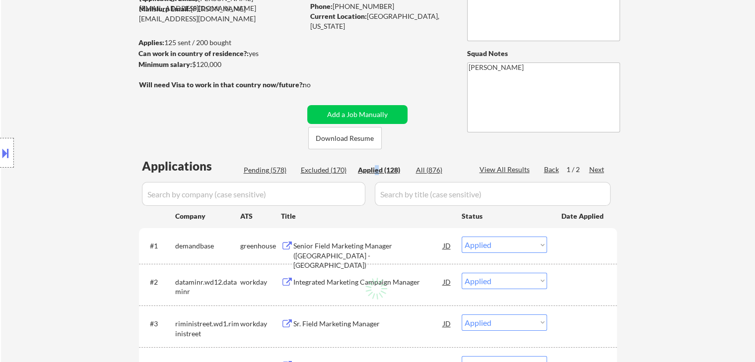
select select ""applied""
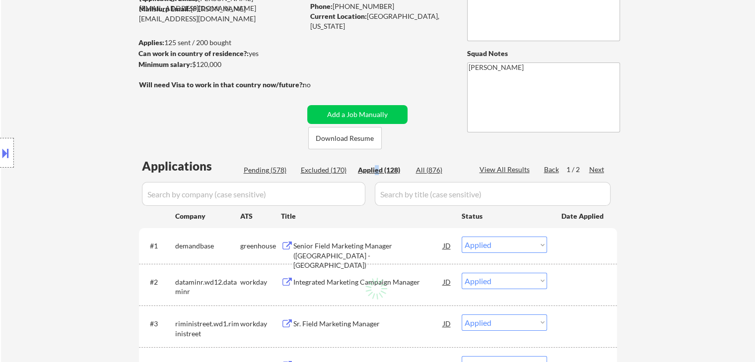
select select ""applied""
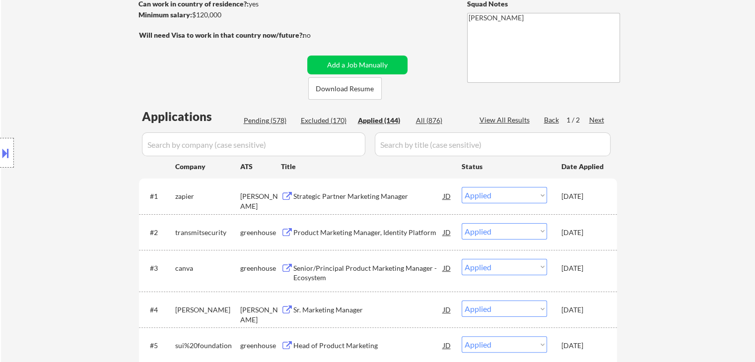
scroll to position [0, 0]
